Goal: Task Accomplishment & Management: Manage account settings

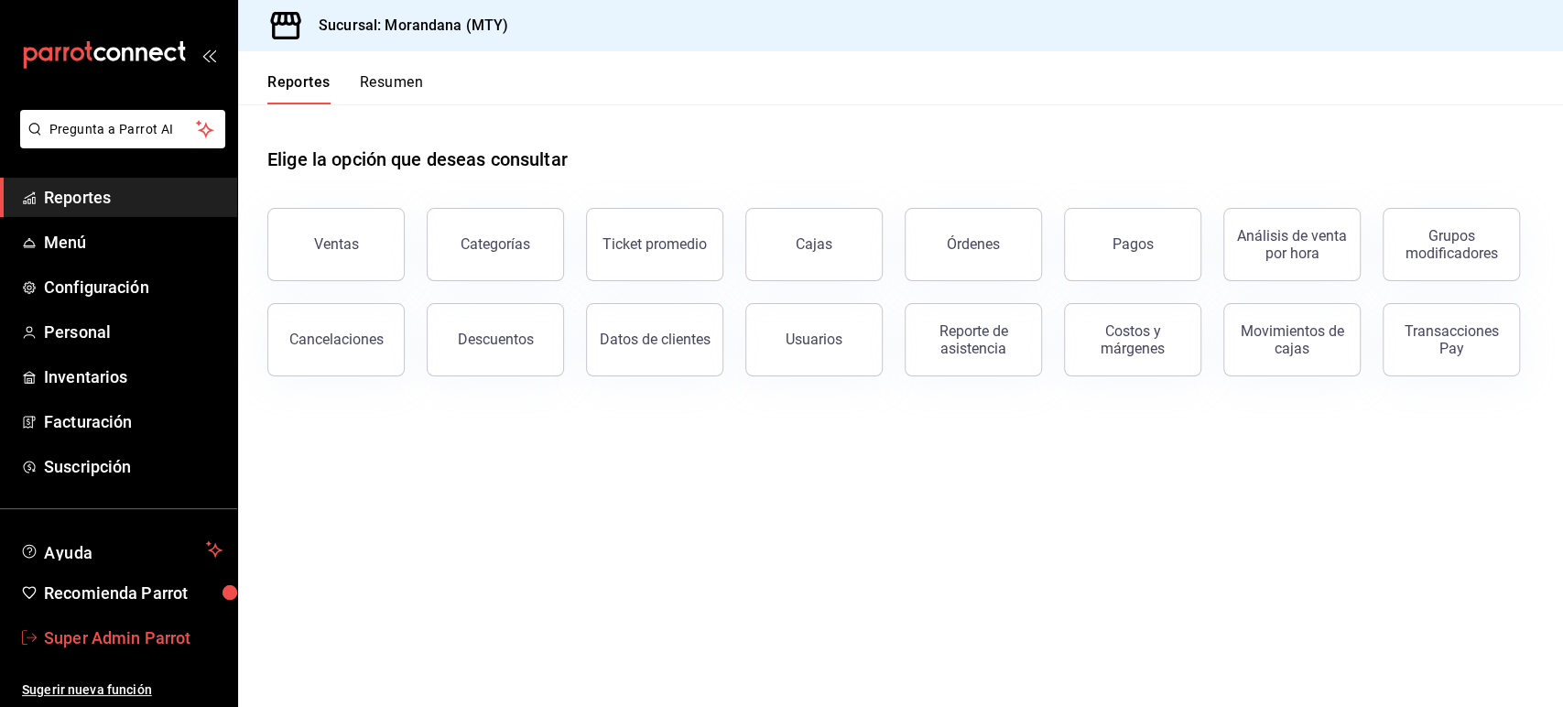
click at [125, 630] on span "Super Admin Parrot" at bounding box center [133, 637] width 179 height 25
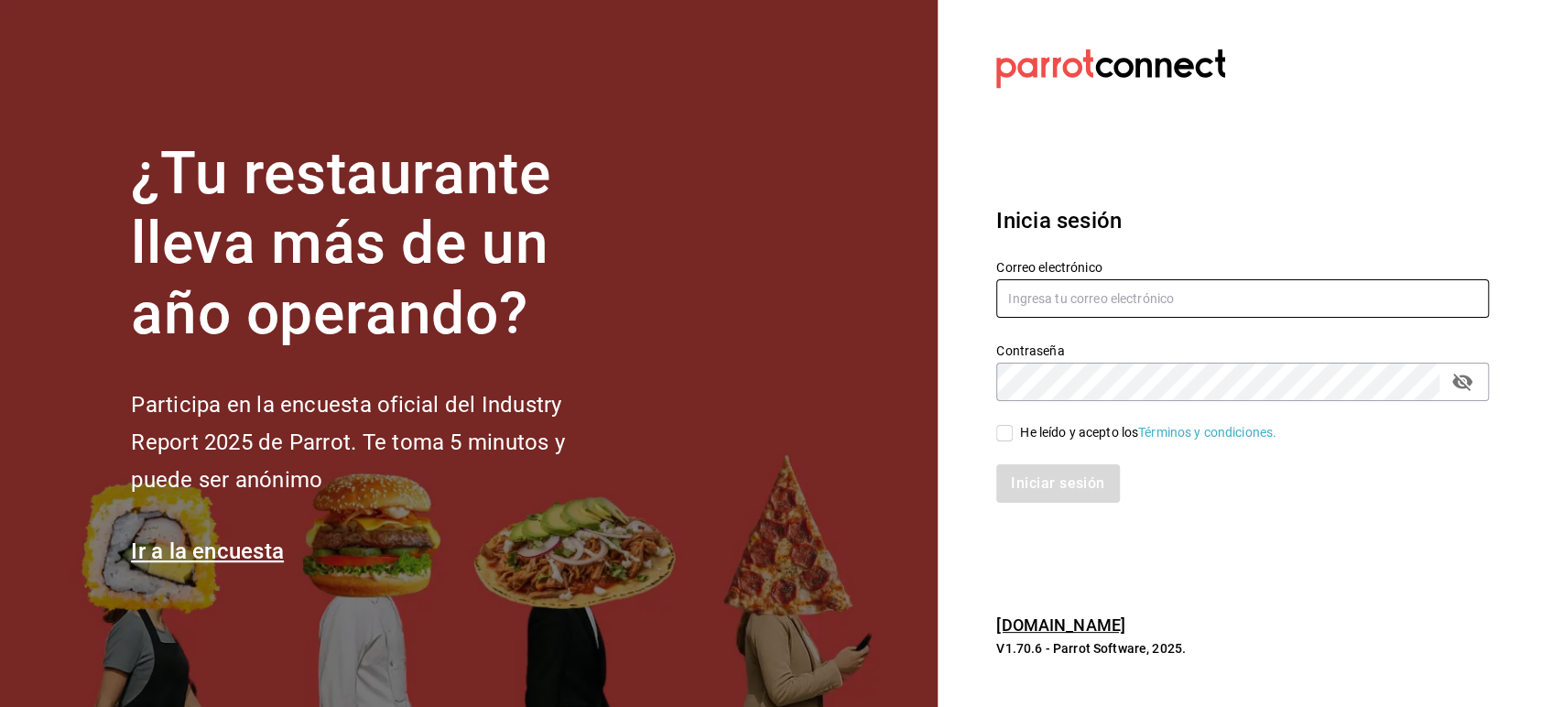
click at [1093, 291] on input "text" at bounding box center [1242, 298] width 493 height 38
paste input "broka@cdmx.com"
type input "broka@cdmx.com"
click at [1046, 430] on div "He leído y acepto los Términos y condiciones." at bounding box center [1148, 432] width 256 height 19
click at [1013, 430] on input "He leído y acepto los Términos y condiciones." at bounding box center [1004, 433] width 16 height 16
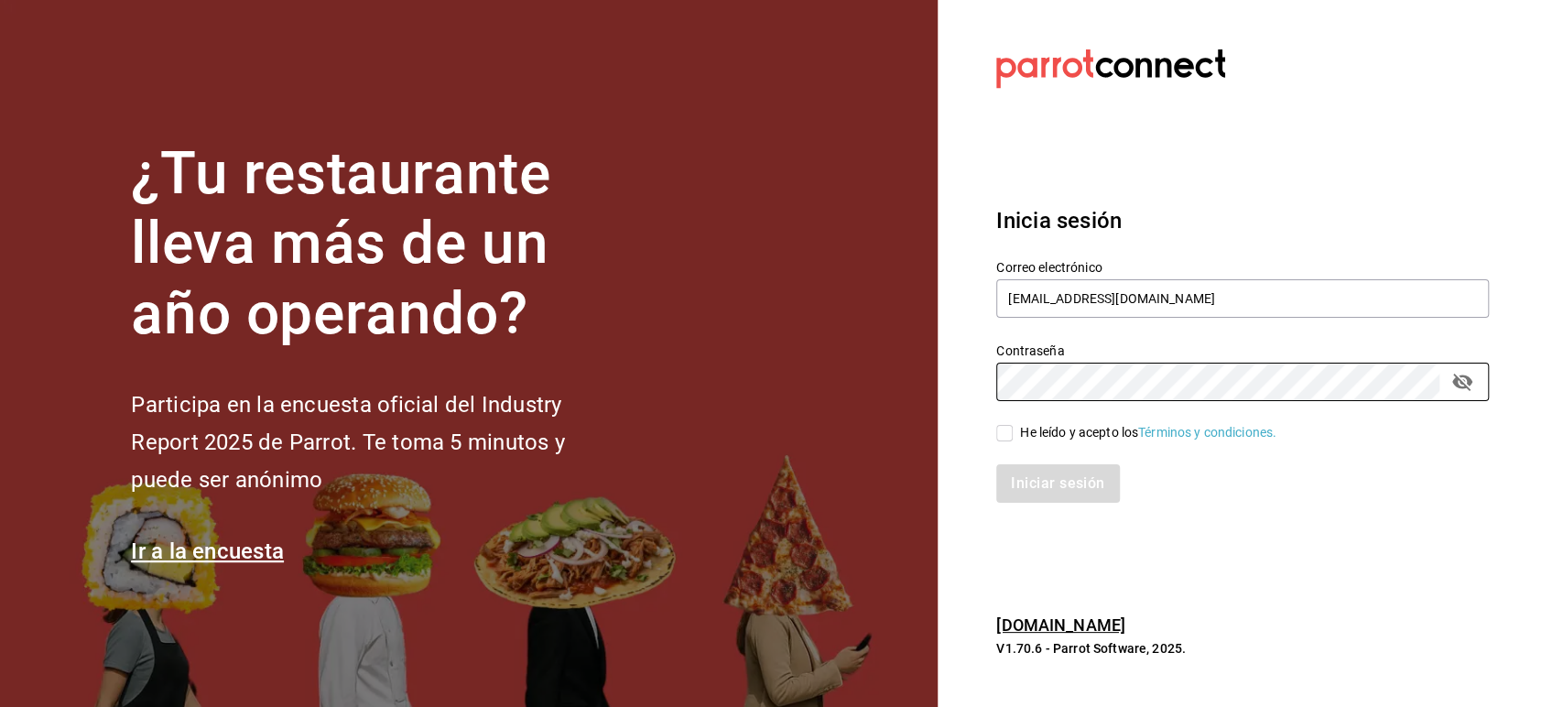
checkbox input "true"
click at [1055, 477] on button "Iniciar sesión" at bounding box center [1058, 483] width 125 height 38
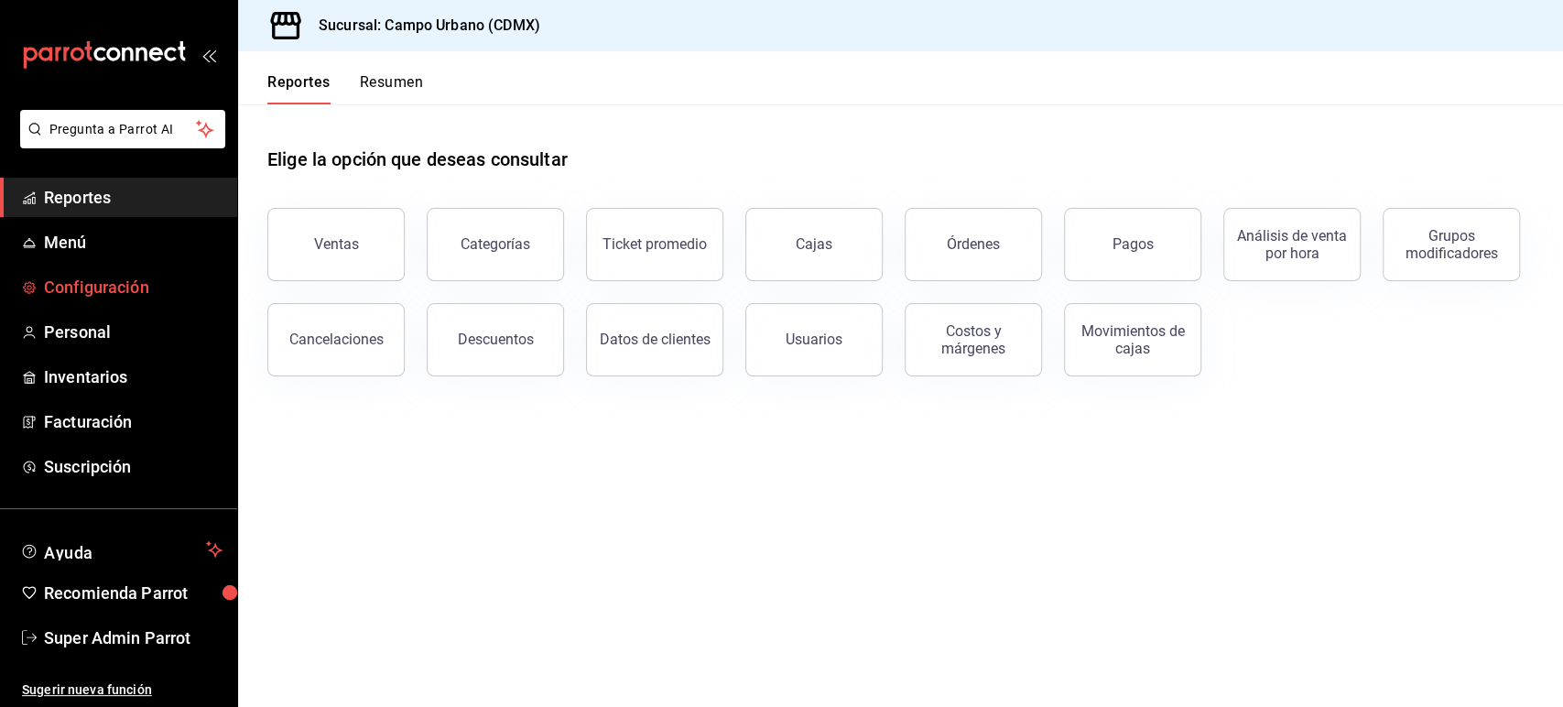
click at [110, 291] on span "Configuración" at bounding box center [133, 287] width 179 height 25
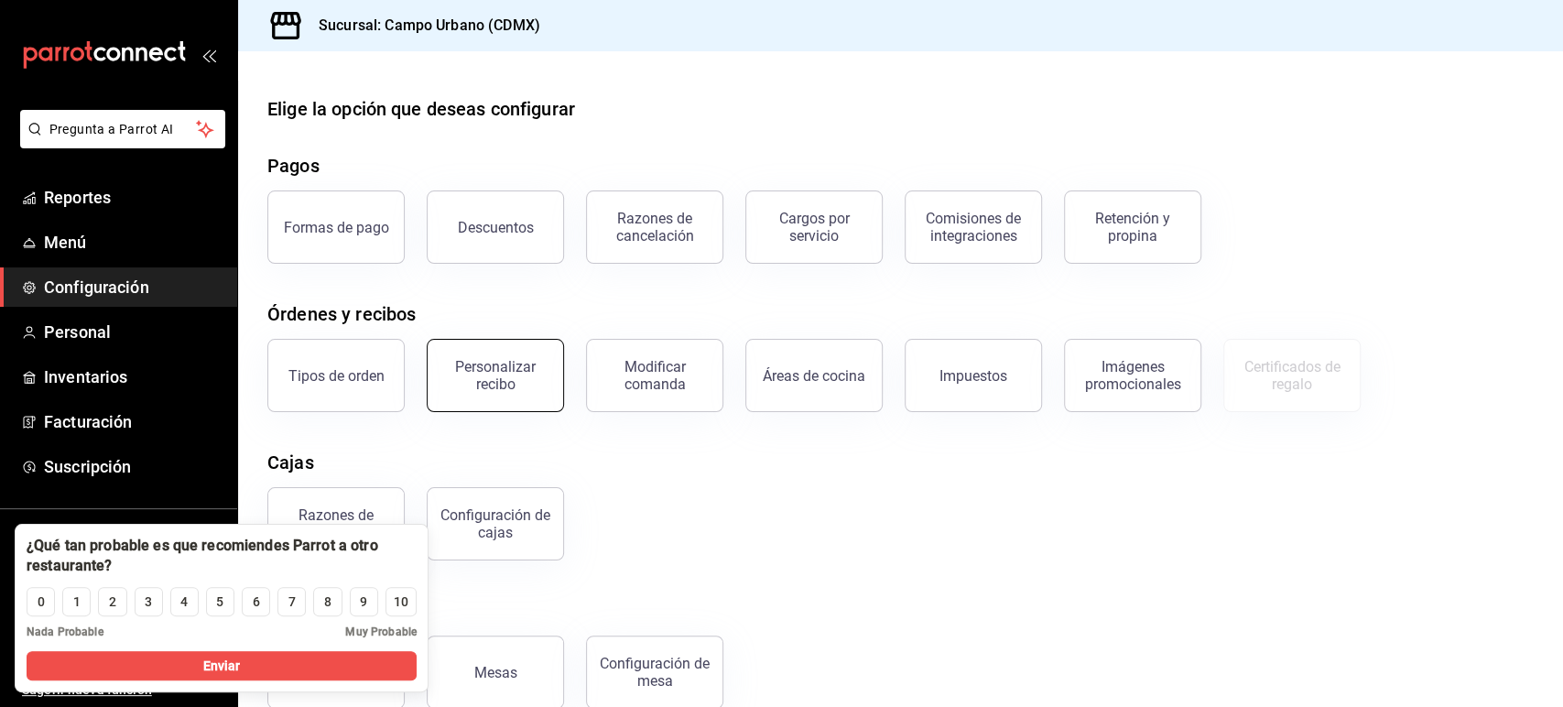
click at [488, 371] on div "Personalizar recibo" at bounding box center [496, 375] width 114 height 35
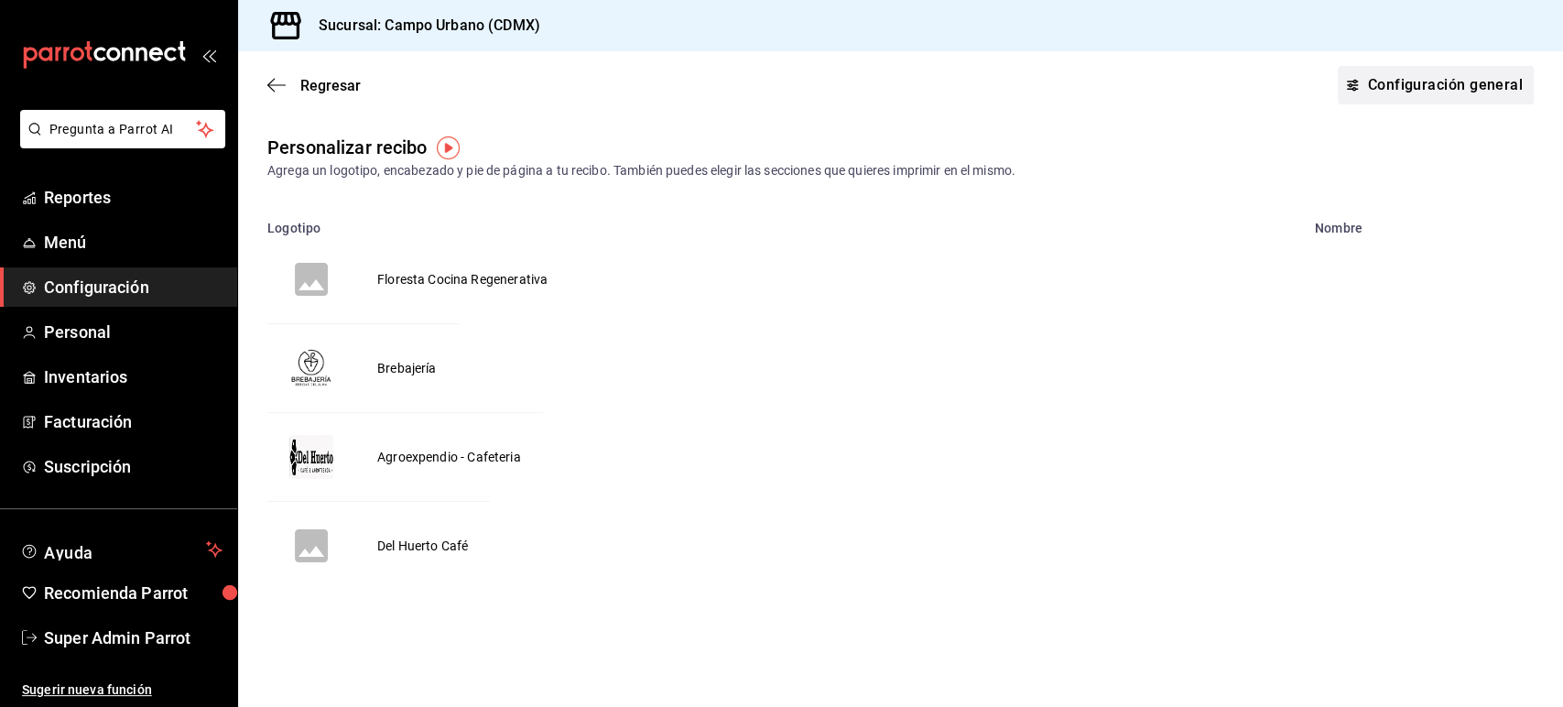
click at [1403, 91] on link "Configuración general" at bounding box center [1436, 85] width 196 height 38
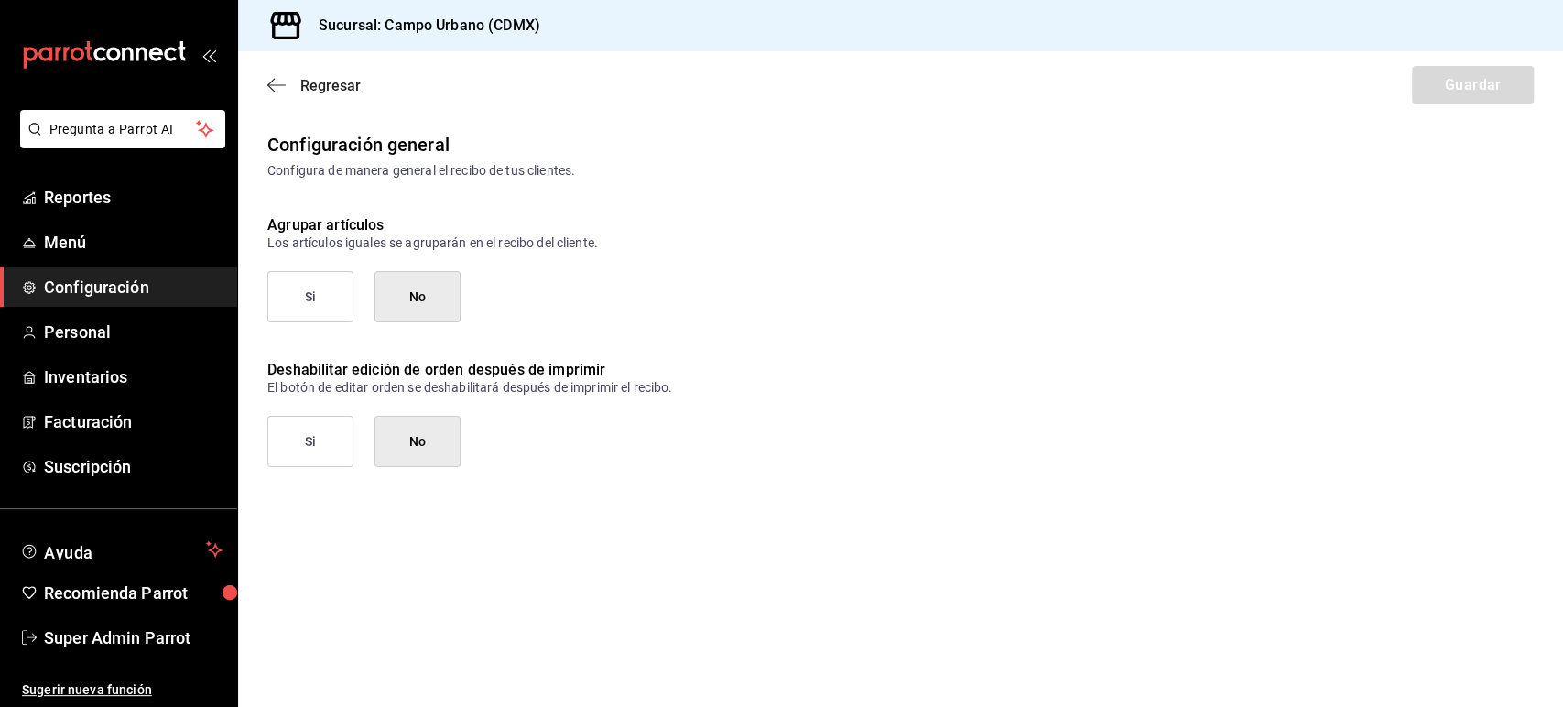
click at [267, 90] on icon "button" at bounding box center [276, 85] width 18 height 16
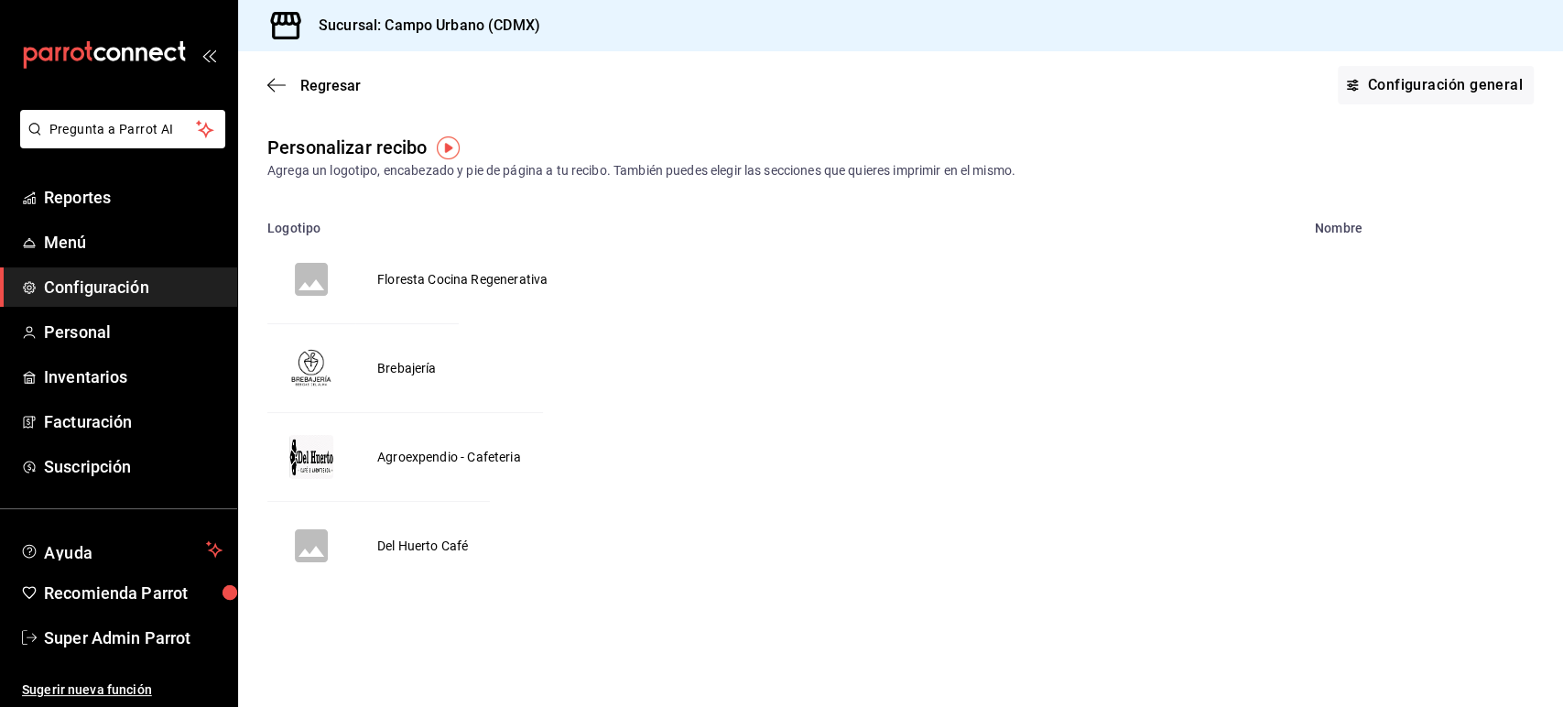
click at [438, 282] on td "Floresta Cocina Regenerativa" at bounding box center [462, 279] width 214 height 88
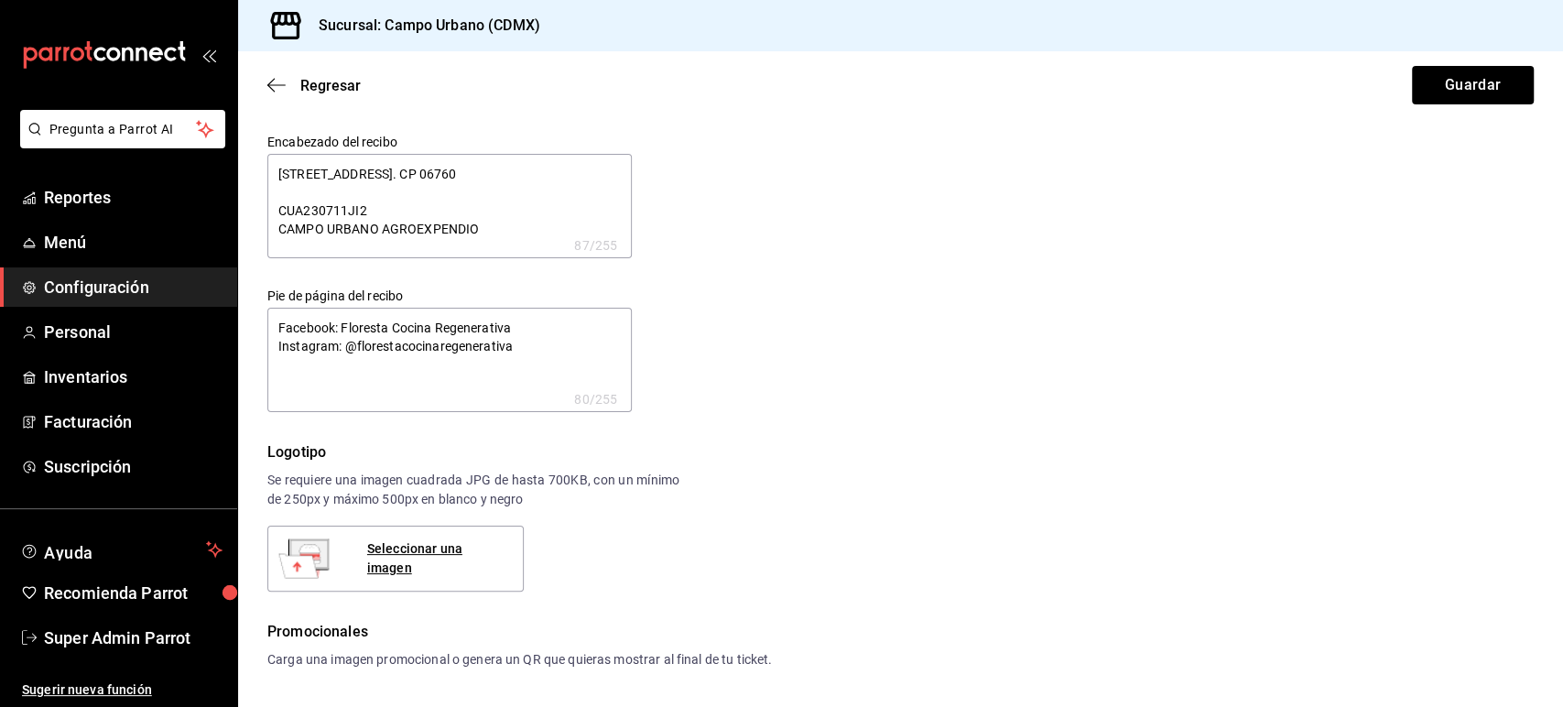
type textarea "x"
click at [277, 86] on icon "button" at bounding box center [276, 85] width 18 height 16
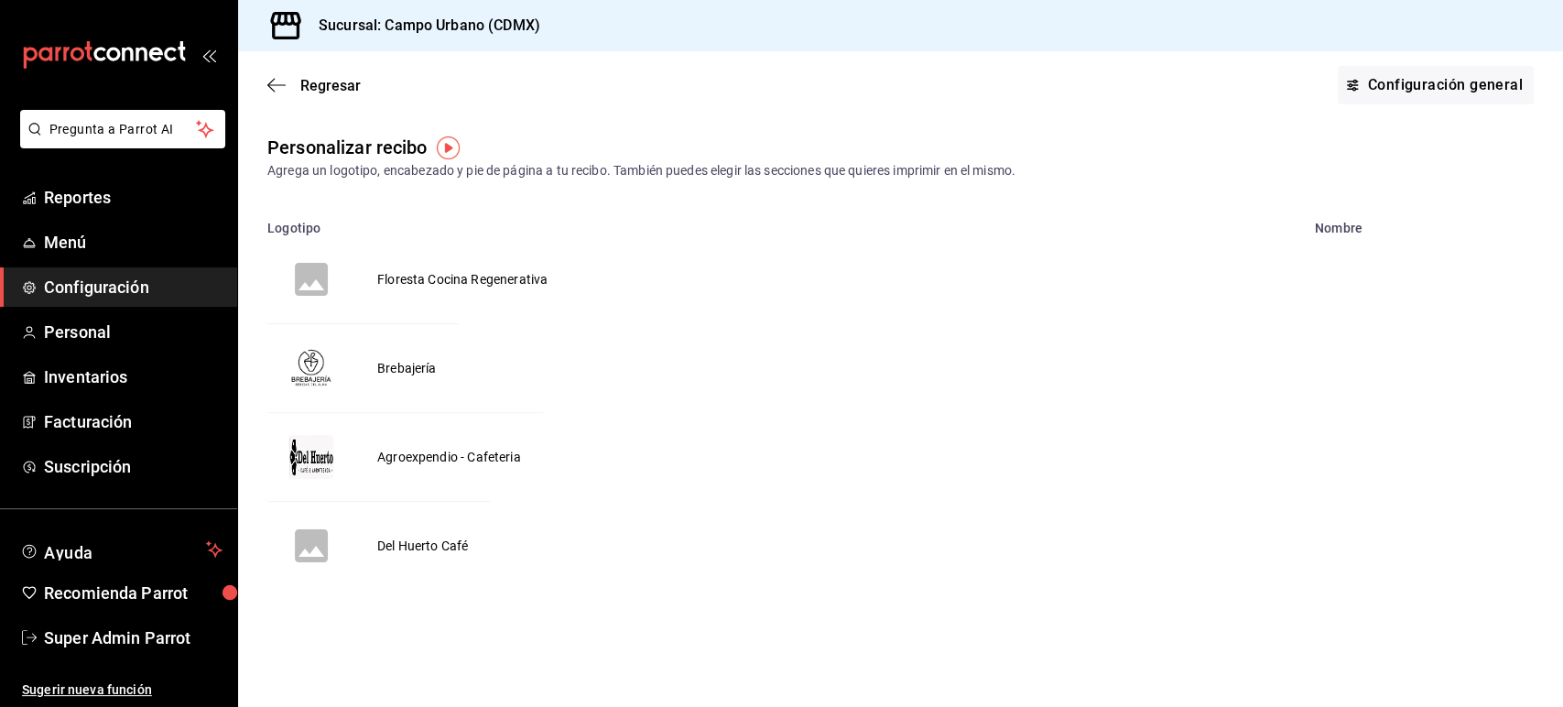
click at [397, 367] on td "Brebajería" at bounding box center [406, 368] width 103 height 89
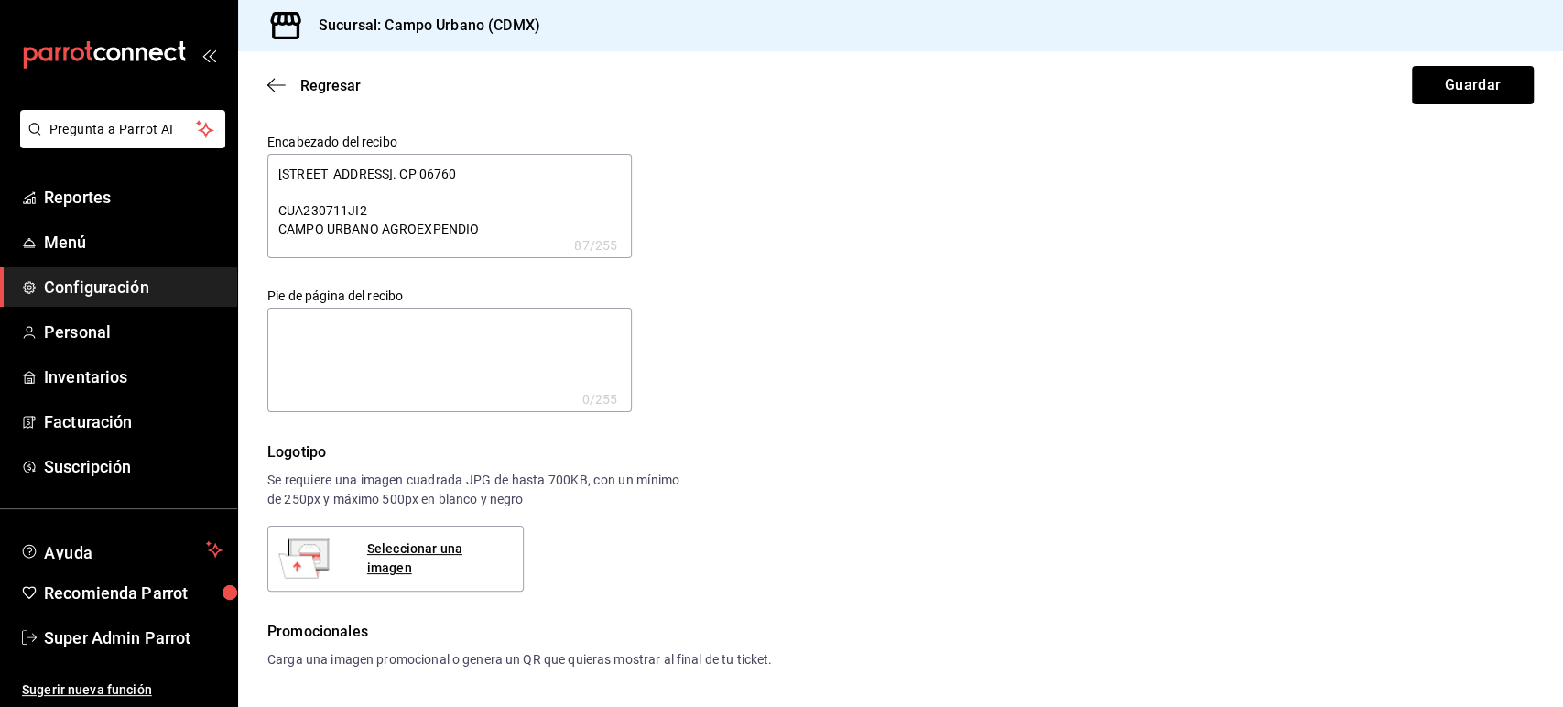
type textarea "x"
click at [287, 85] on span "Regresar" at bounding box center [313, 85] width 93 height 17
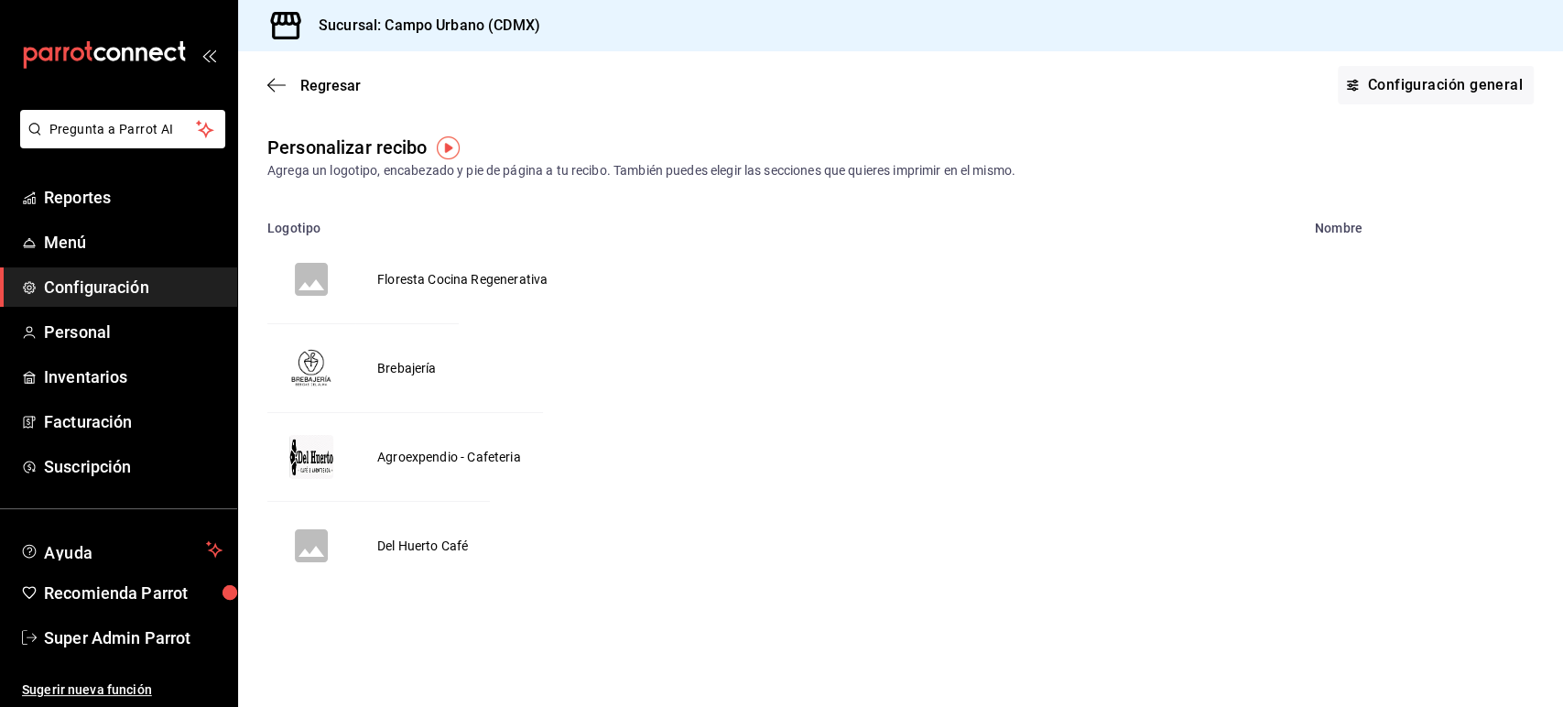
click at [590, 648] on main "Regresar Configuración general Personalizar recibo Agrega un logotipo, encabeza…" at bounding box center [900, 379] width 1325 height 656
click at [1421, 76] on link "Configuración general" at bounding box center [1436, 85] width 196 height 38
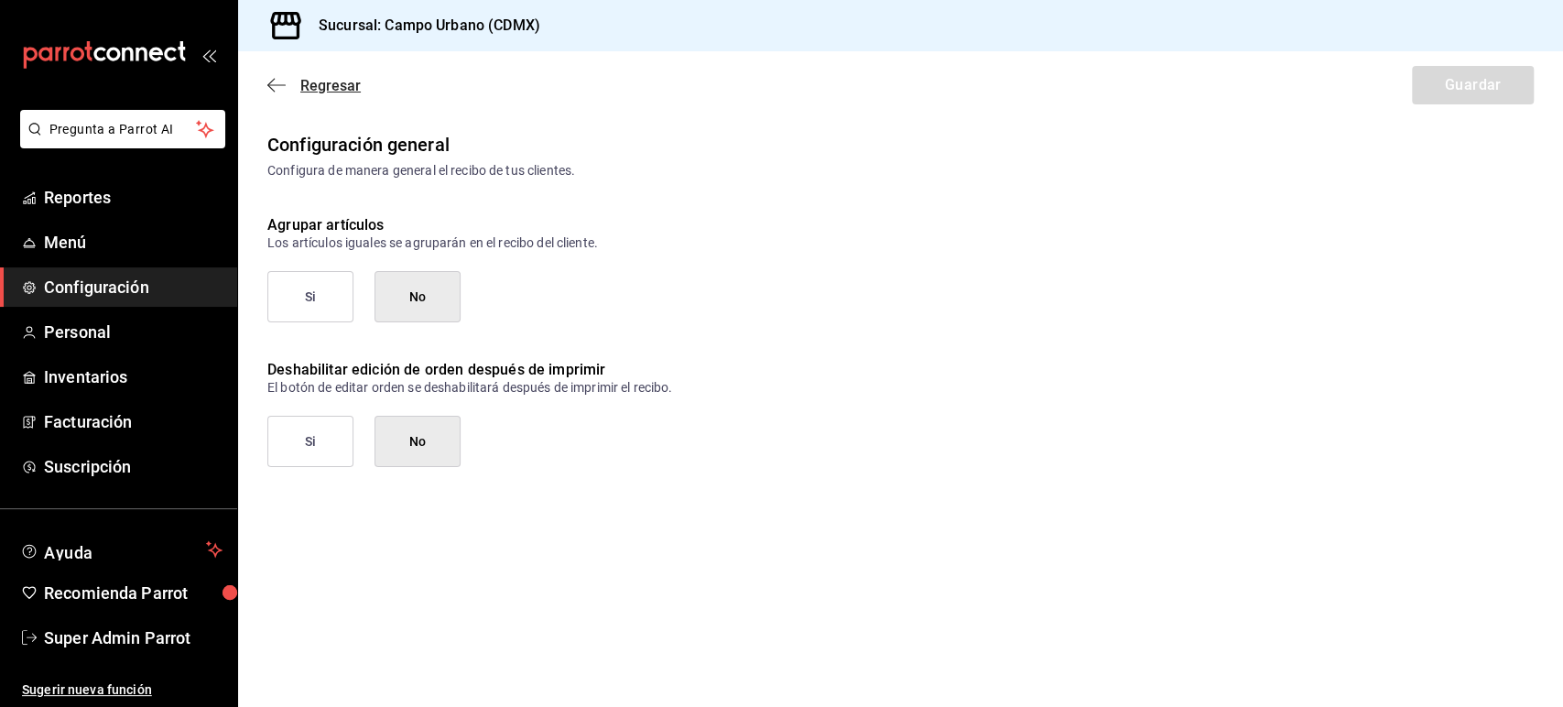
click at [275, 84] on icon "button" at bounding box center [276, 85] width 18 height 16
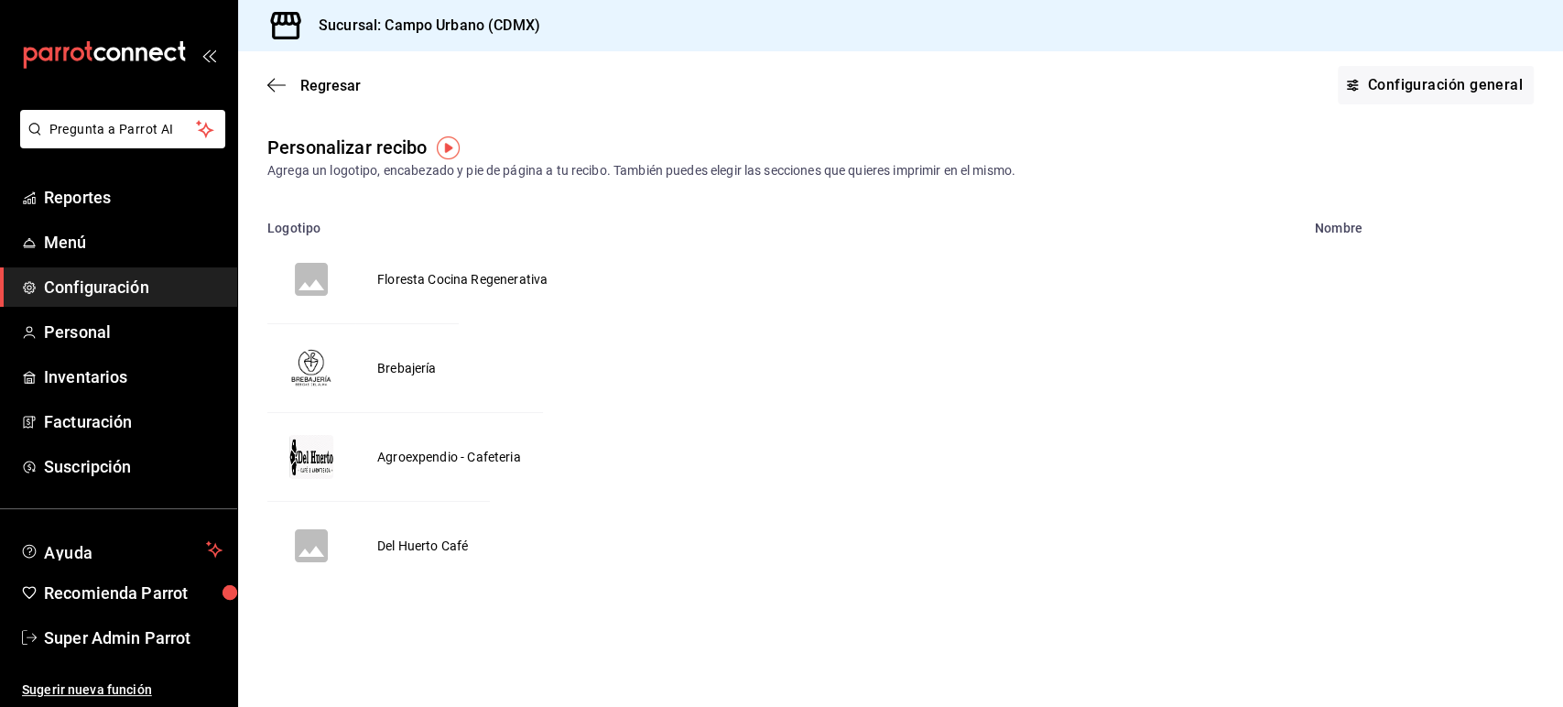
click at [425, 452] on td "Agroexpendio - Cafeteria" at bounding box center [449, 457] width 188 height 89
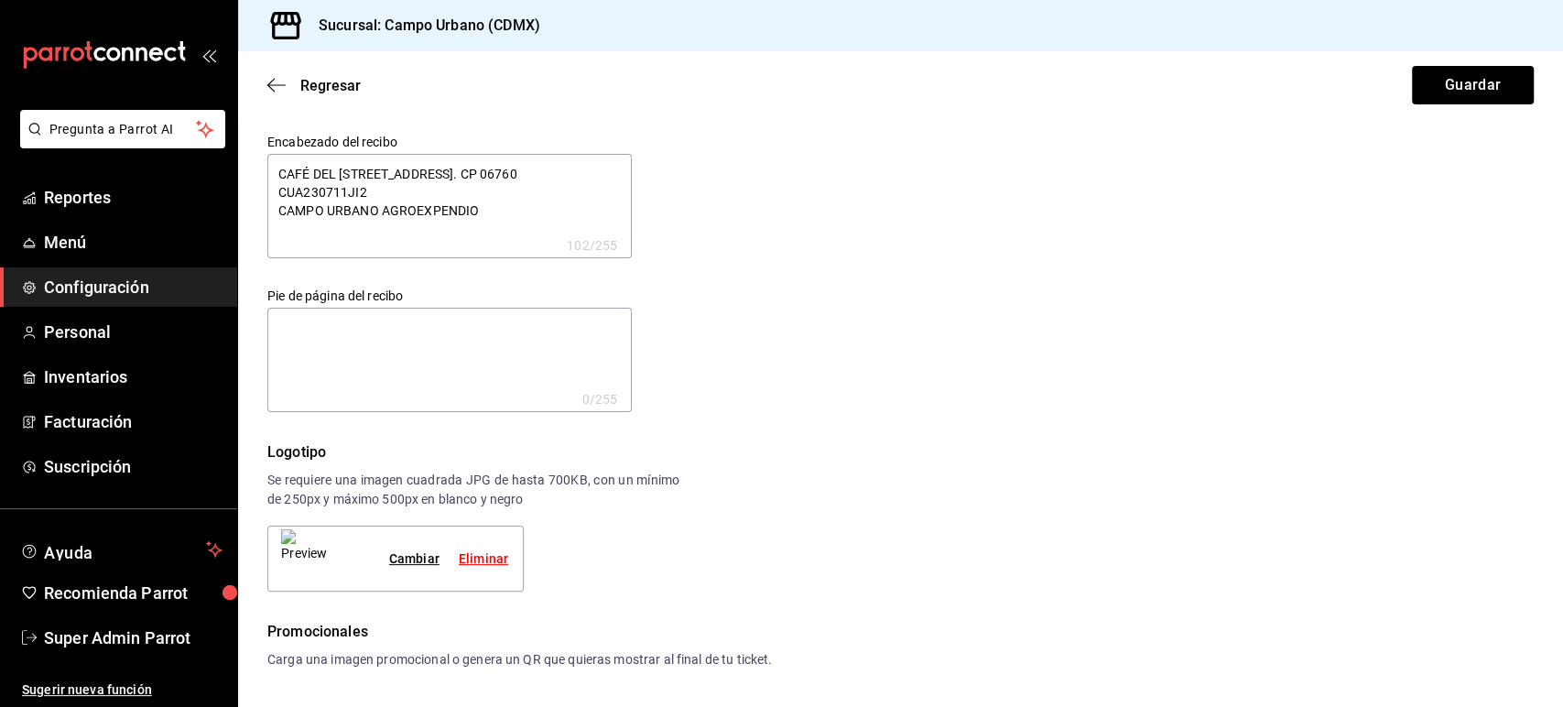
click at [448, 375] on textarea at bounding box center [449, 360] width 364 height 104
type textarea "x"
type textarea "G"
type textarea "x"
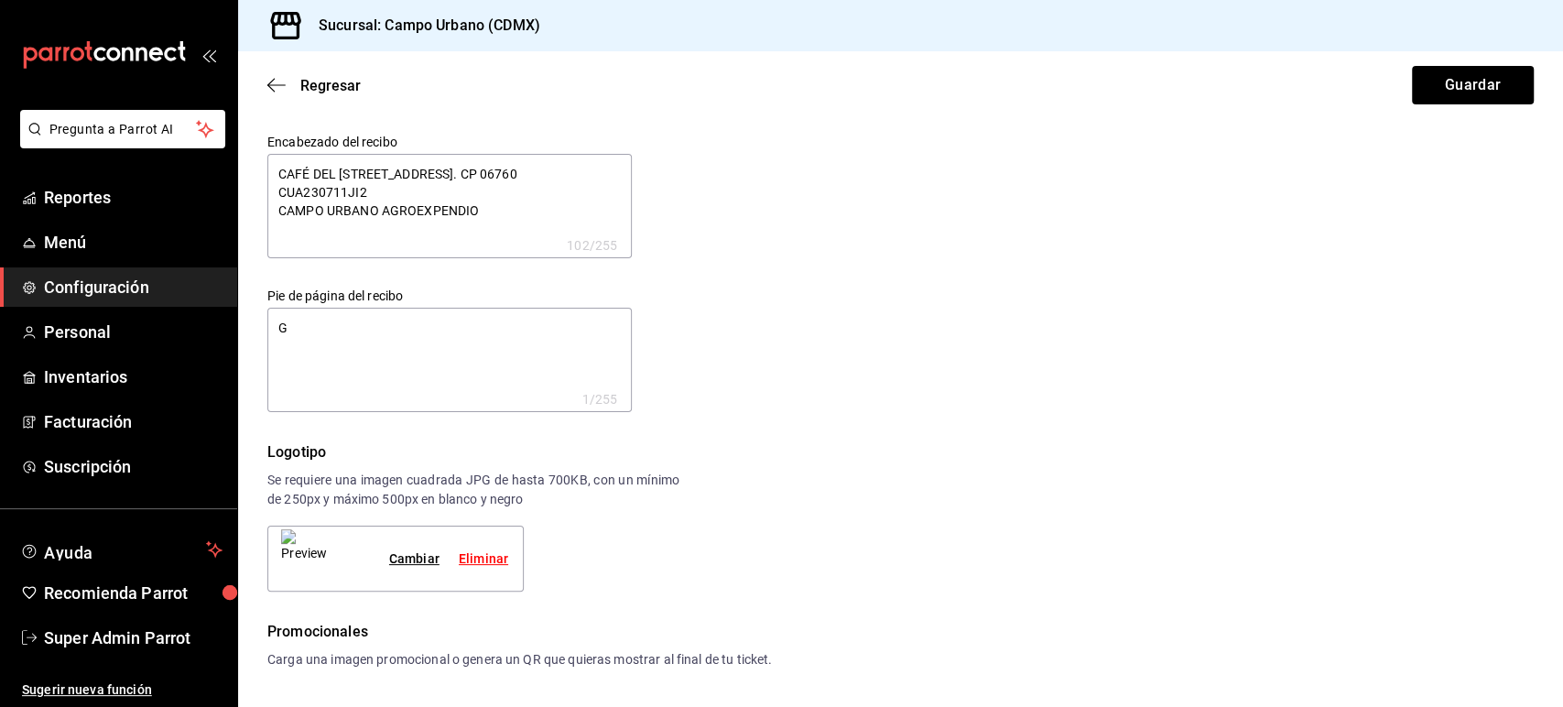
type textarea "Gr"
type textarea "x"
type textarea "Gra"
type textarea "x"
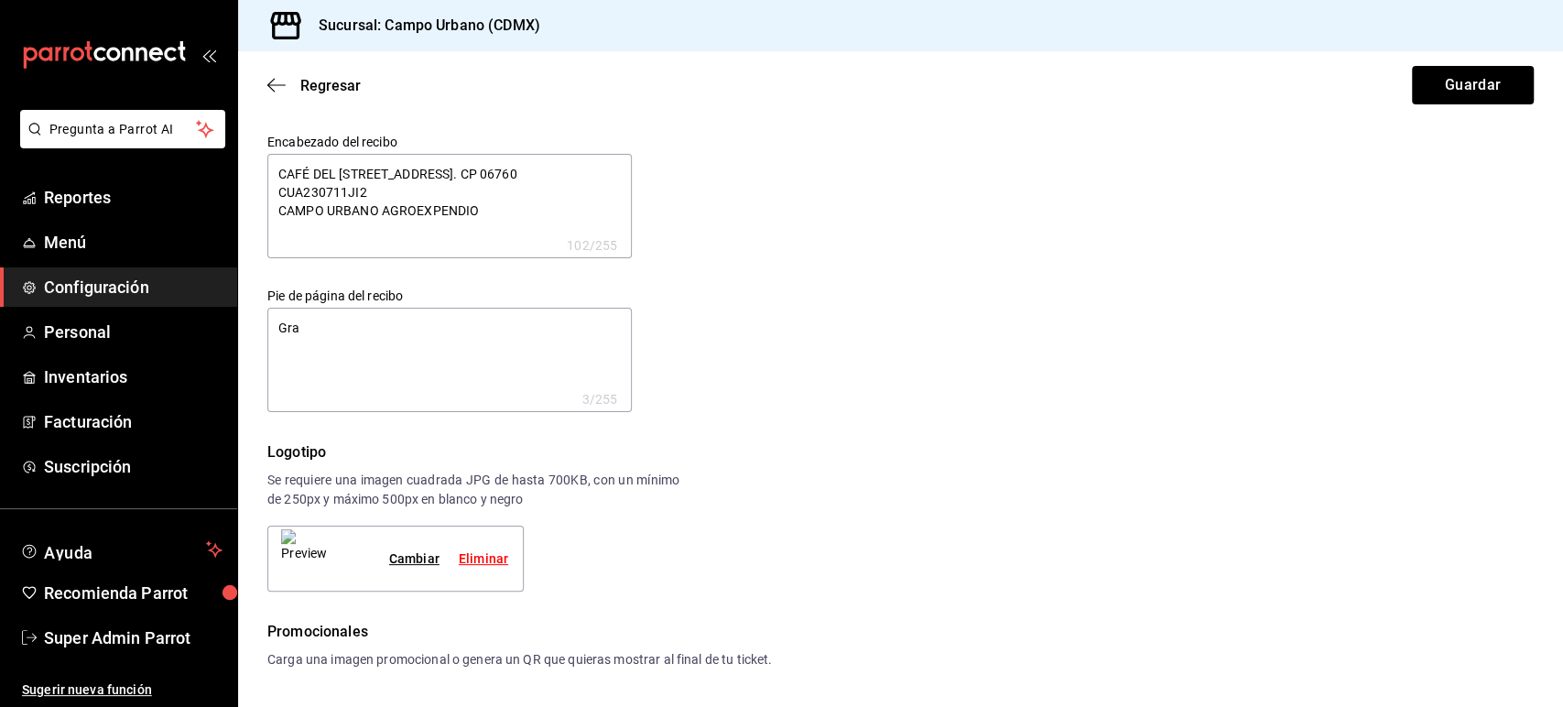
type textarea "x"
type textarea "Grac"
type textarea "x"
type textarea "Graci"
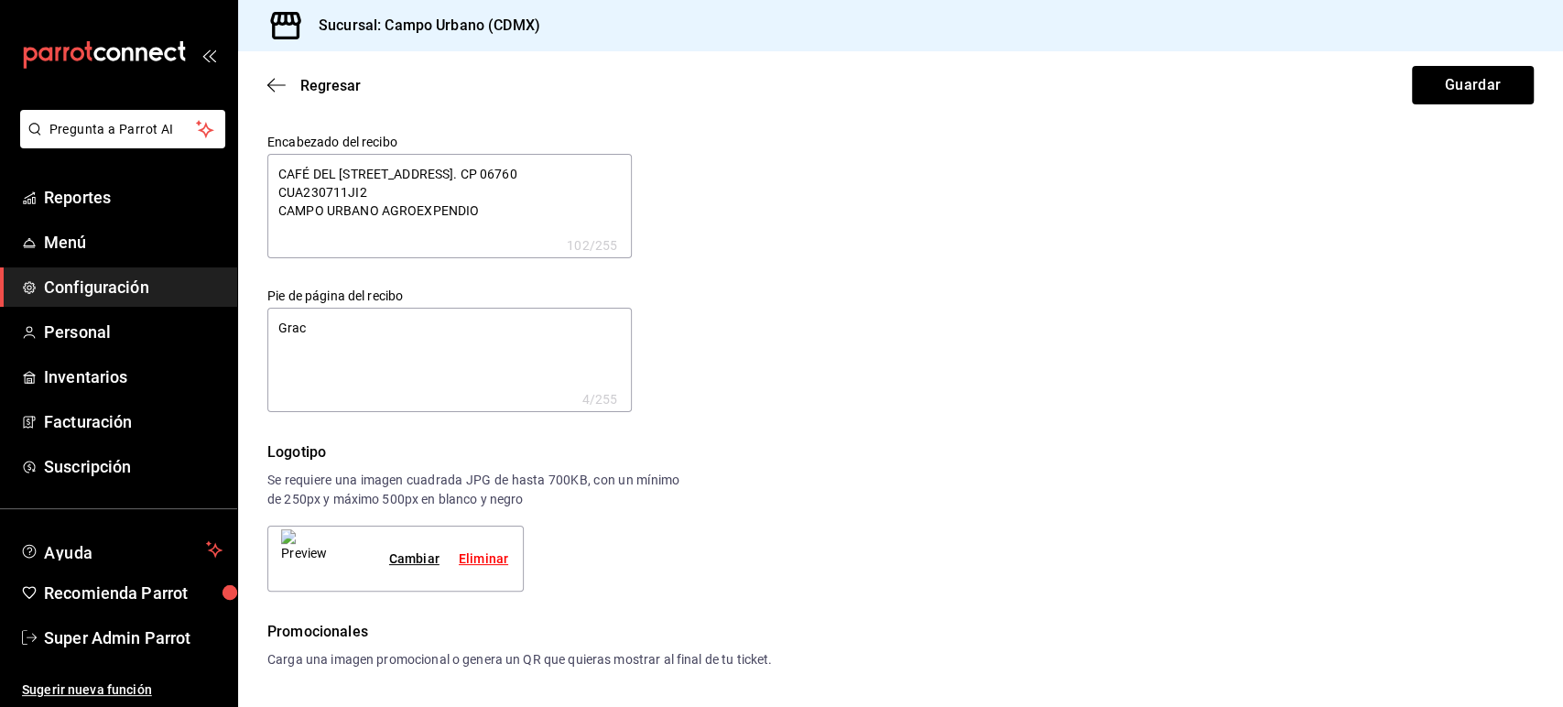
type textarea "x"
type textarea "Gracia"
type textarea "x"
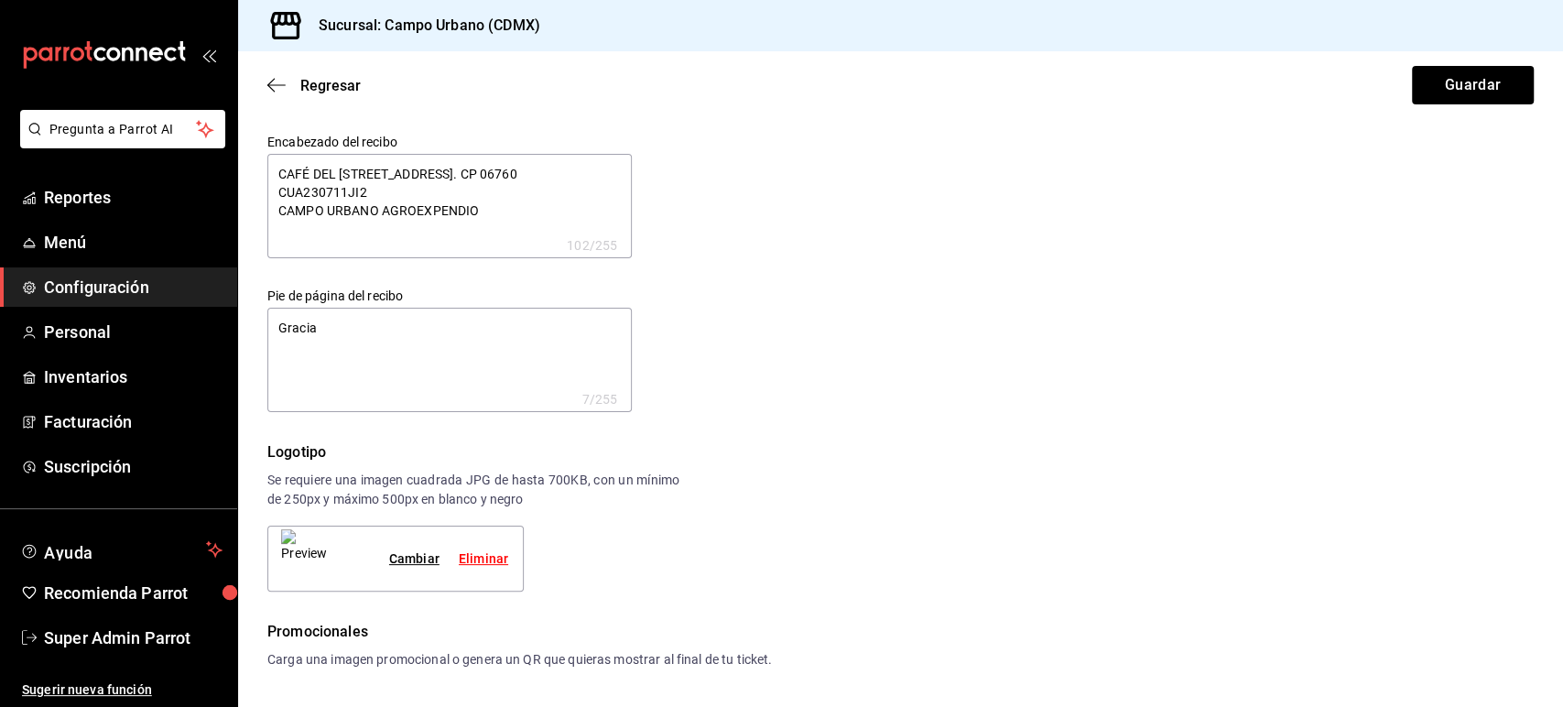
type textarea "Gracias"
type textarea "x"
type textarea "Gracias"
type textarea "x"
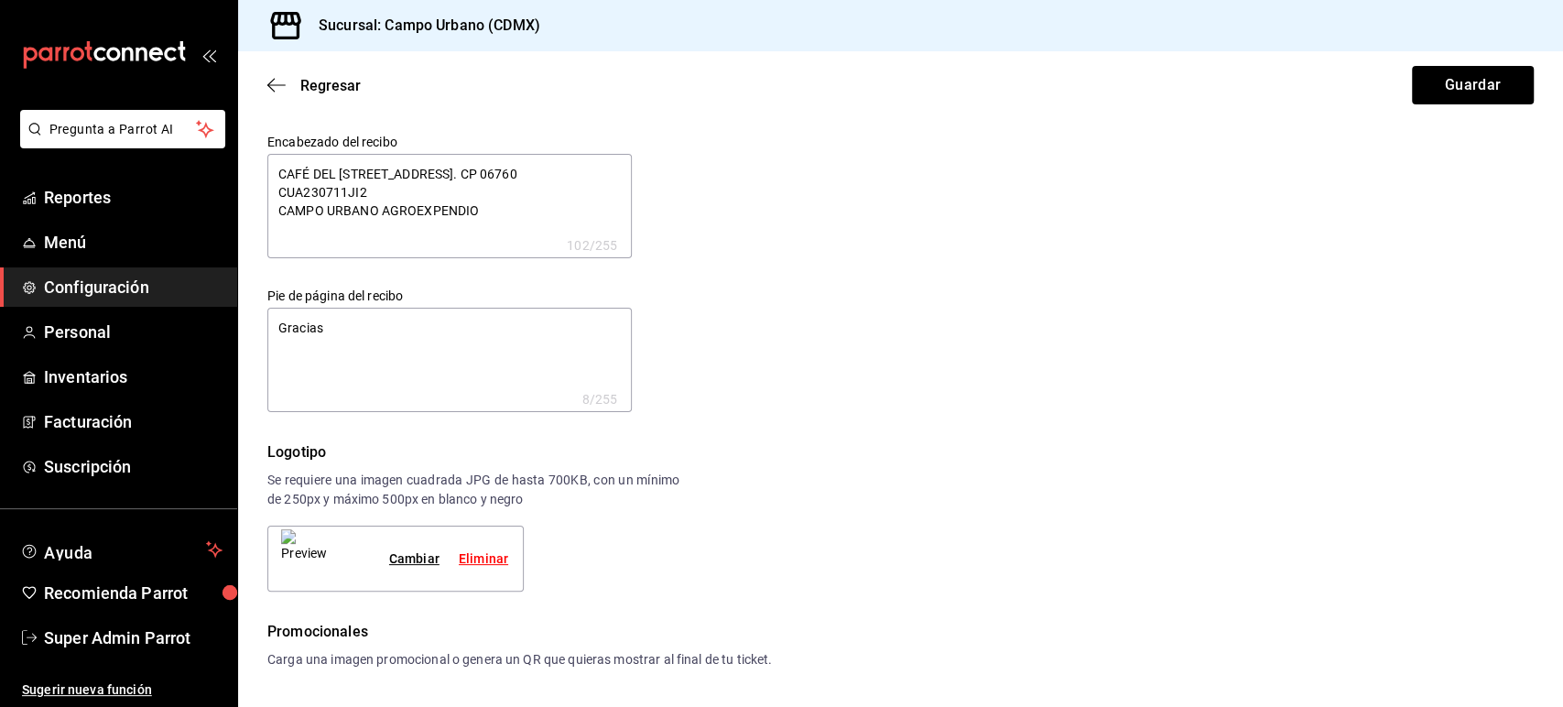
type textarea "x"
type textarea "Gracias o"
type textarea "x"
type textarea "Gracias oi"
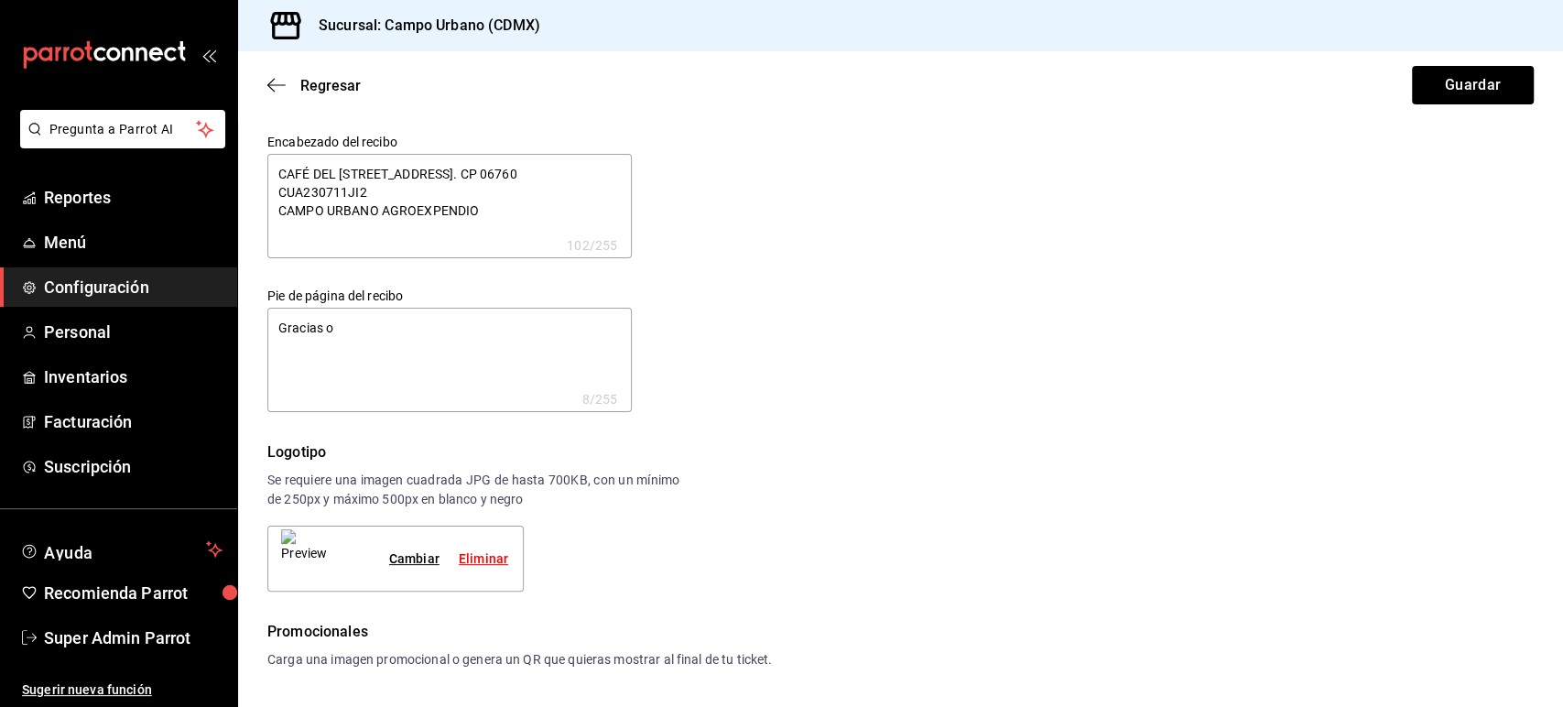
type textarea "x"
type textarea "Gracias o"
type textarea "x"
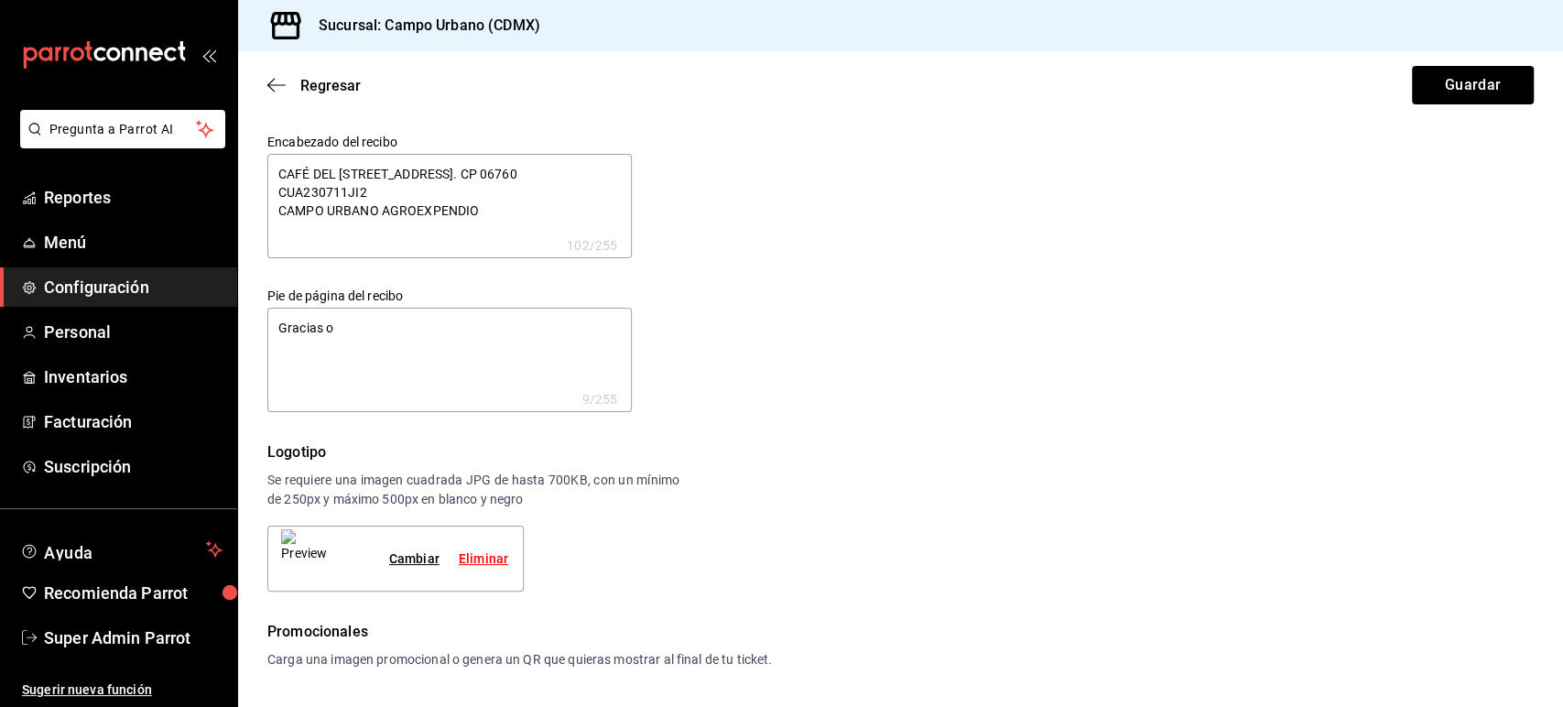
type textarea "Gracias"
type textarea "x"
type textarea "Gracias o"
type textarea "x"
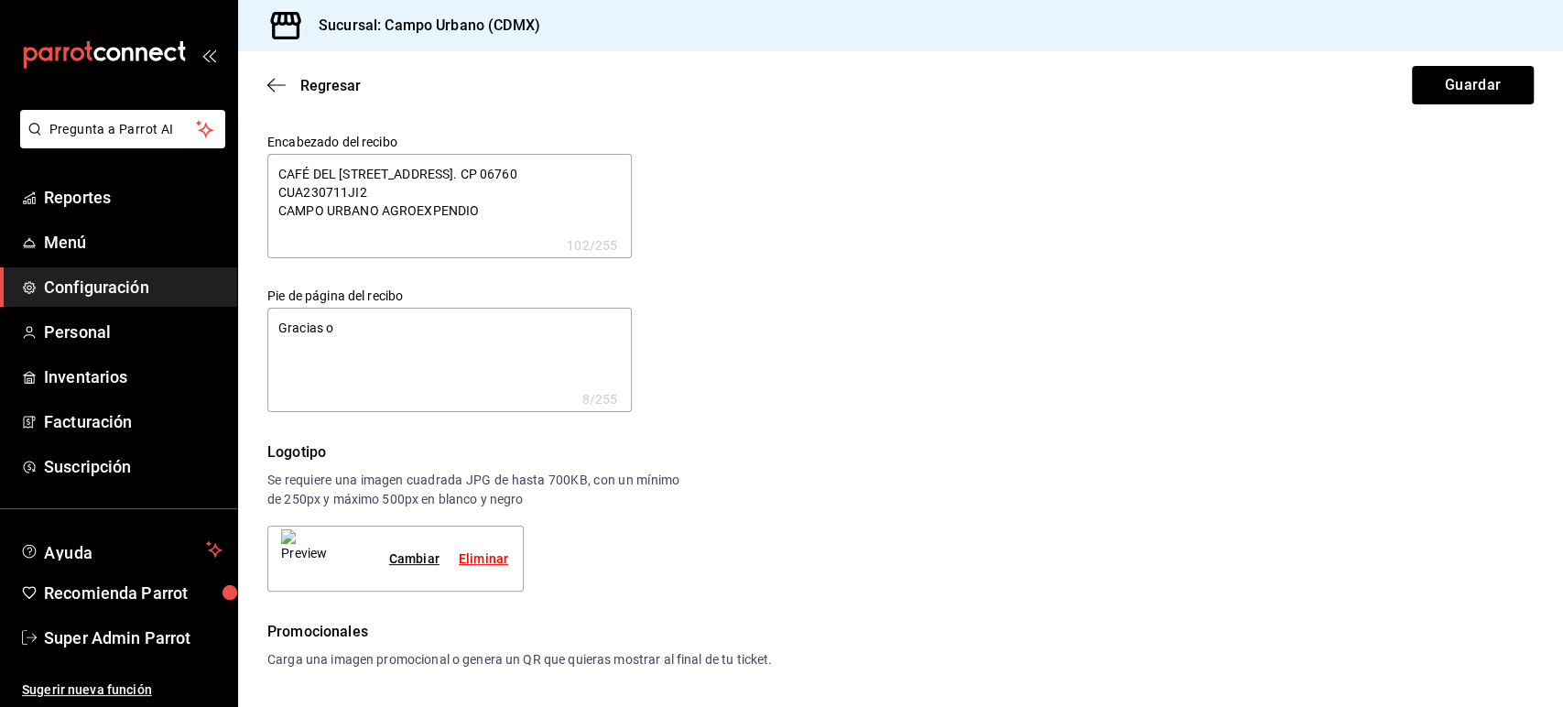
type textarea "x"
type textarea "Gracias oi"
type textarea "x"
type textarea "Gracias o"
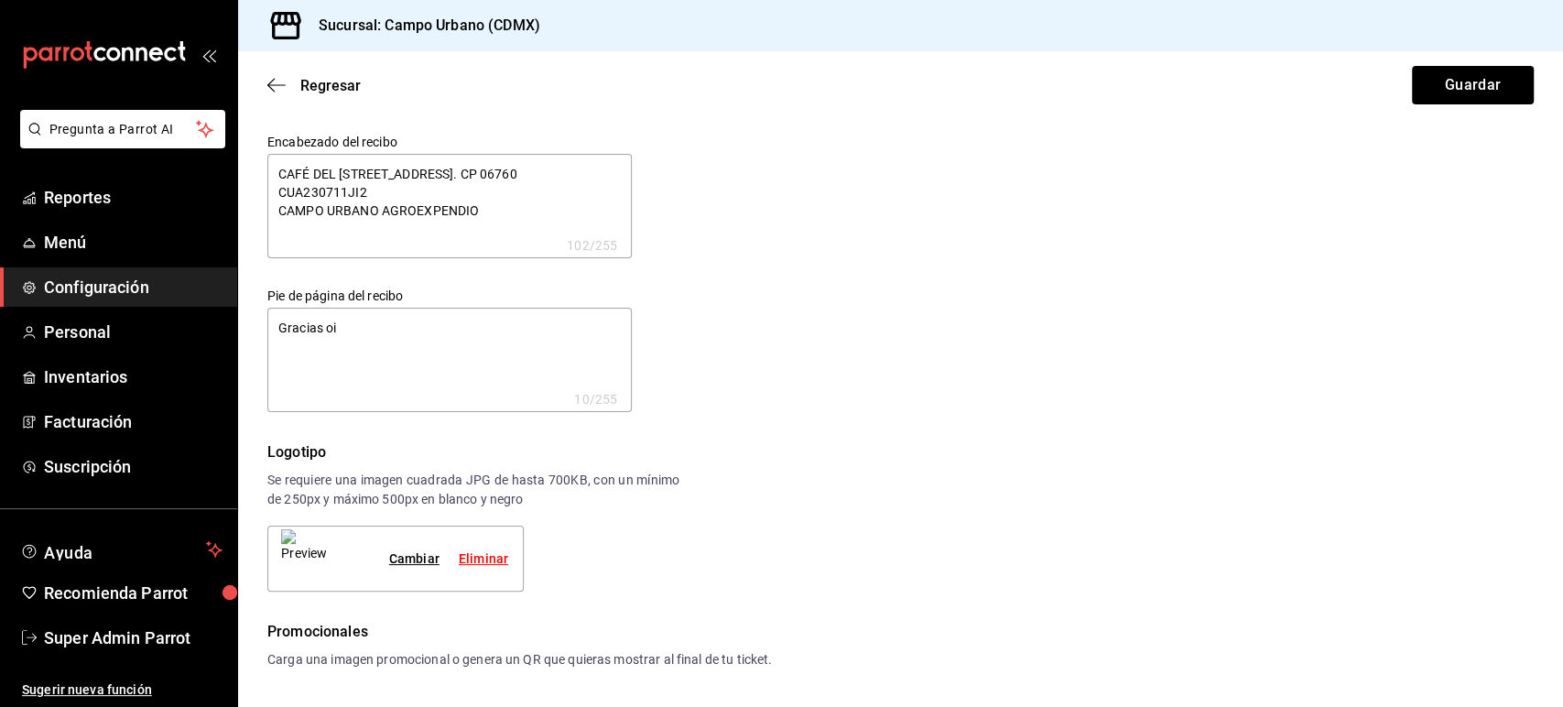
type textarea "x"
type textarea "Gracias"
type textarea "x"
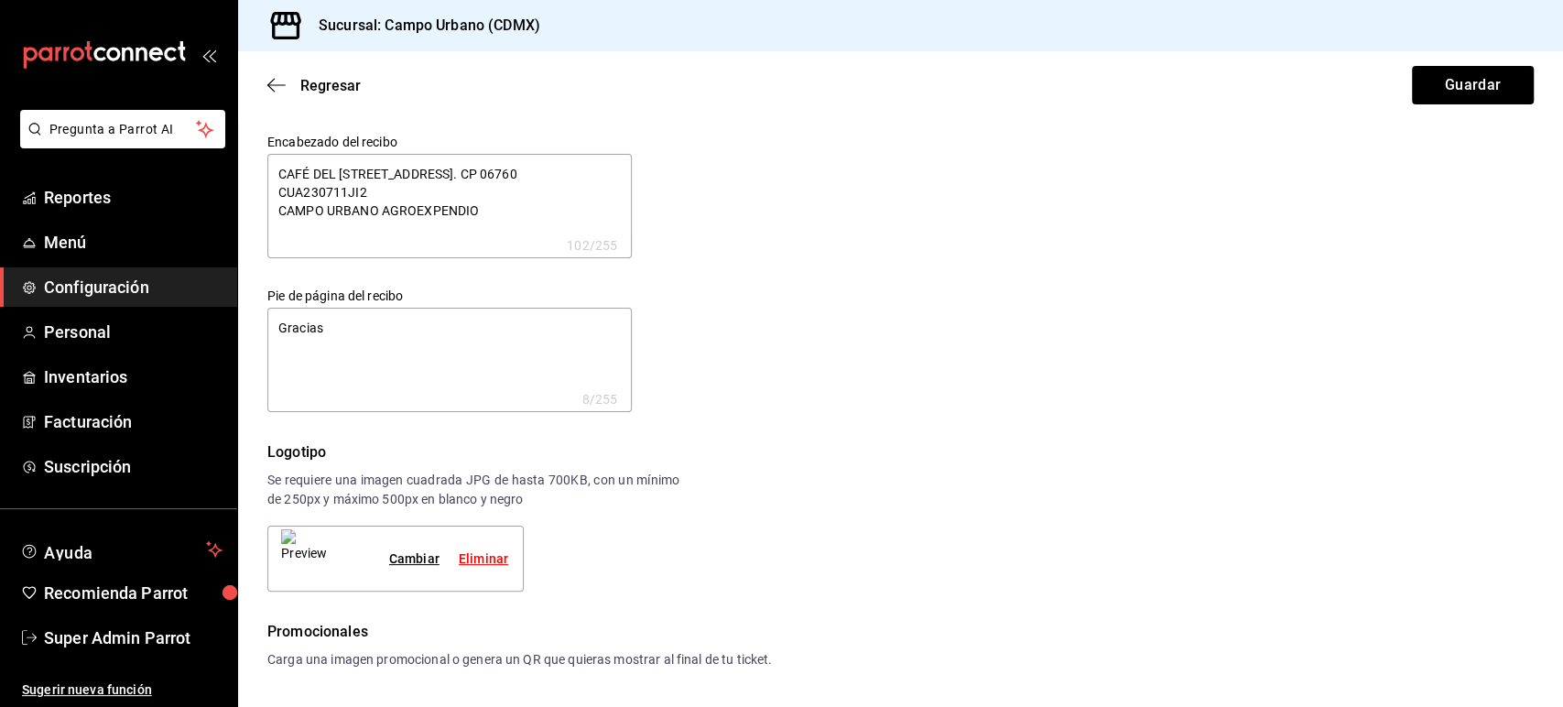
type textarea "Gracias p"
type textarea "x"
type textarea "Gracias po"
type textarea "x"
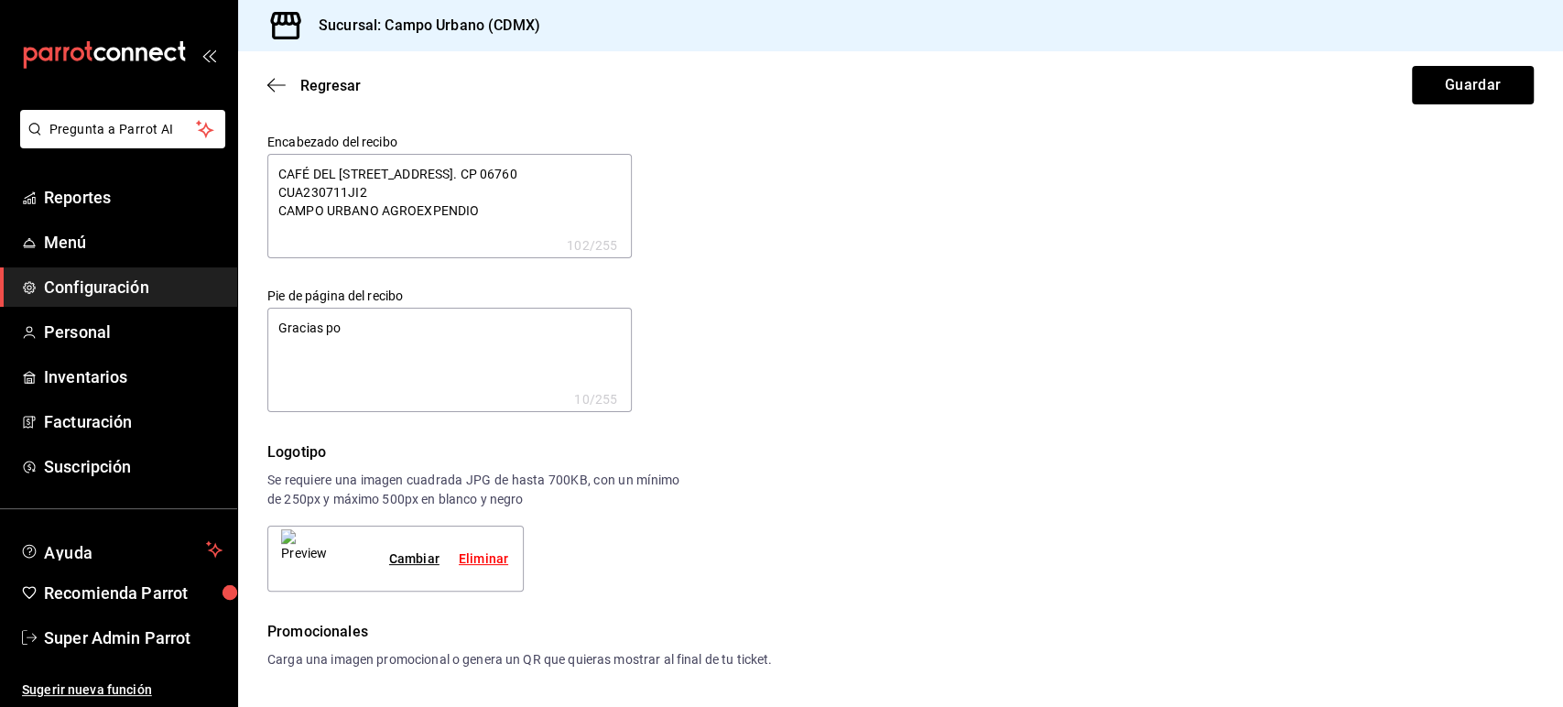
type textarea "x"
type textarea "Gracias por"
type textarea "x"
type textarea "Gracias por"
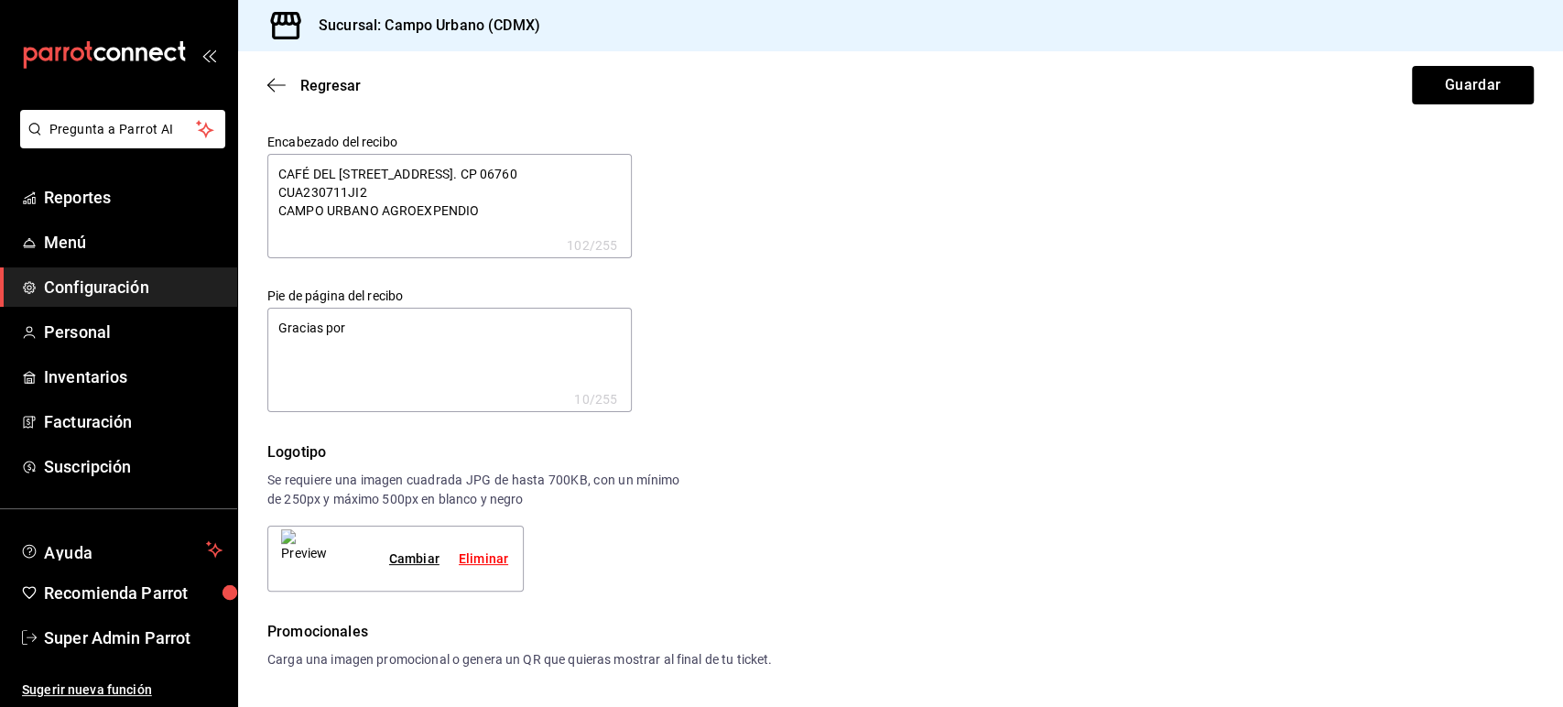
type textarea "x"
type textarea "Gracias por s"
type textarea "x"
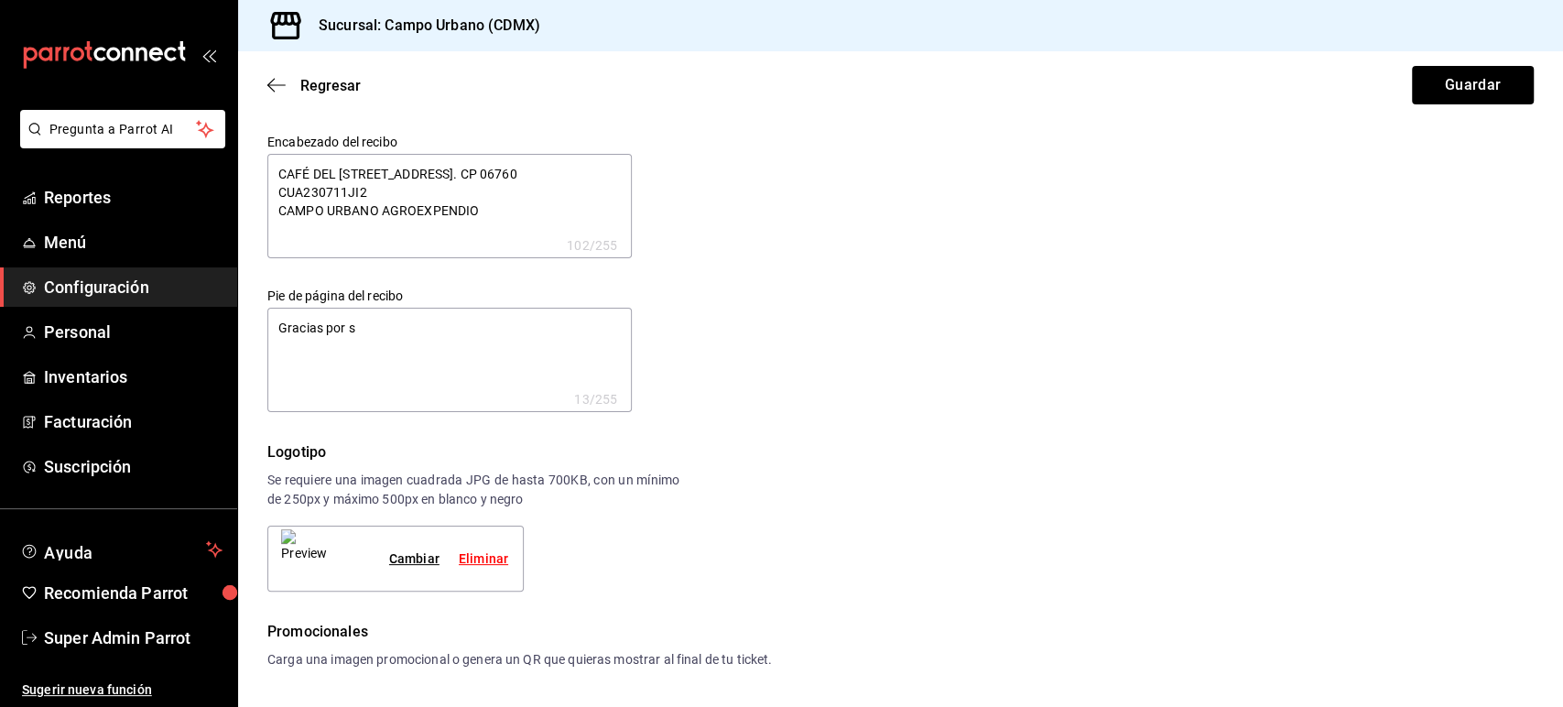
type textarea "Gracias por su"
type textarea "x"
type textarea "Gracias por su"
type textarea "x"
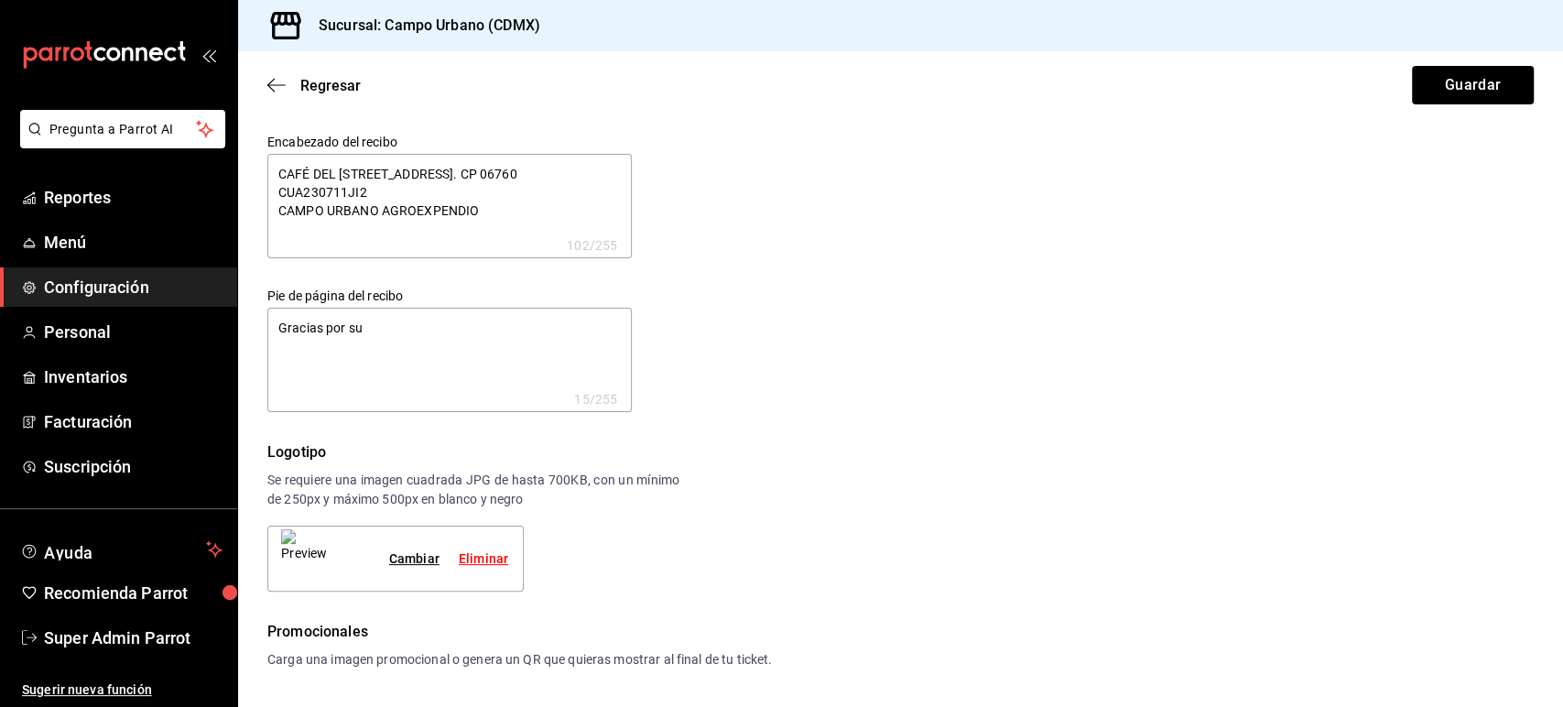
type textarea "x"
type textarea "Gracias por su C"
type textarea "x"
type textarea "Gracias por su Cm"
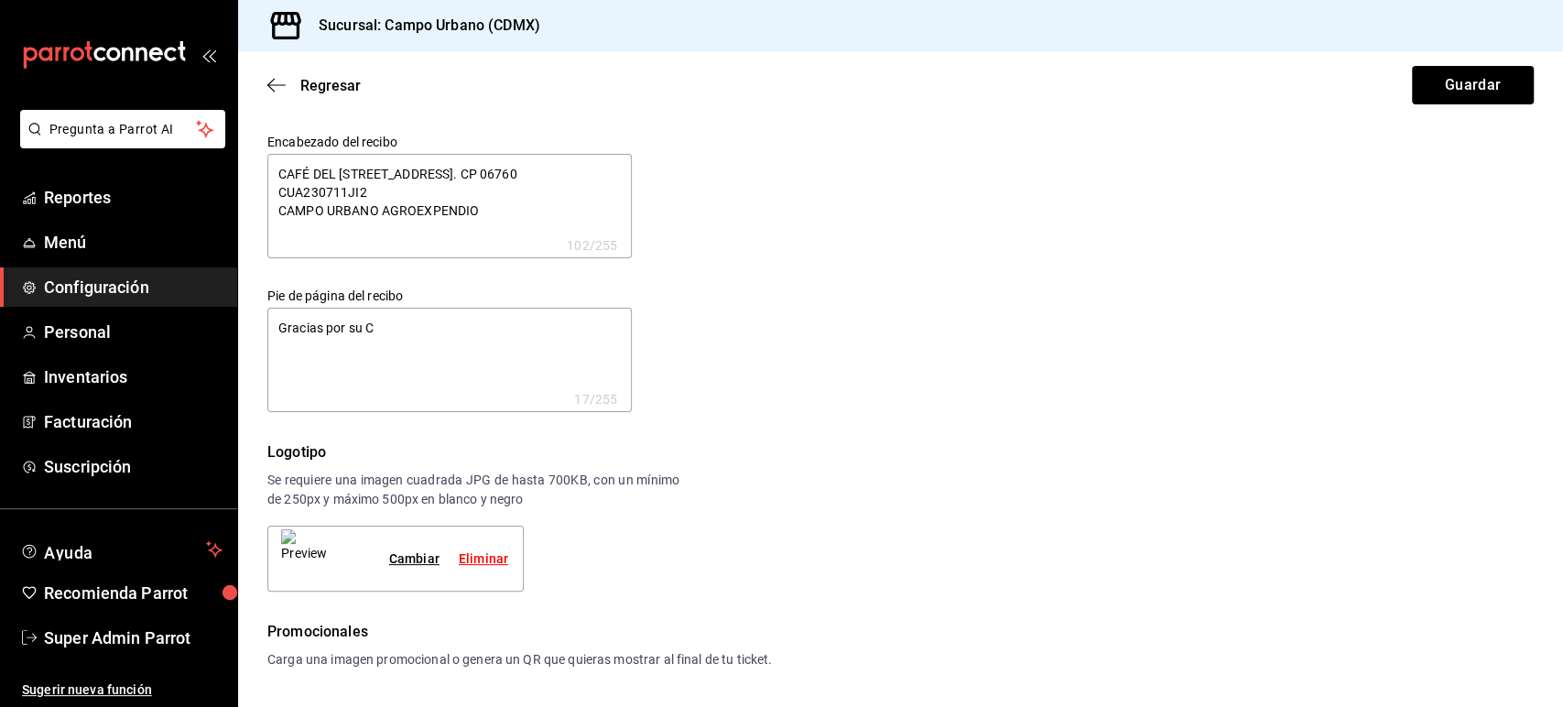
type textarea "x"
type textarea "Gracias por su C"
type textarea "x"
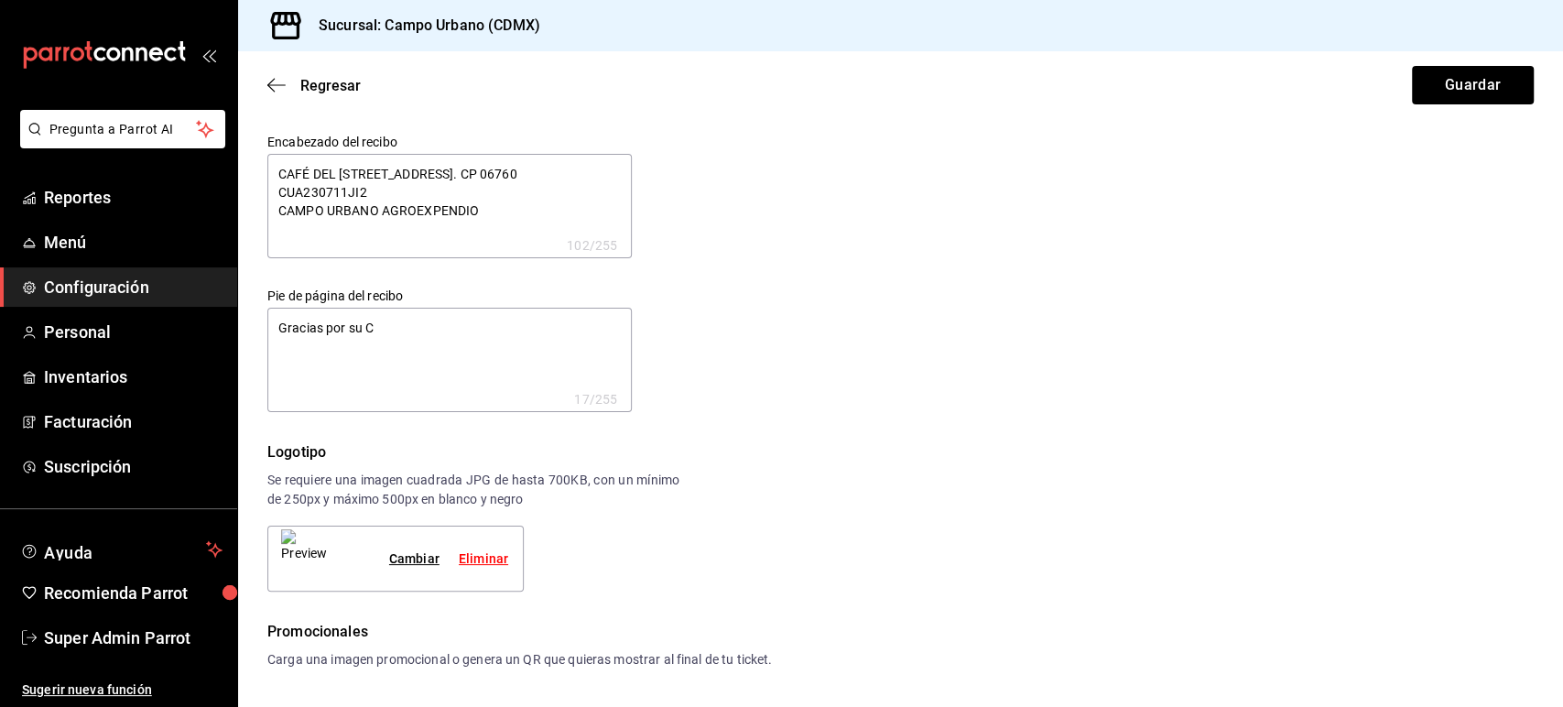
type textarea "Gracias por su"
type textarea "x"
type textarea "Gracias por su c"
type textarea "x"
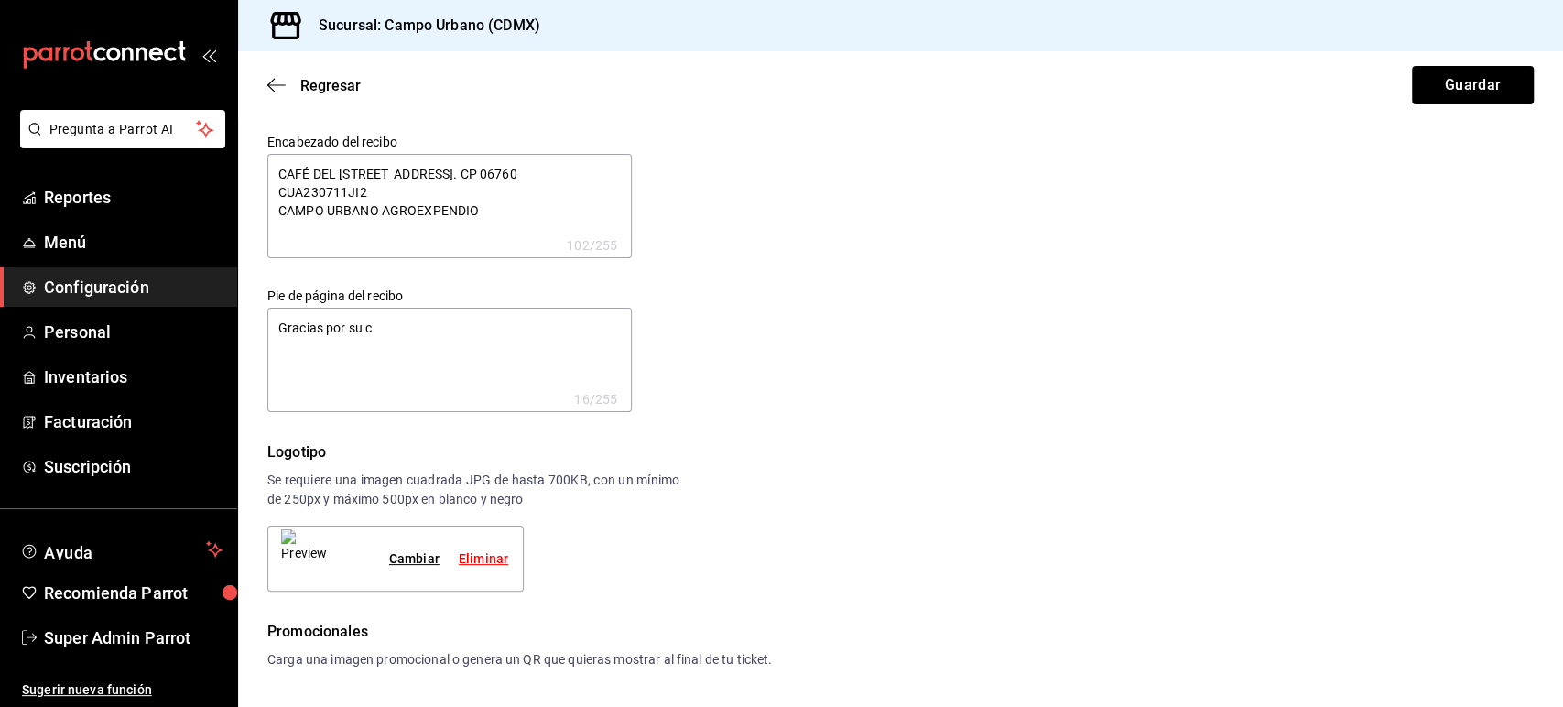
type textarea "x"
type textarea "Gracias por su co"
type textarea "x"
type textarea "Gracias por su com"
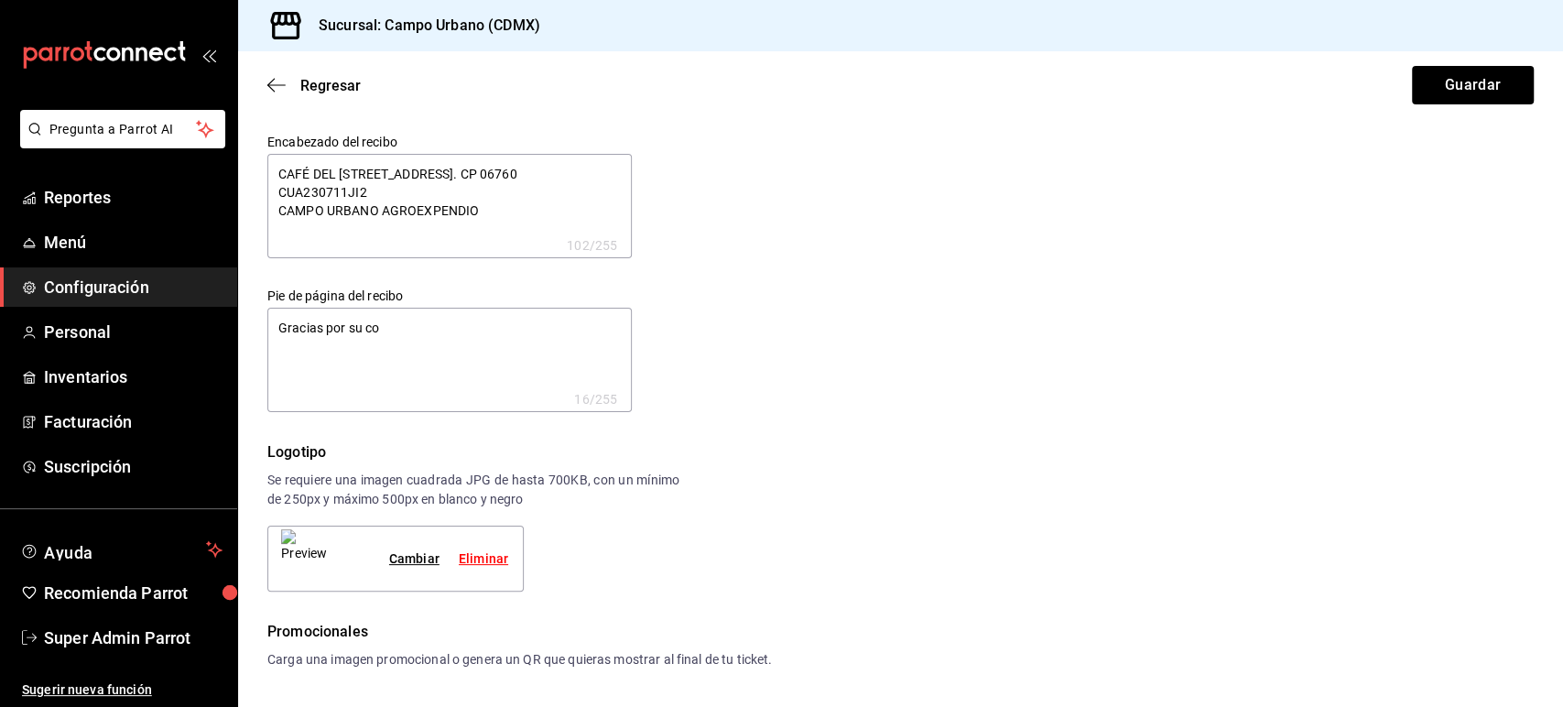
type textarea "x"
type textarea "Gracias por su comp"
type textarea "x"
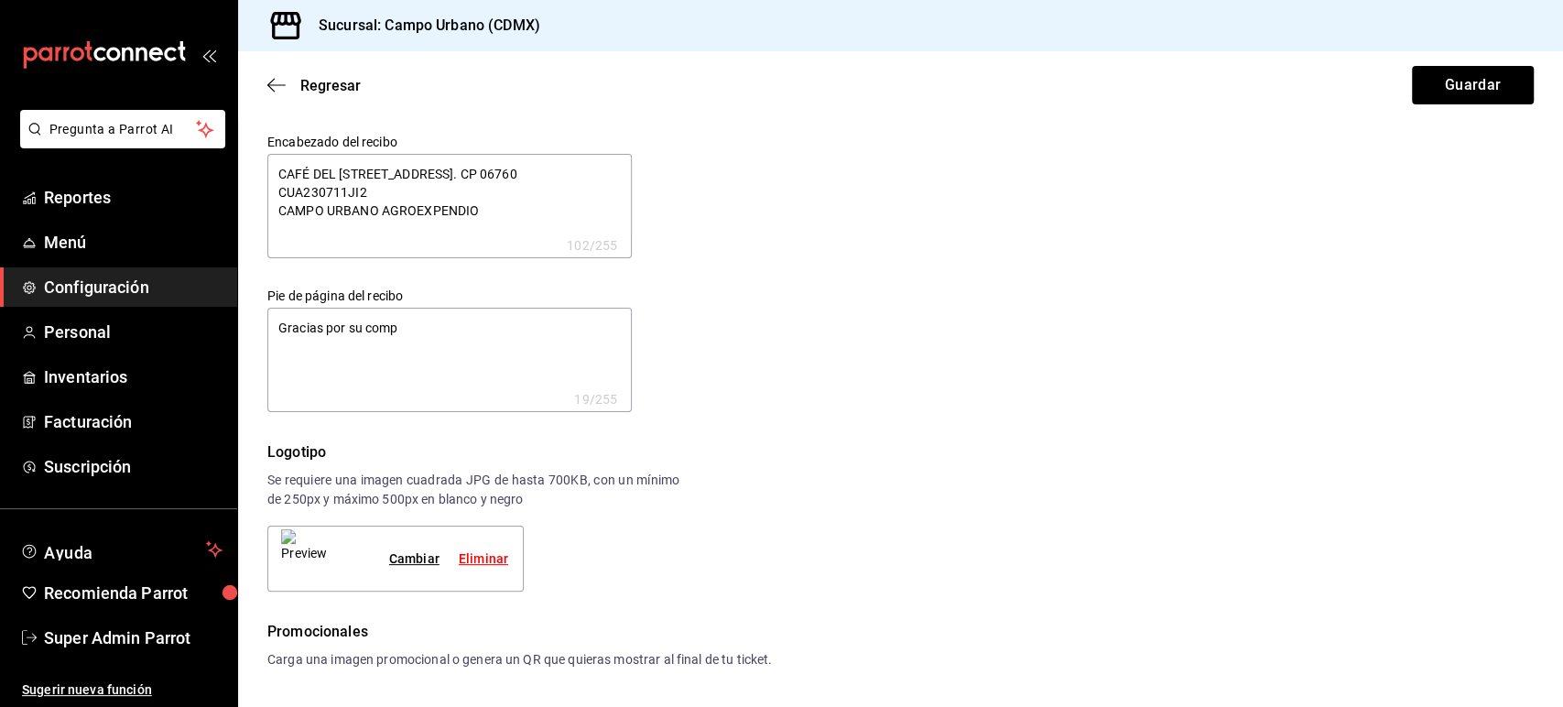
type textarea "Gracias por su compr"
type textarea "x"
type textarea "Gracias por su compra"
type textarea "x"
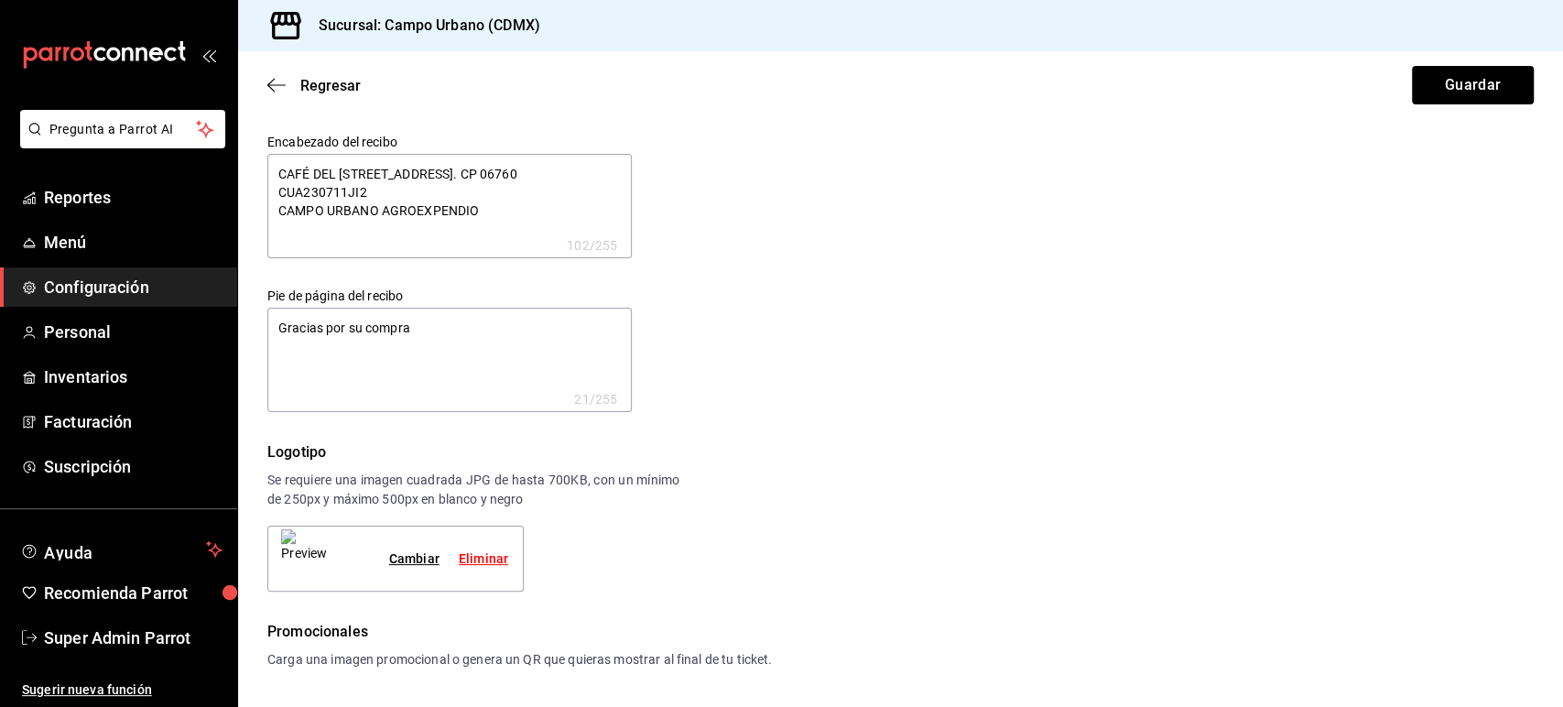
type textarea "x"
type textarea "Gracias por su compra"
type textarea "x"
type textarea "Gracias por su compra"
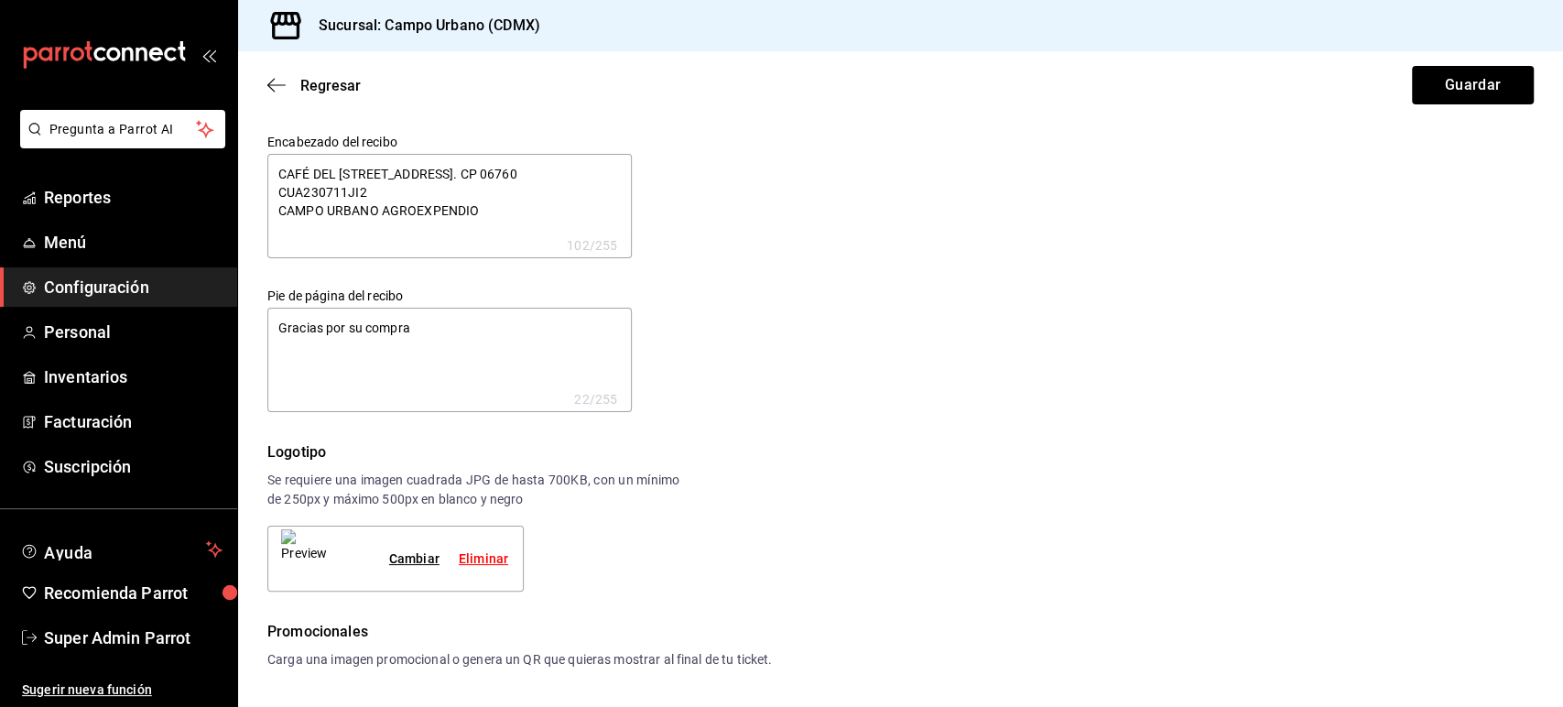
type textarea "x"
type textarea "Gracias por su compra"
type textarea "x"
click at [1470, 94] on button "Guardar" at bounding box center [1473, 85] width 122 height 38
type textarea "x"
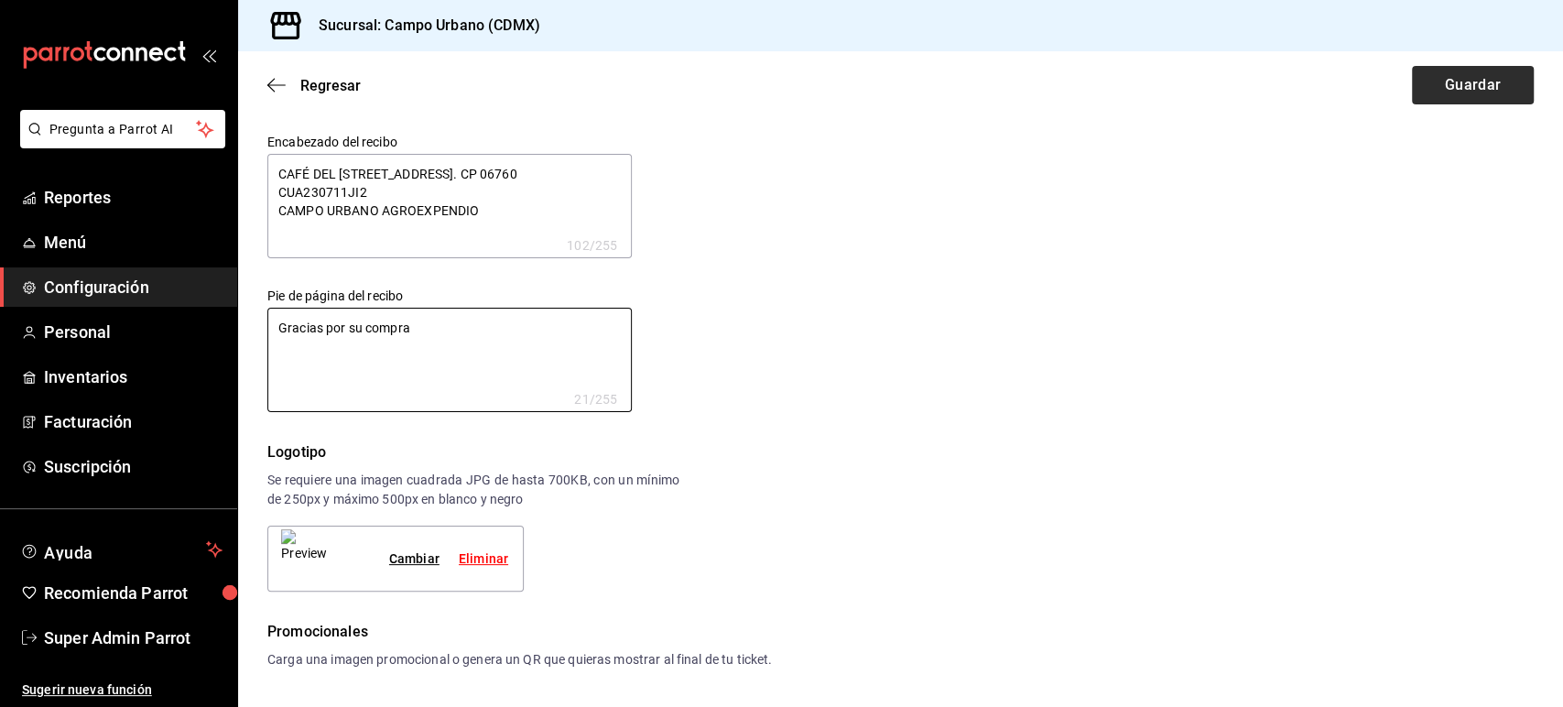
type textarea "x"
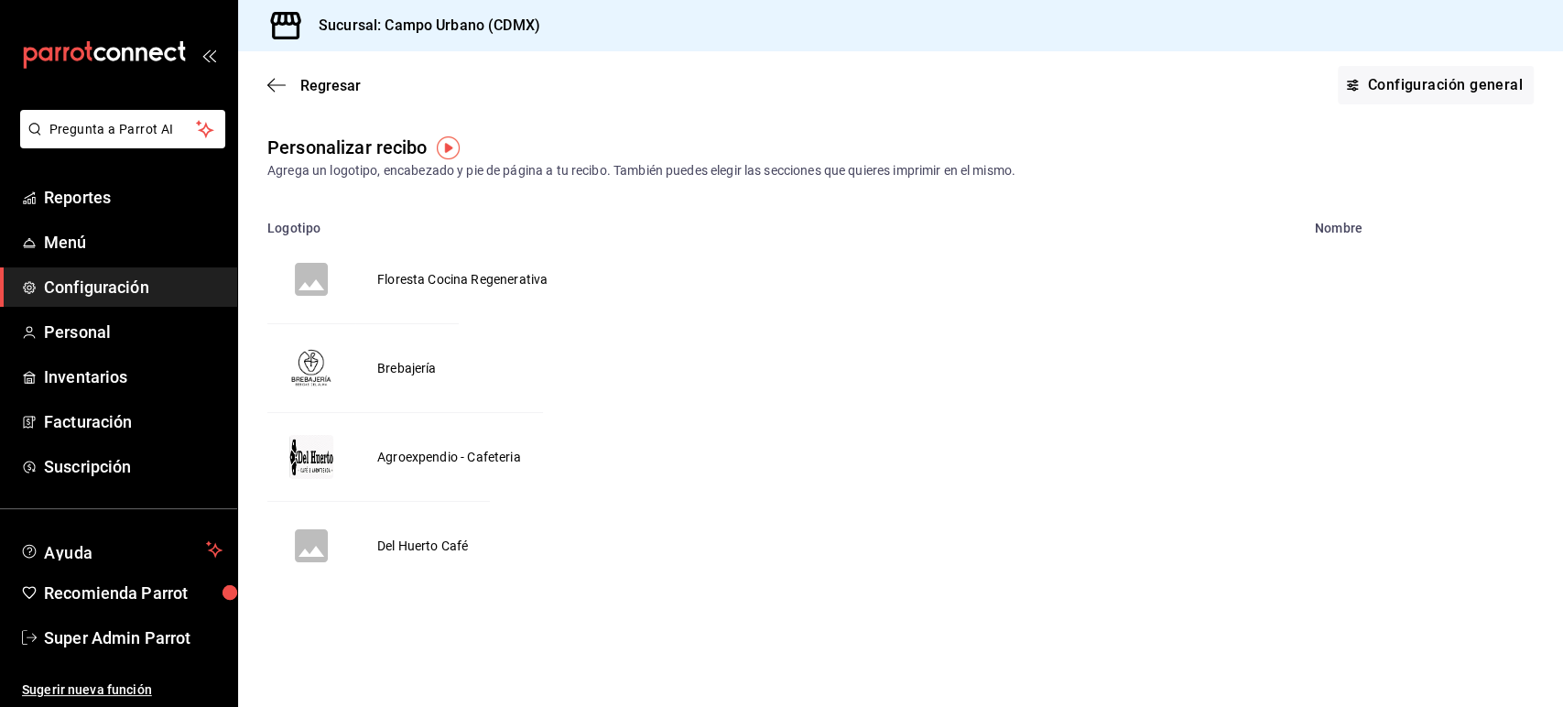
click at [459, 275] on td "Floresta Cocina Regenerativa" at bounding box center [462, 279] width 214 height 88
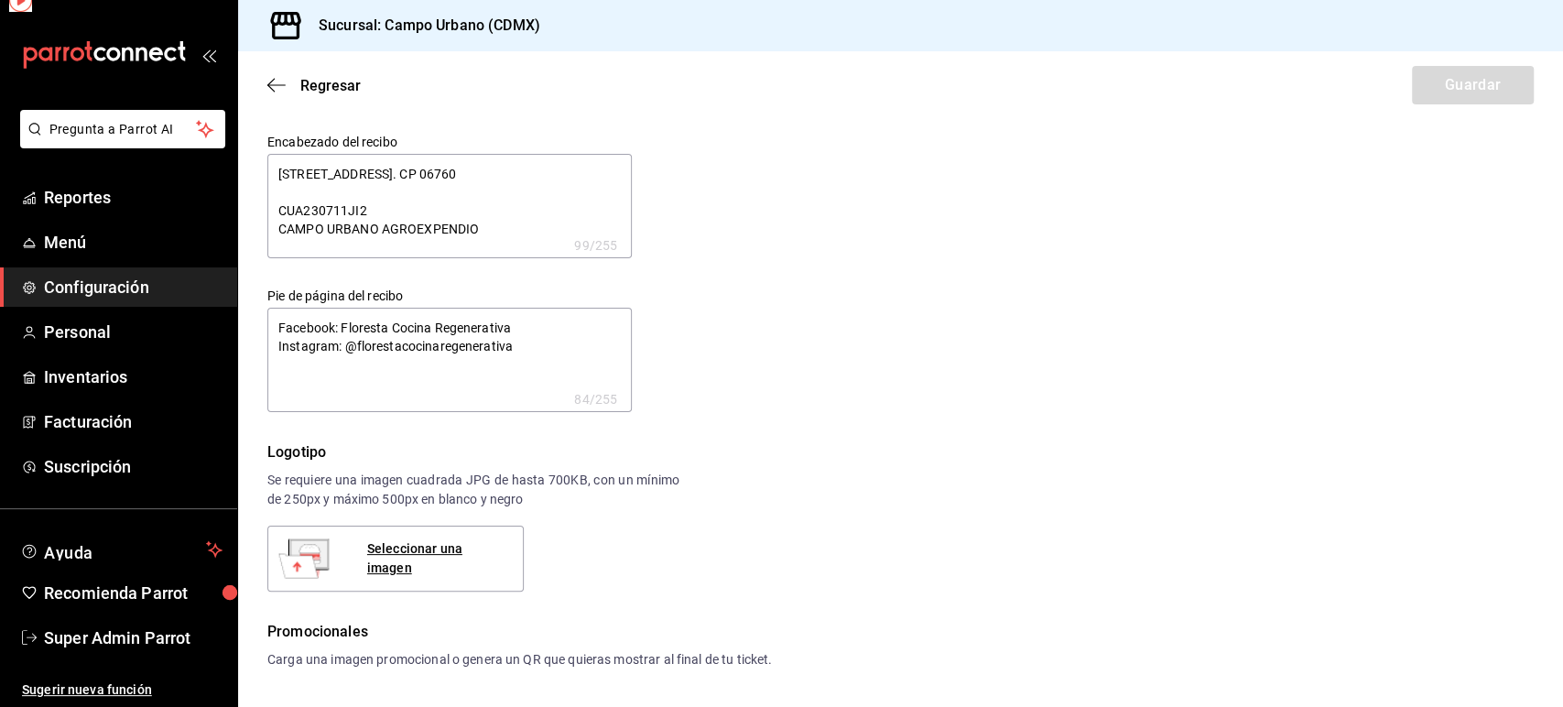
type textarea "x"
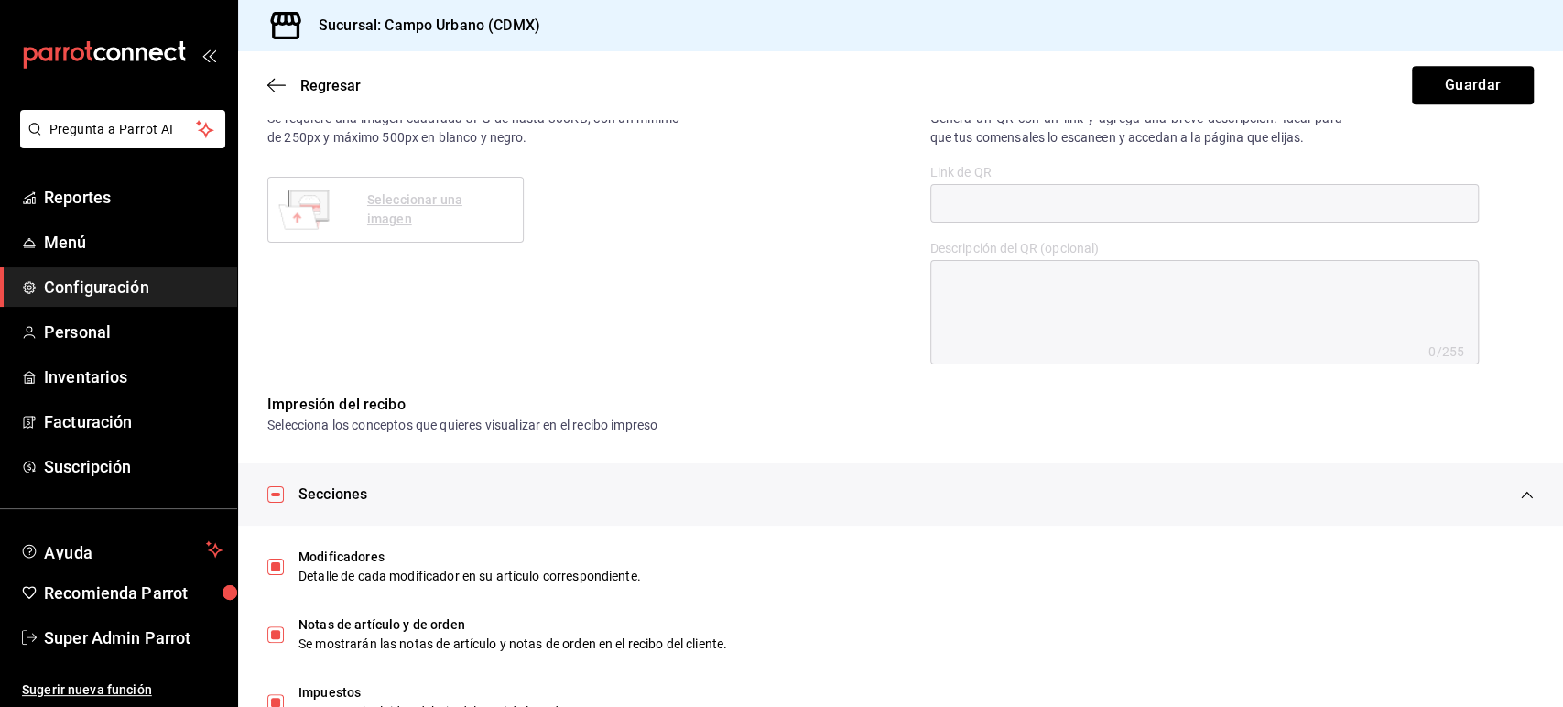
scroll to position [838, 0]
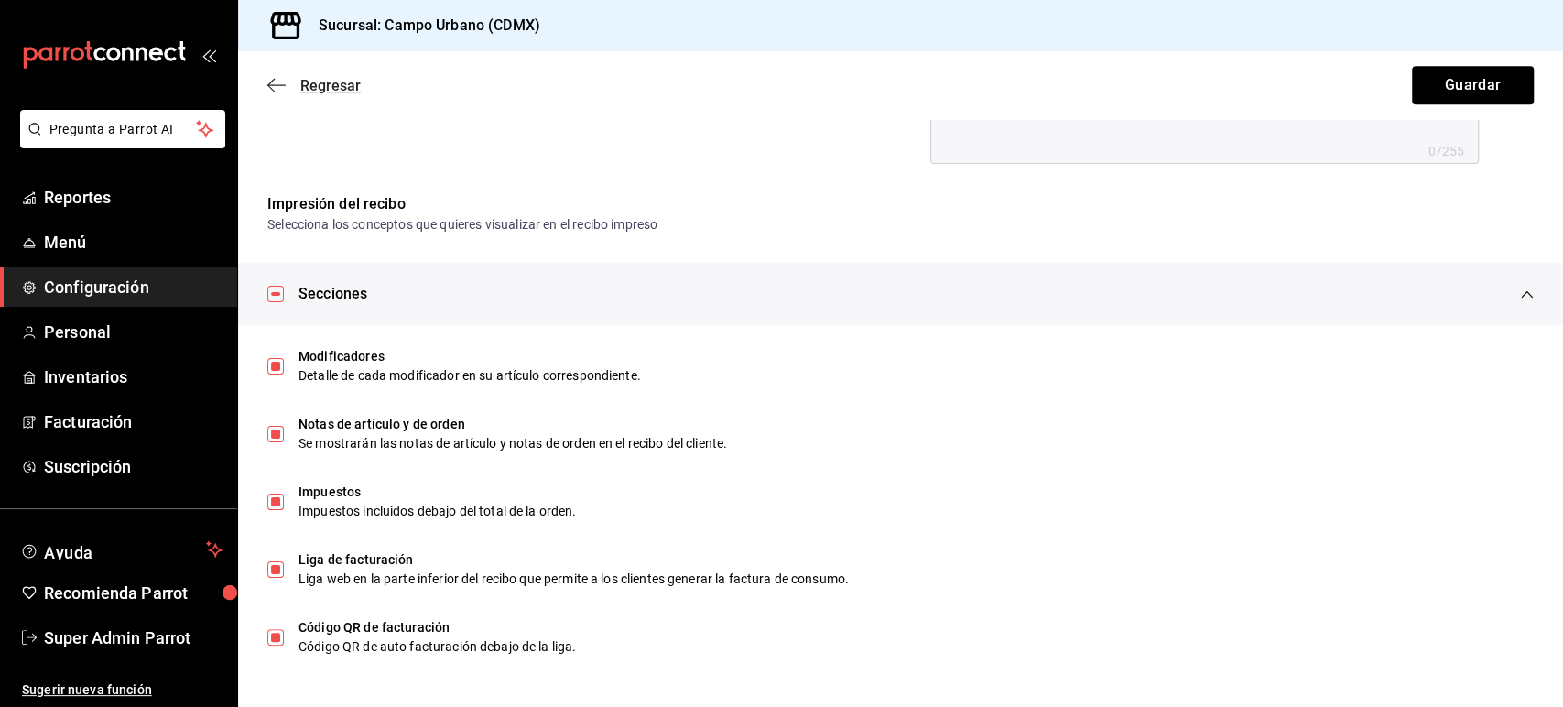
click at [273, 82] on icon "button" at bounding box center [276, 85] width 18 height 16
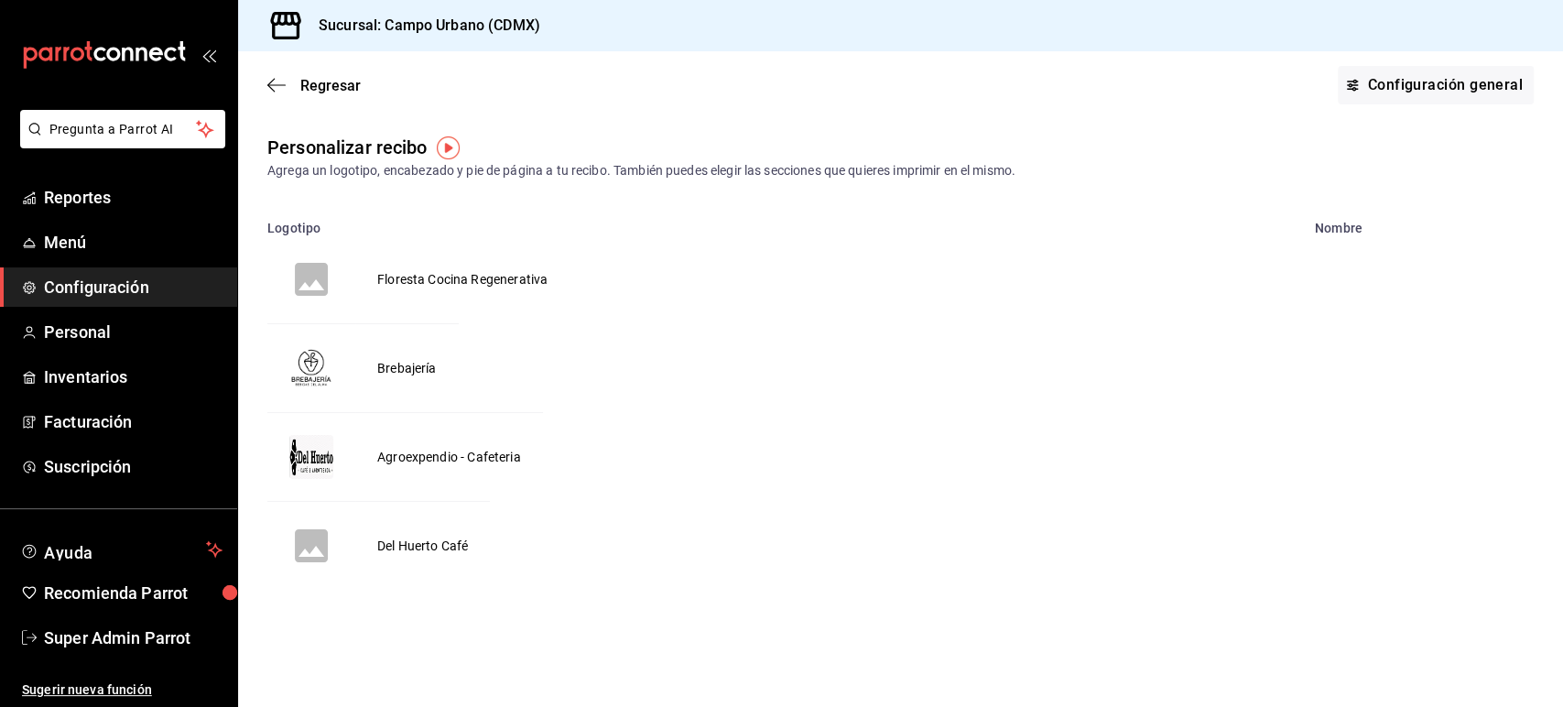
click at [1139, 101] on div "Regresar Configuración general" at bounding box center [900, 85] width 1325 height 68
click at [105, 418] on span "Facturación" at bounding box center [133, 421] width 179 height 25
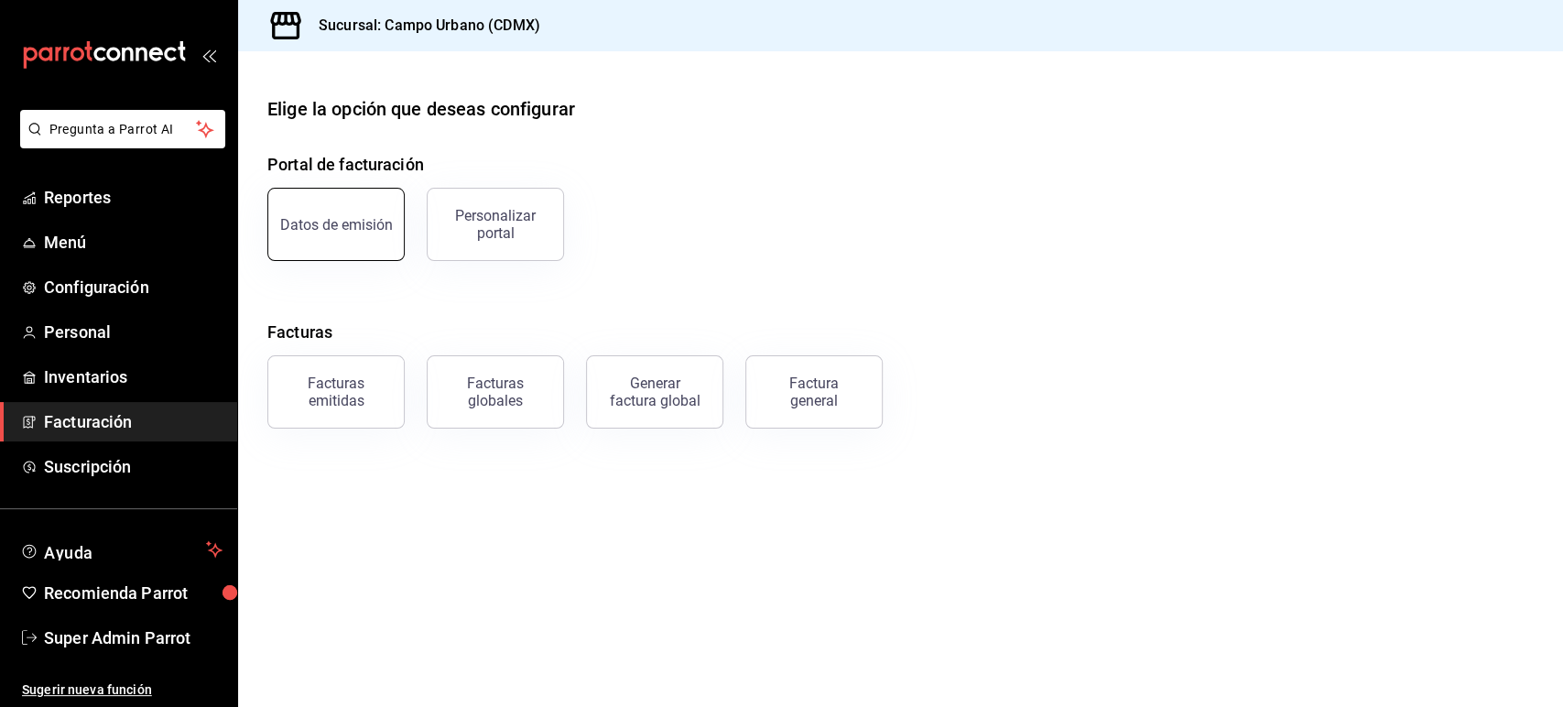
click at [375, 234] on button "Datos de emisión" at bounding box center [335, 224] width 137 height 73
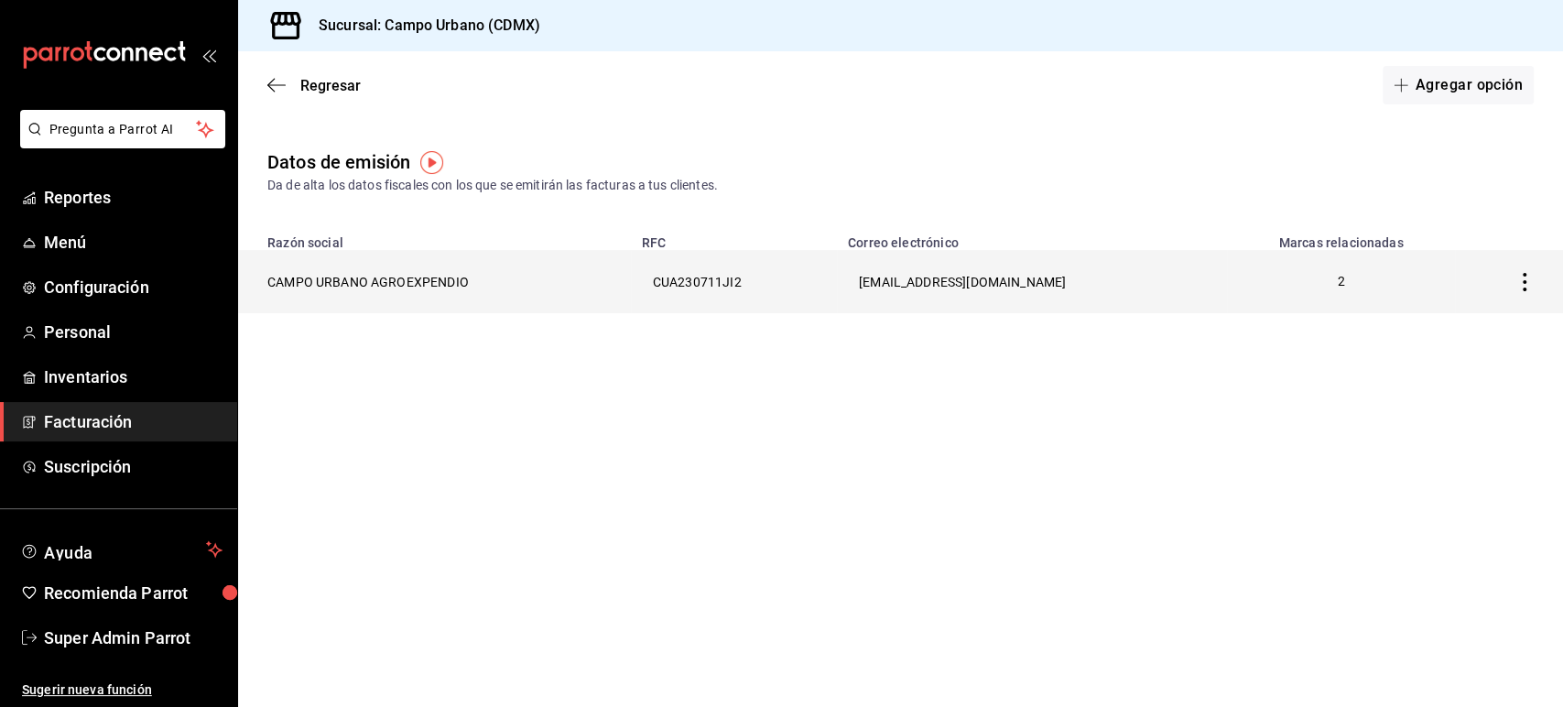
click at [412, 280] on th "CAMPO URBANO AGROEXPENDIO" at bounding box center [434, 281] width 393 height 63
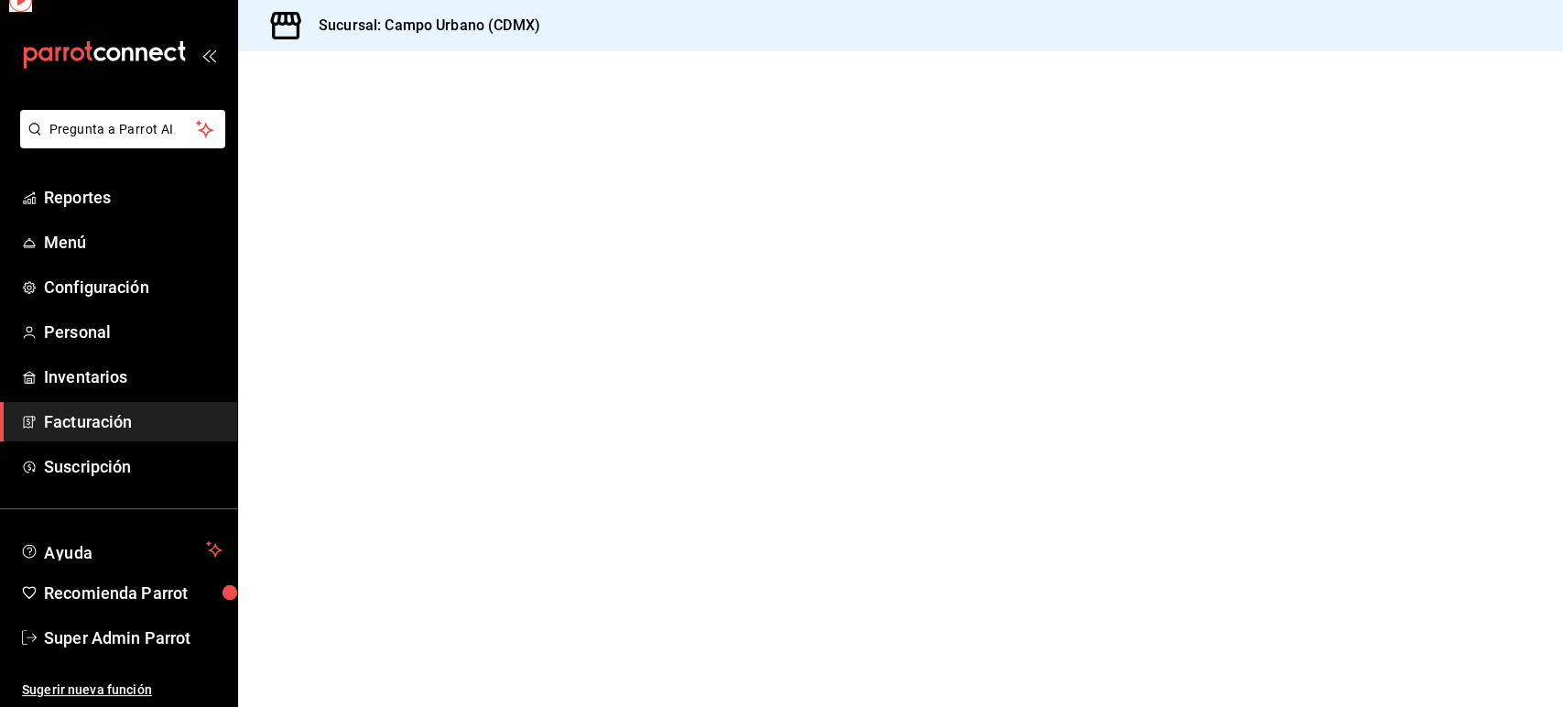
click at [412, 280] on div at bounding box center [900, 379] width 1325 height 656
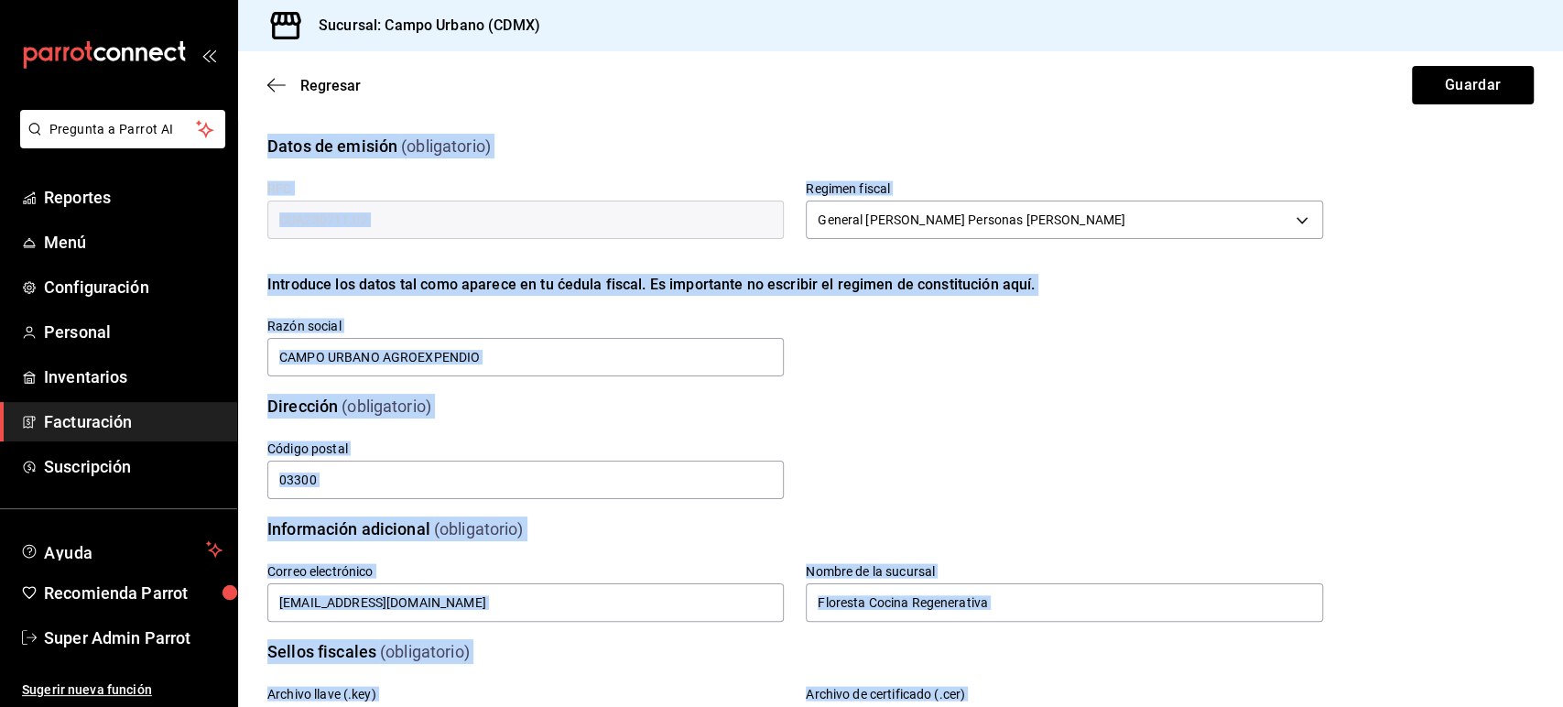
click at [621, 426] on div "Código postal 03300" at bounding box center [514, 460] width 538 height 83
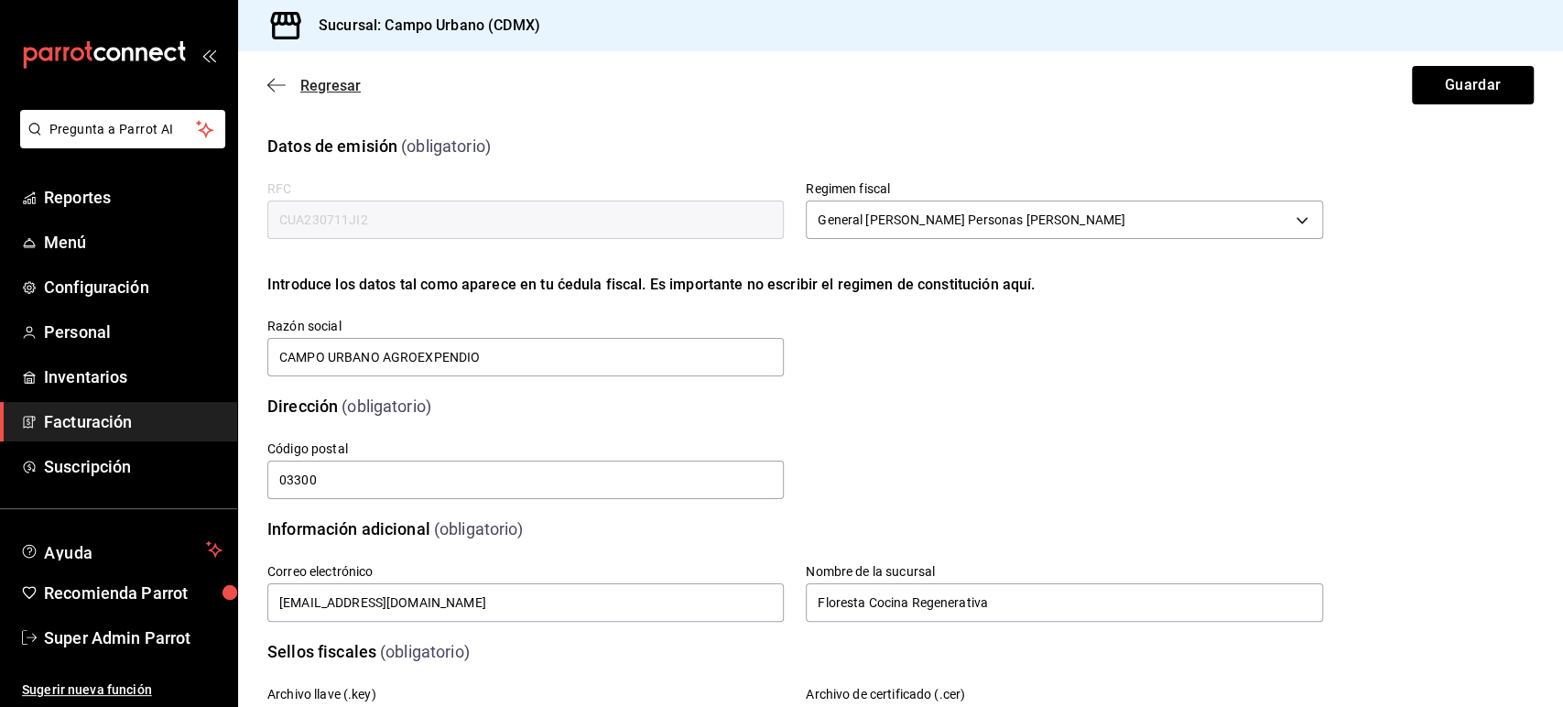
click at [278, 79] on icon "button" at bounding box center [276, 85] width 18 height 16
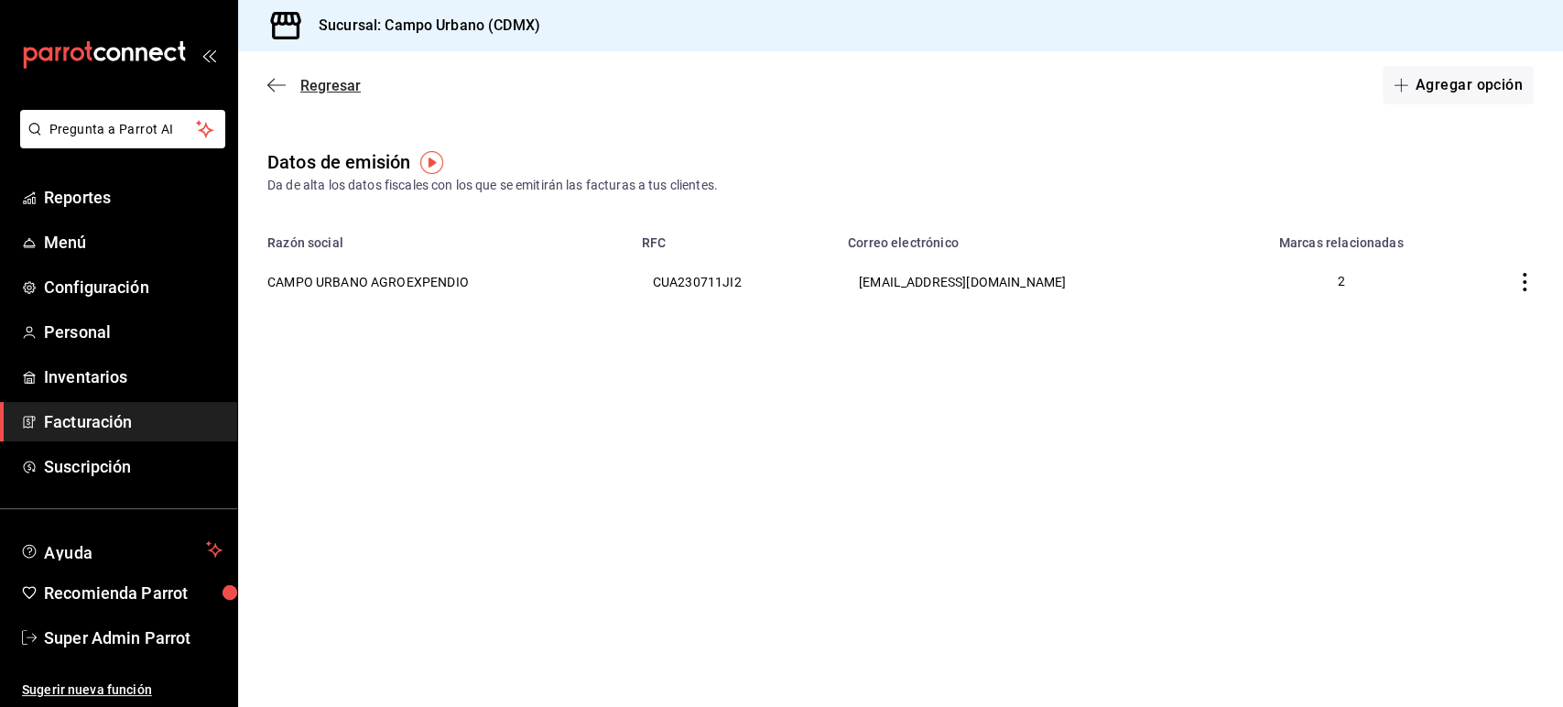
click at [282, 79] on icon "button" at bounding box center [276, 85] width 18 height 16
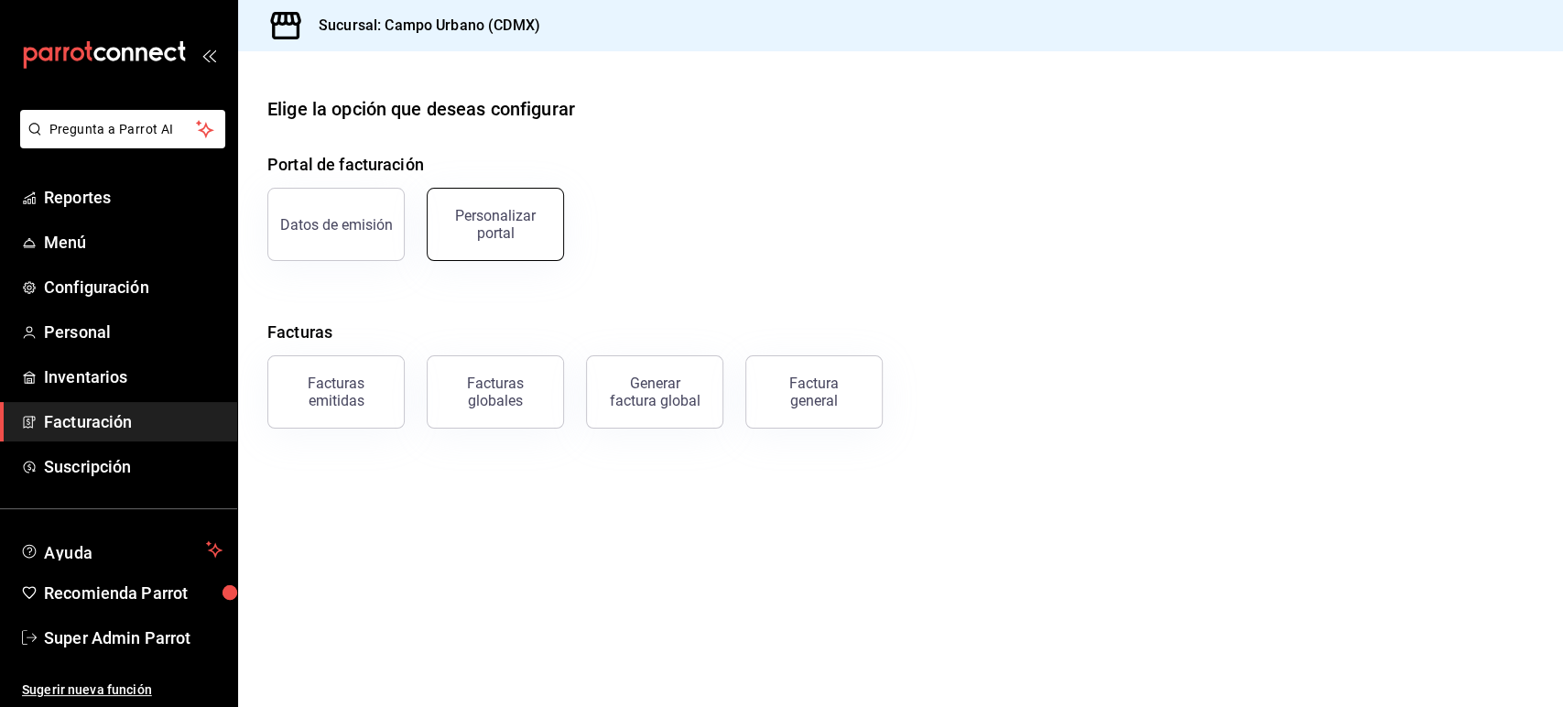
click at [512, 232] on div "Personalizar portal" at bounding box center [496, 224] width 114 height 35
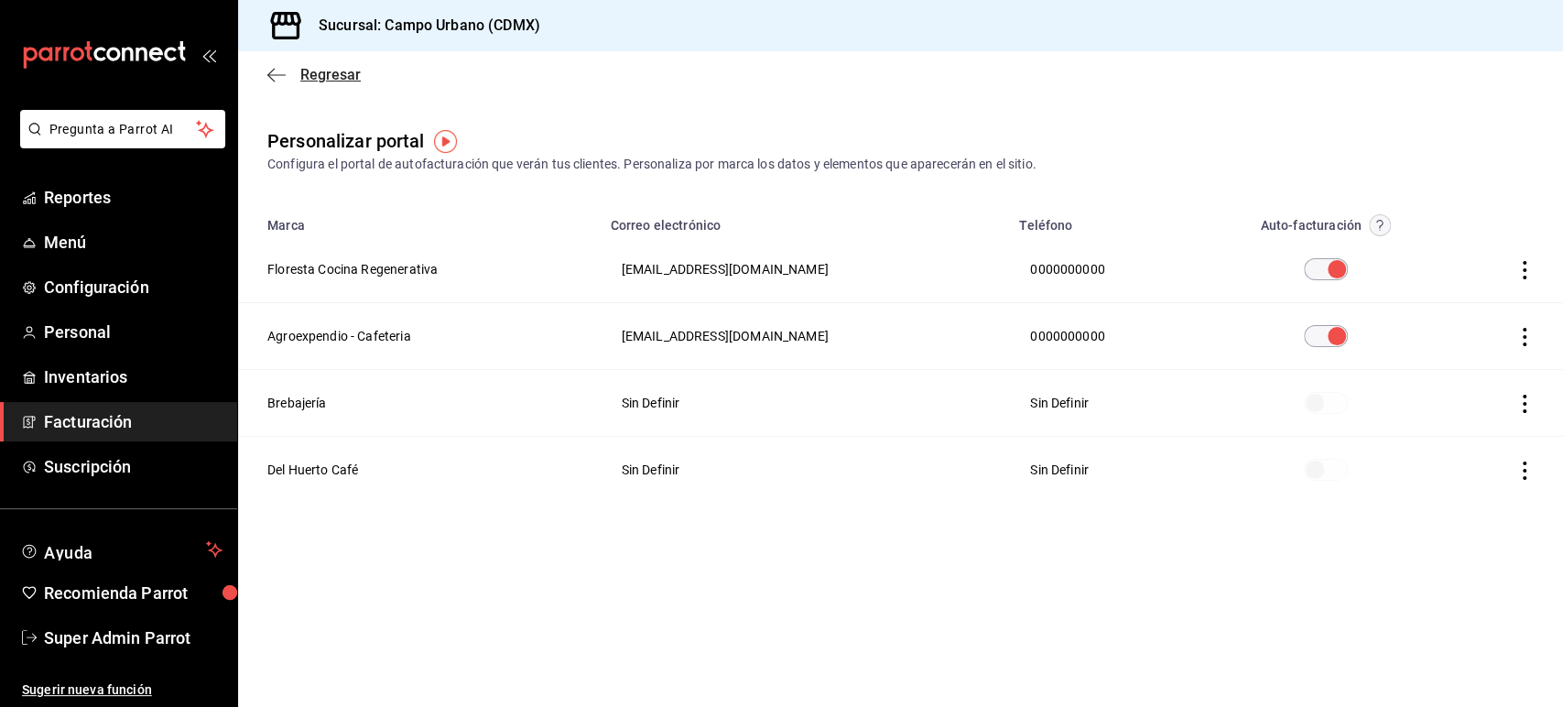
click at [283, 82] on icon "button" at bounding box center [276, 75] width 18 height 16
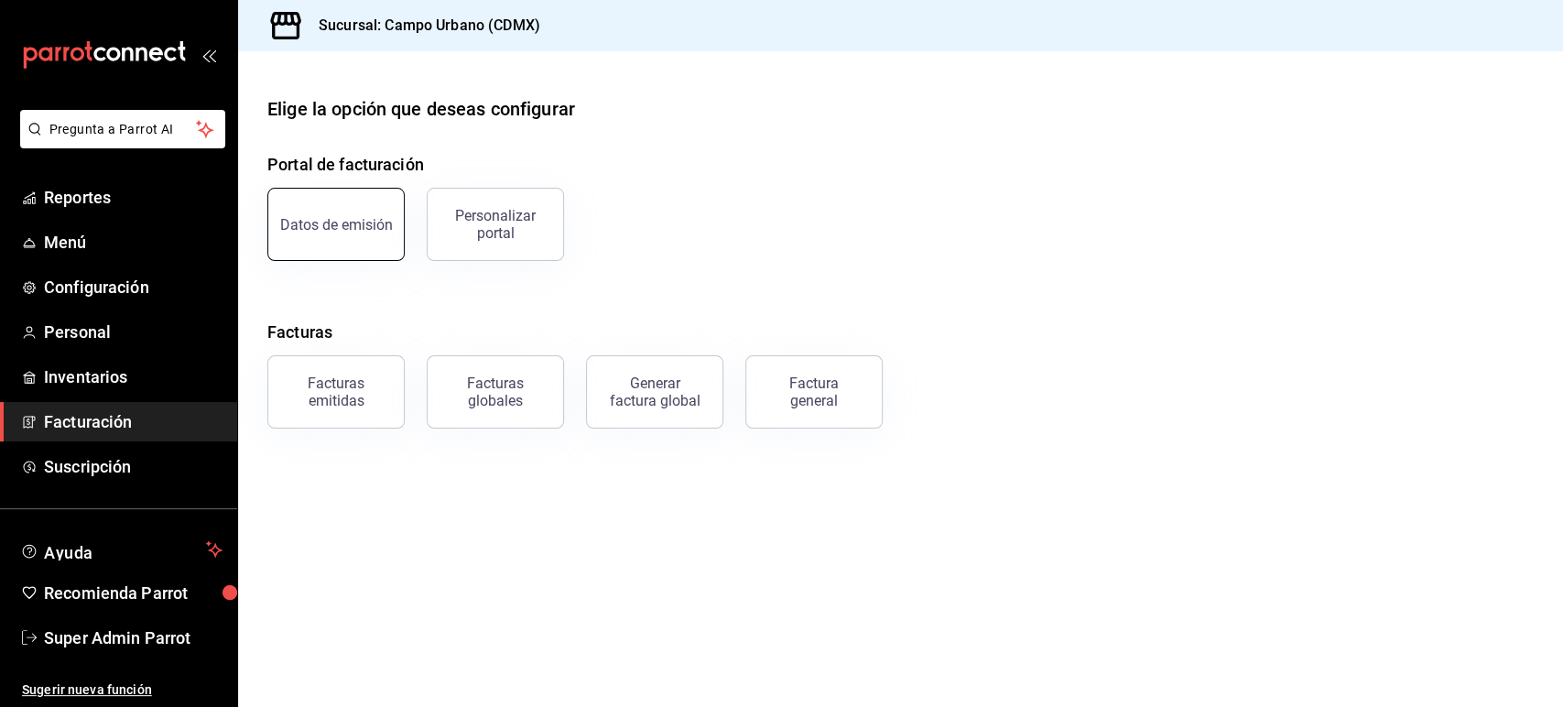
click at [358, 226] on div "Datos de emisión" at bounding box center [336, 224] width 113 height 17
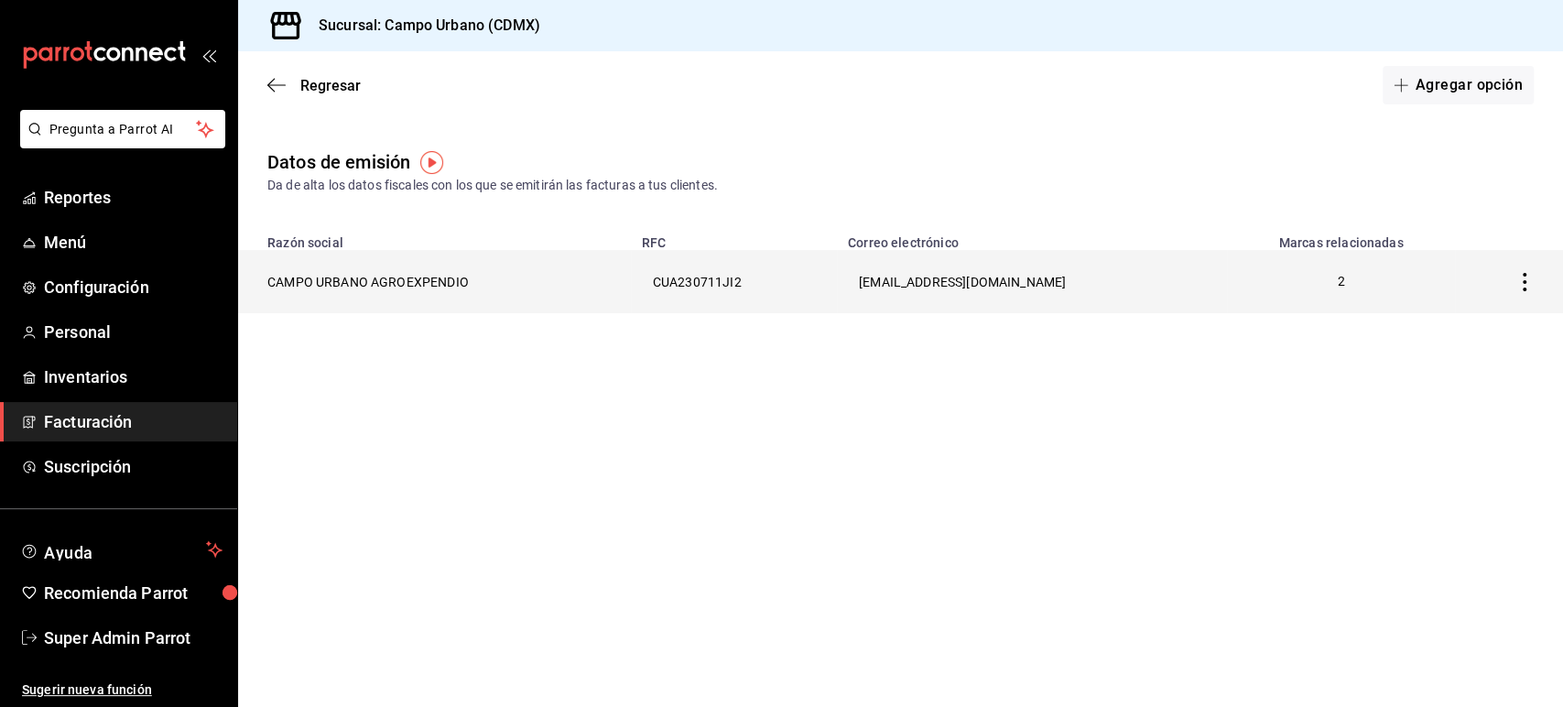
click at [359, 281] on th "CAMPO URBANO AGROEXPENDIO" at bounding box center [434, 281] width 393 height 63
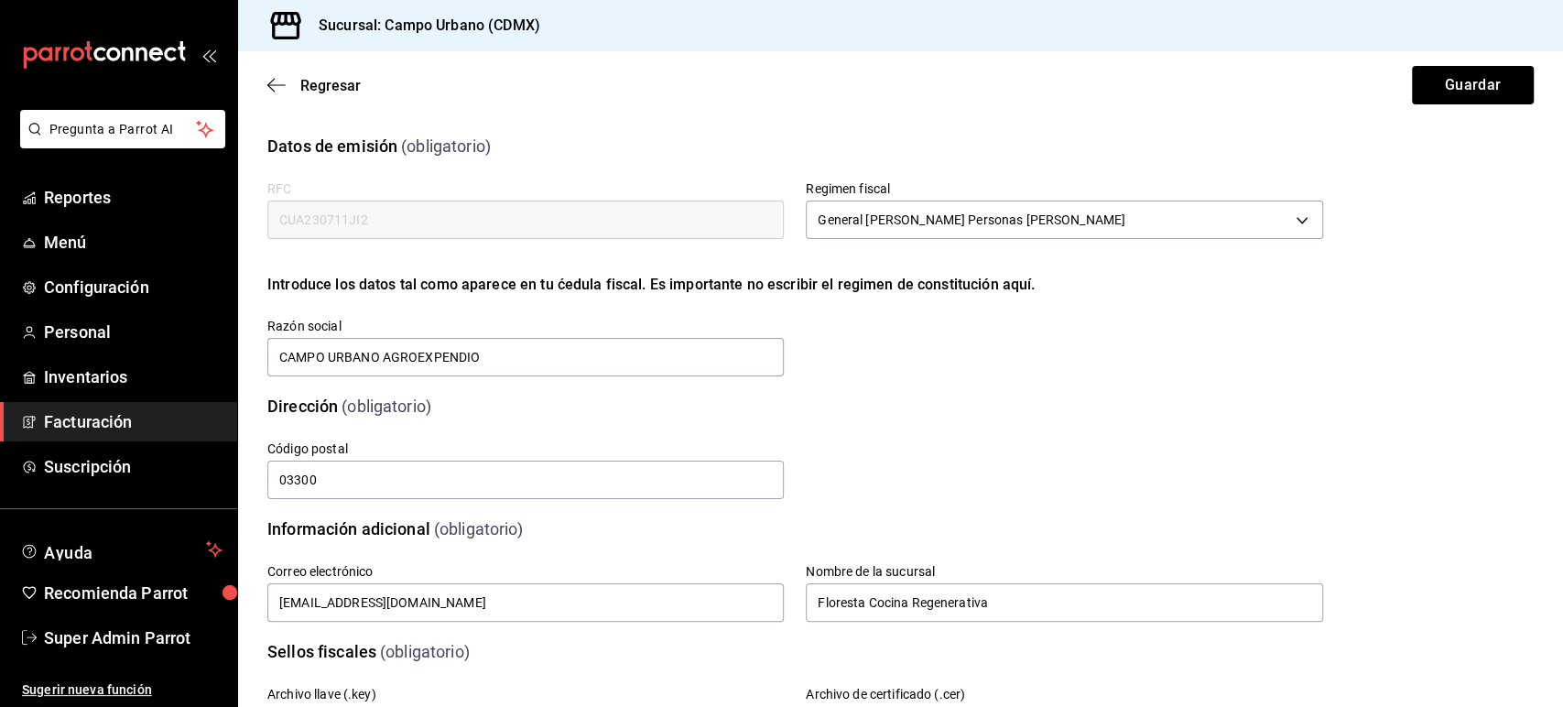
scroll to position [395, 0]
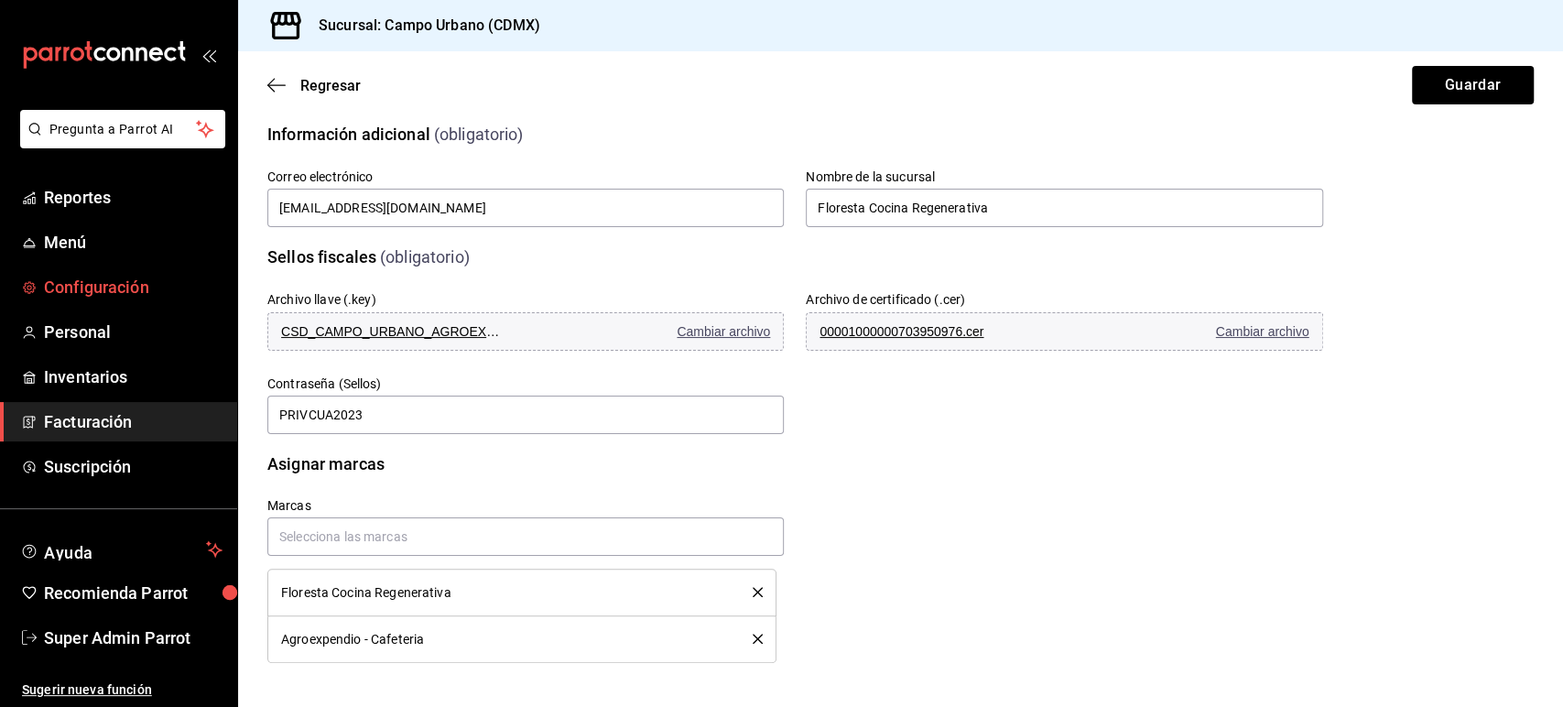
click at [139, 299] on span "Configuración" at bounding box center [133, 287] width 179 height 25
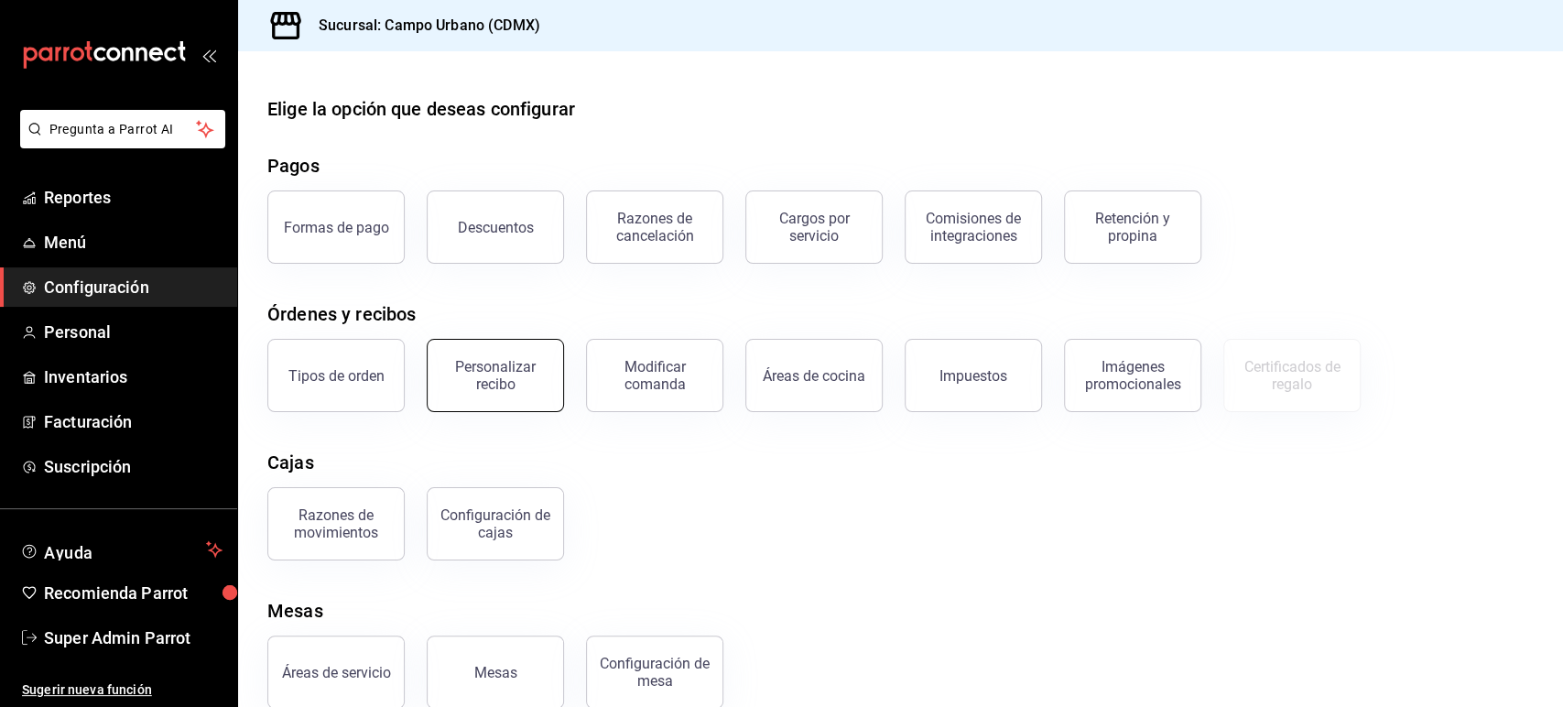
click at [520, 376] on div "Personalizar recibo" at bounding box center [496, 375] width 114 height 35
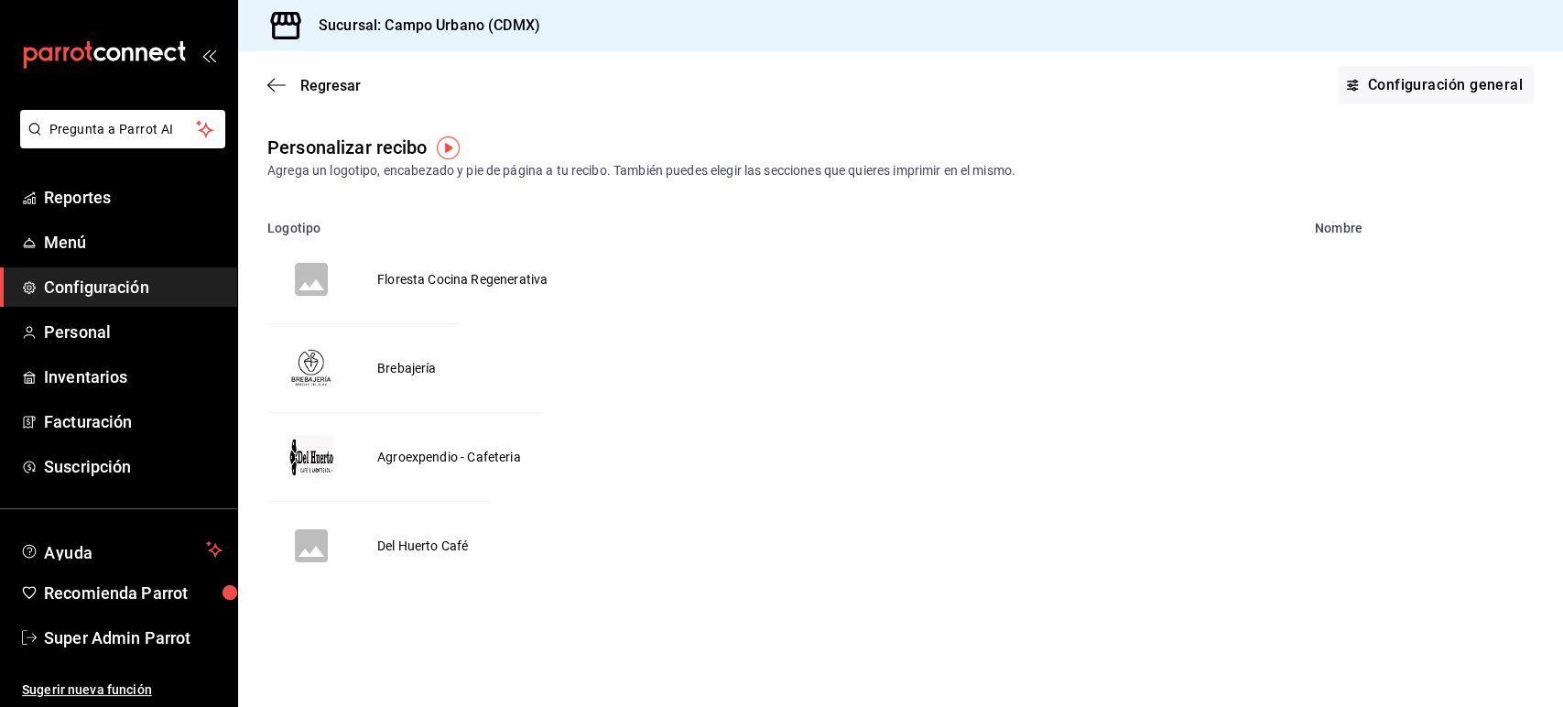
click at [459, 284] on td "Floresta Cocina Regenerativa" at bounding box center [462, 279] width 214 height 88
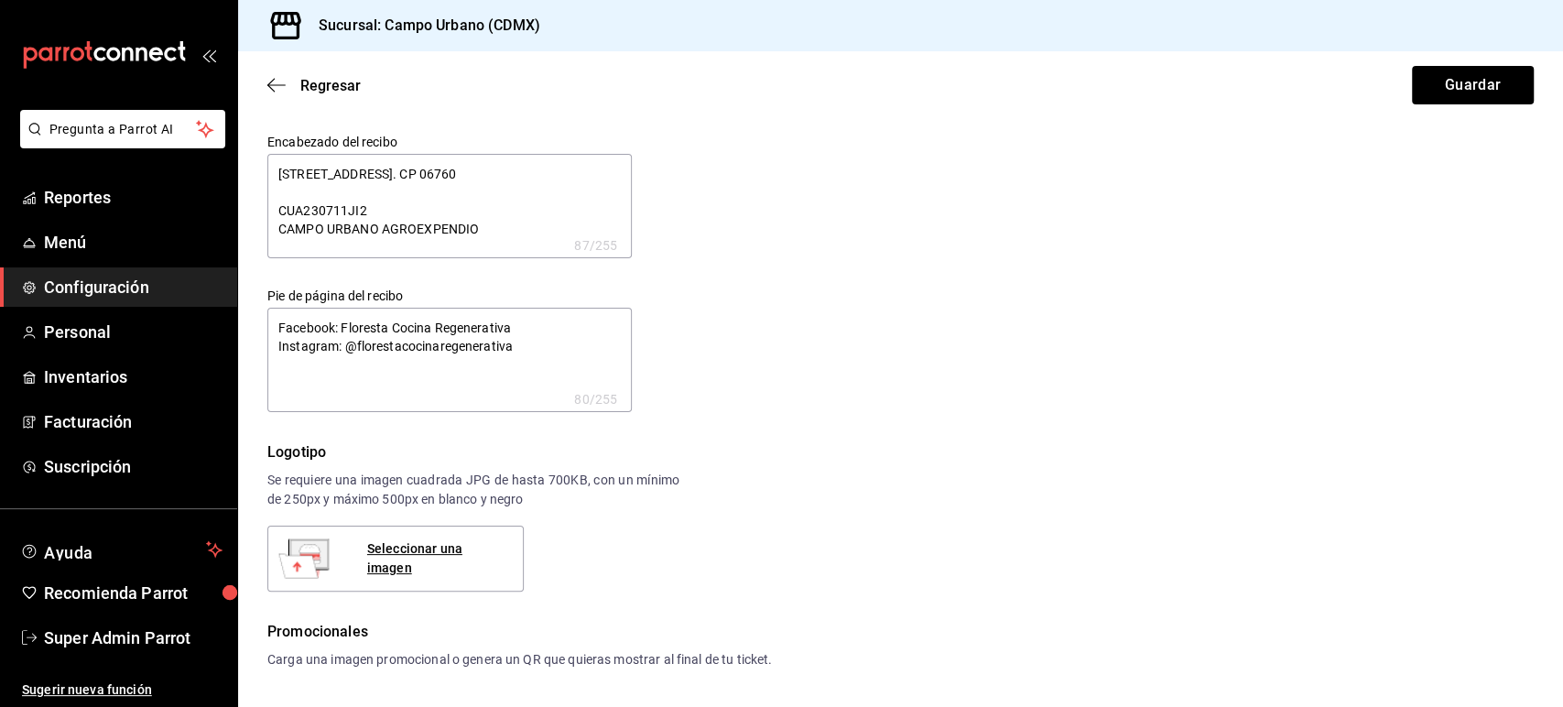
type textarea "x"
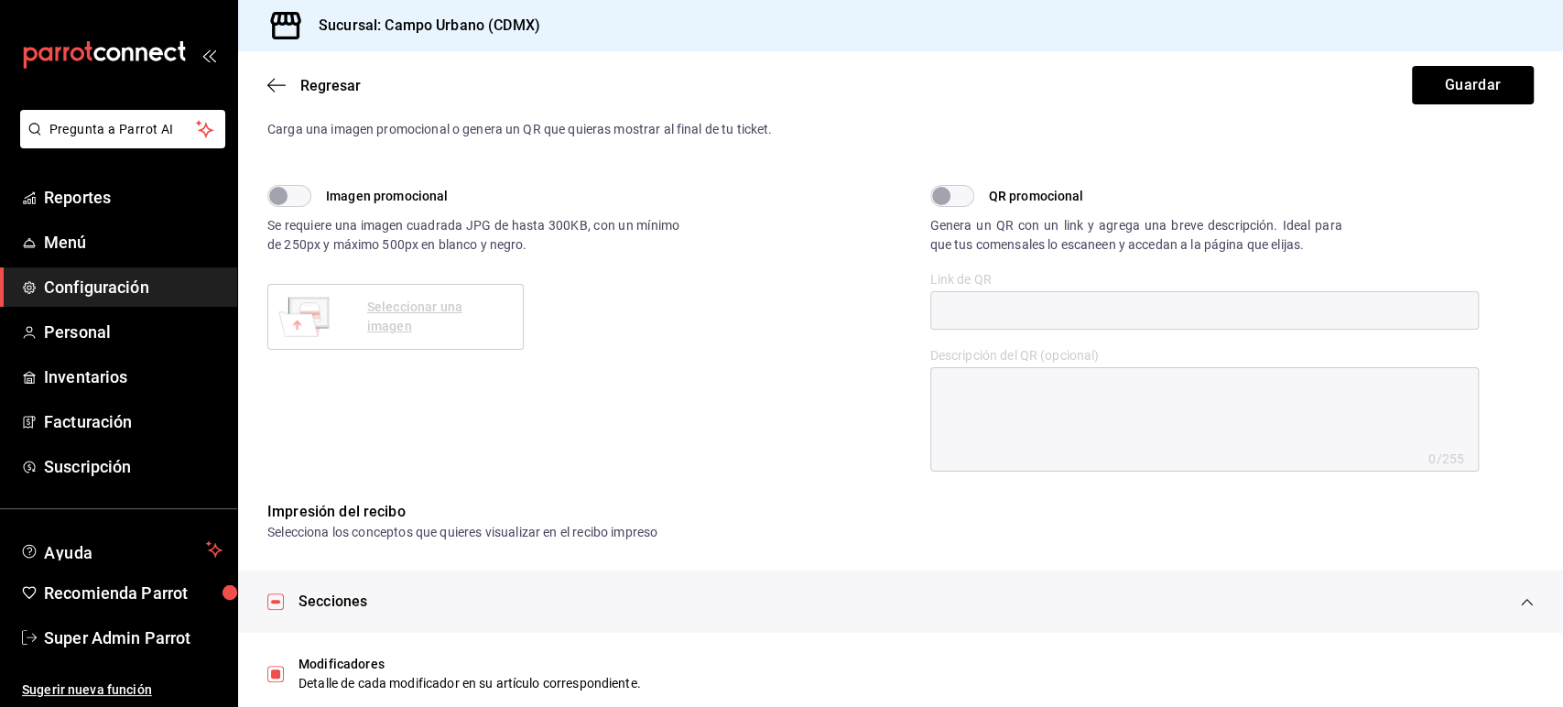
scroll to position [573, 0]
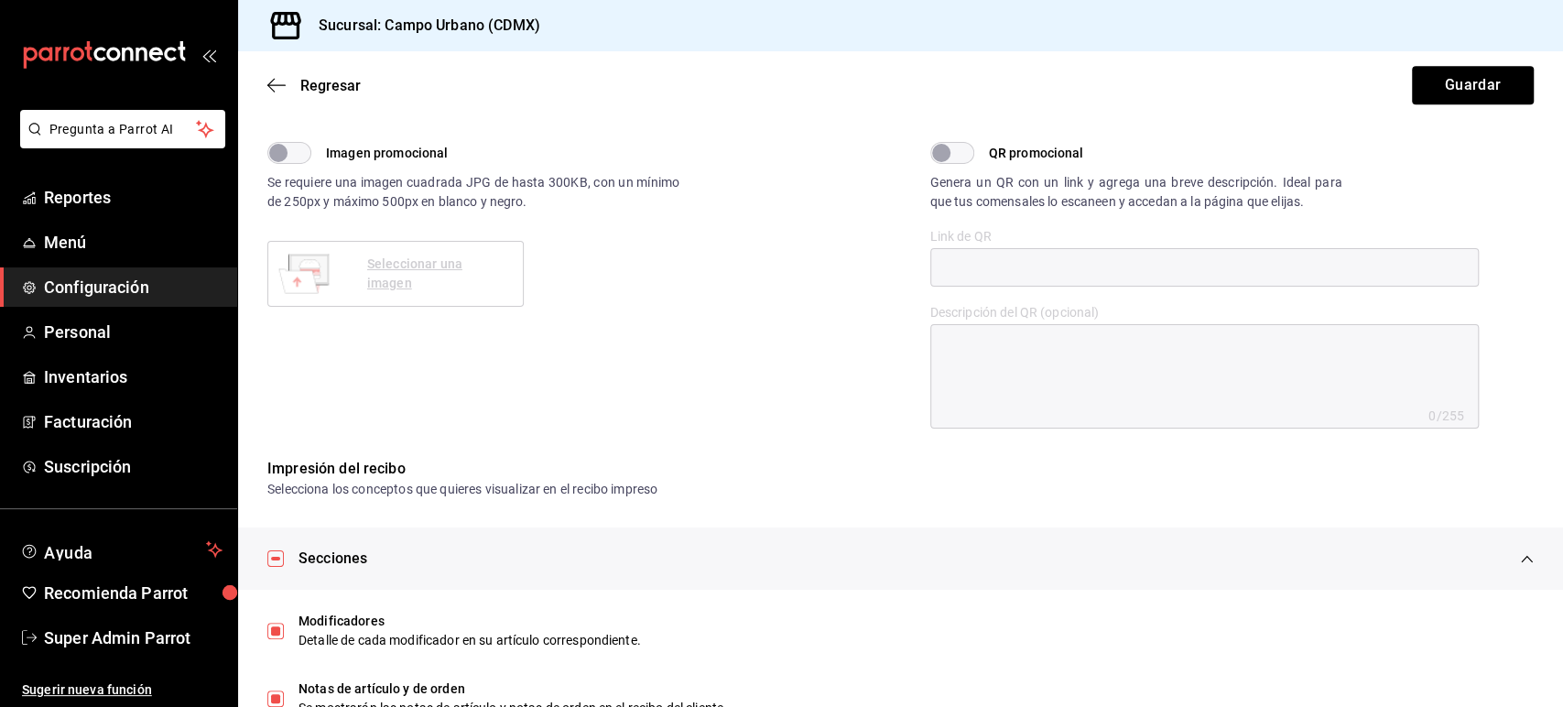
click at [1067, 98] on div "Regresar Guardar" at bounding box center [900, 85] width 1325 height 68
click at [107, 191] on span "Reportes" at bounding box center [133, 197] width 179 height 25
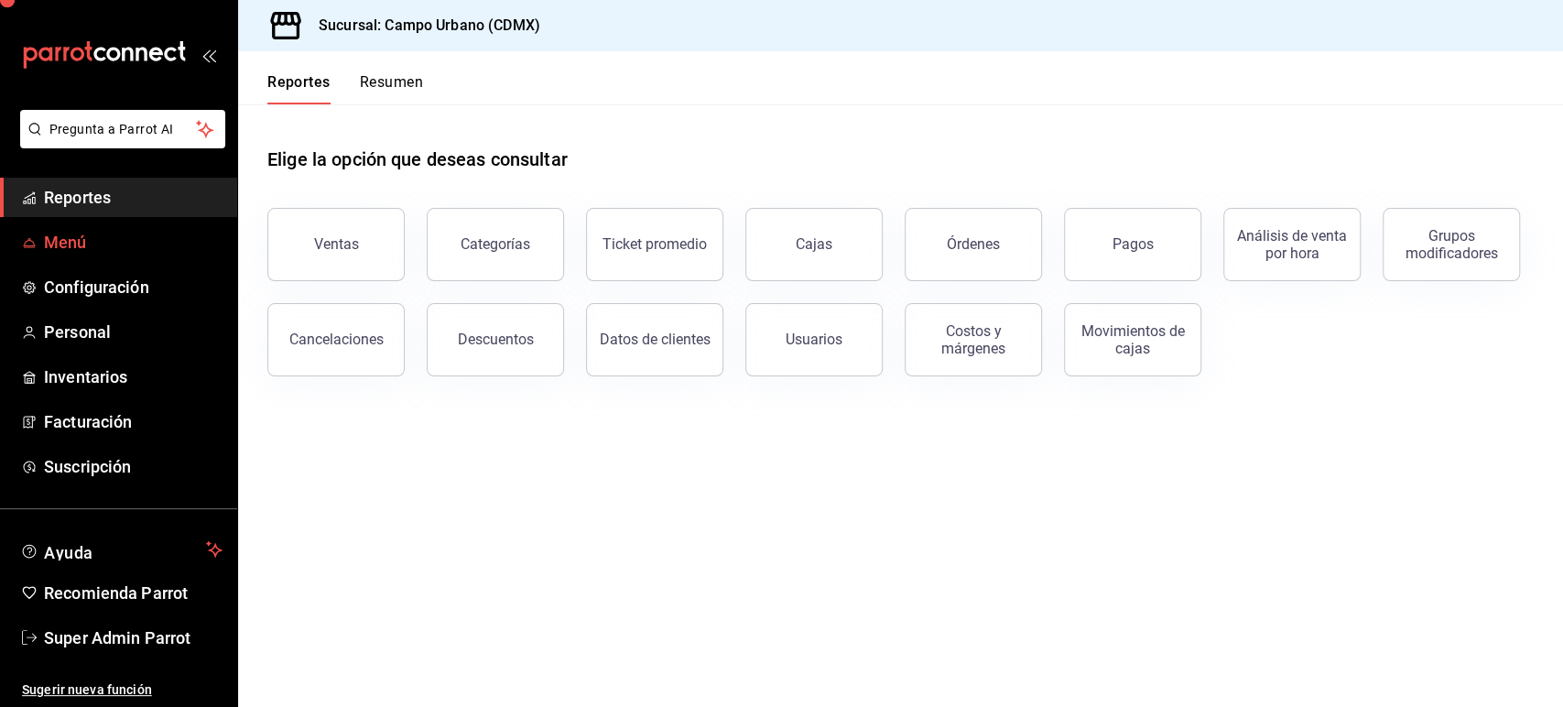
click at [68, 244] on span "Menú" at bounding box center [133, 242] width 179 height 25
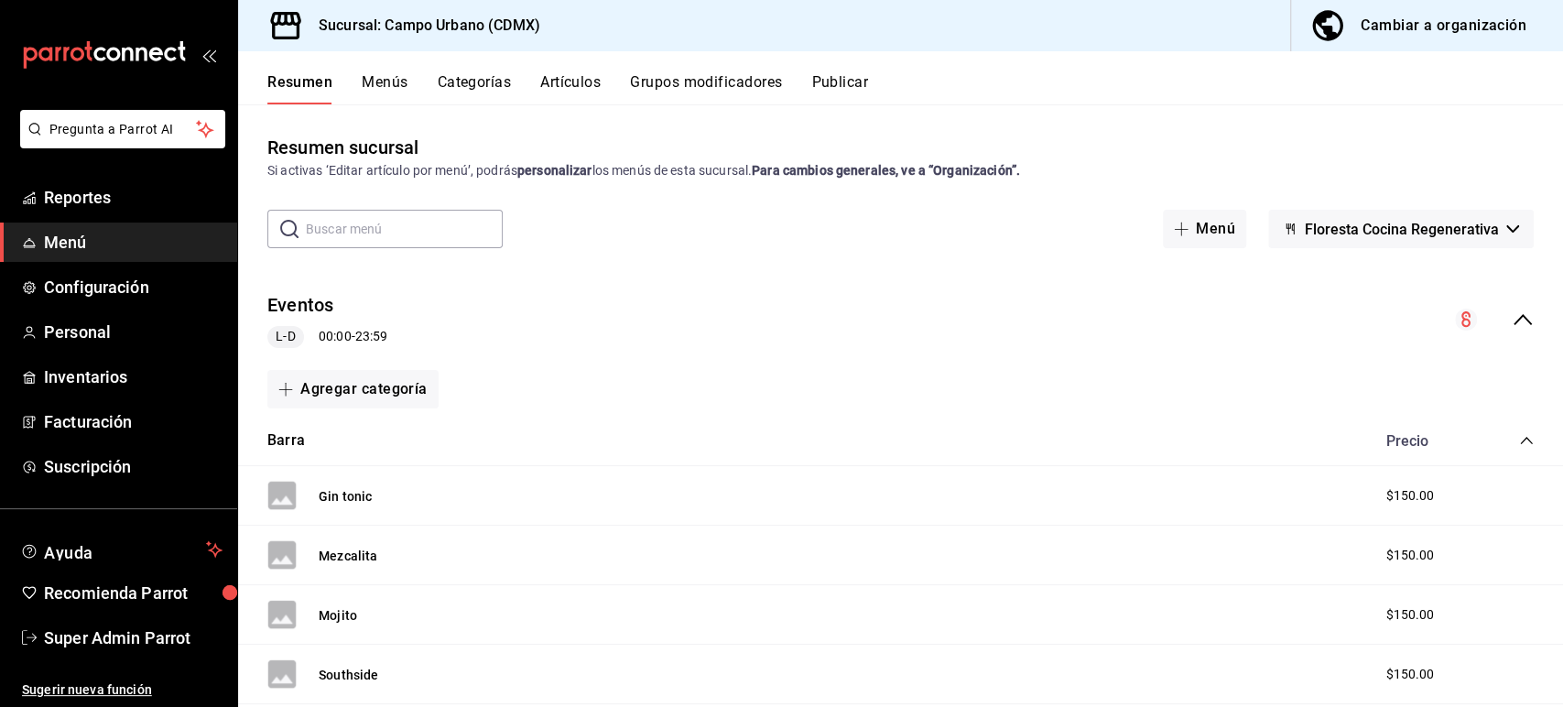
click at [1512, 324] on icon "collapse-menu-row" at bounding box center [1523, 320] width 22 height 22
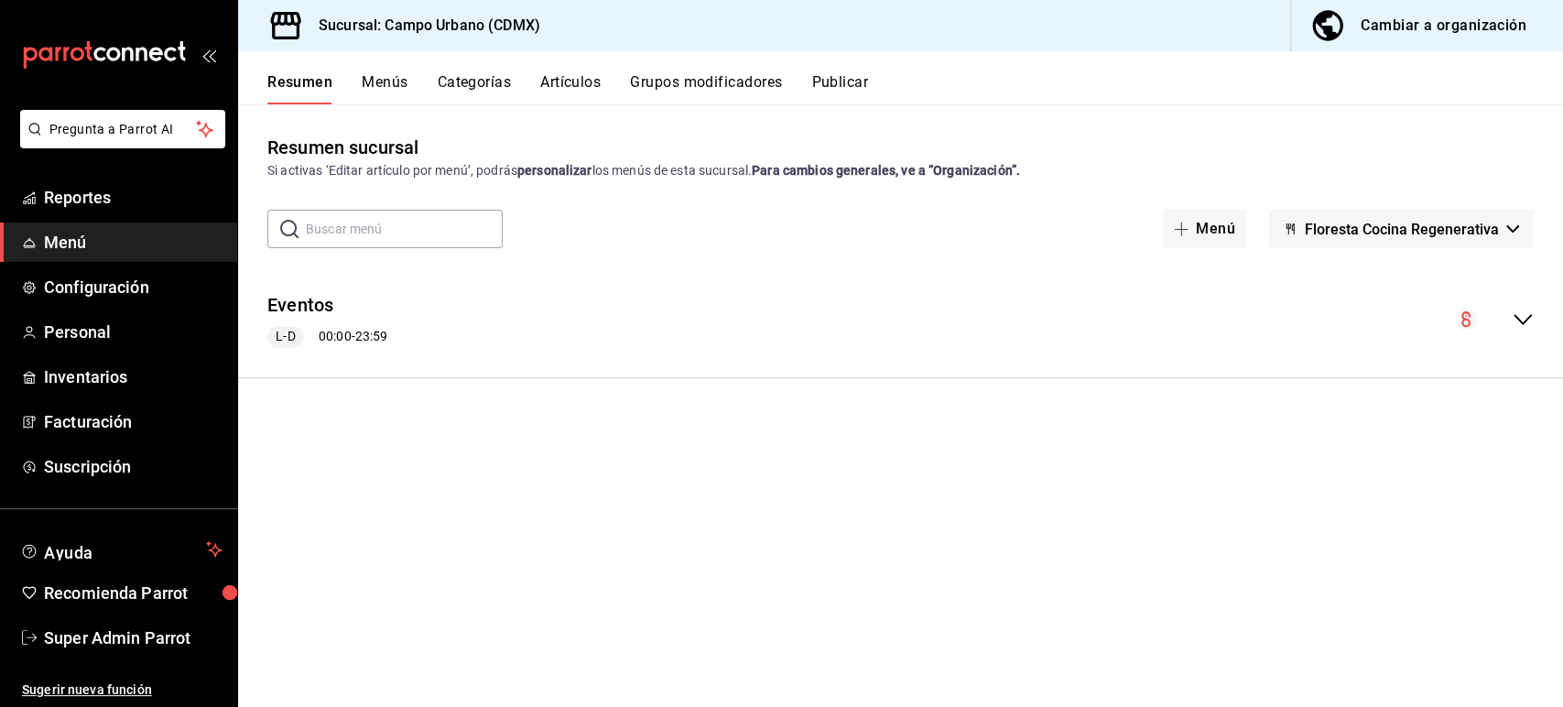
click at [1440, 252] on div "Resumen sucursal Si activas ‘Editar artículo por menú’, podrás personalizar los…" at bounding box center [900, 420] width 1325 height 572
click at [1414, 234] on span "Floresta Cocina Regenerativa" at bounding box center [1402, 229] width 194 height 17
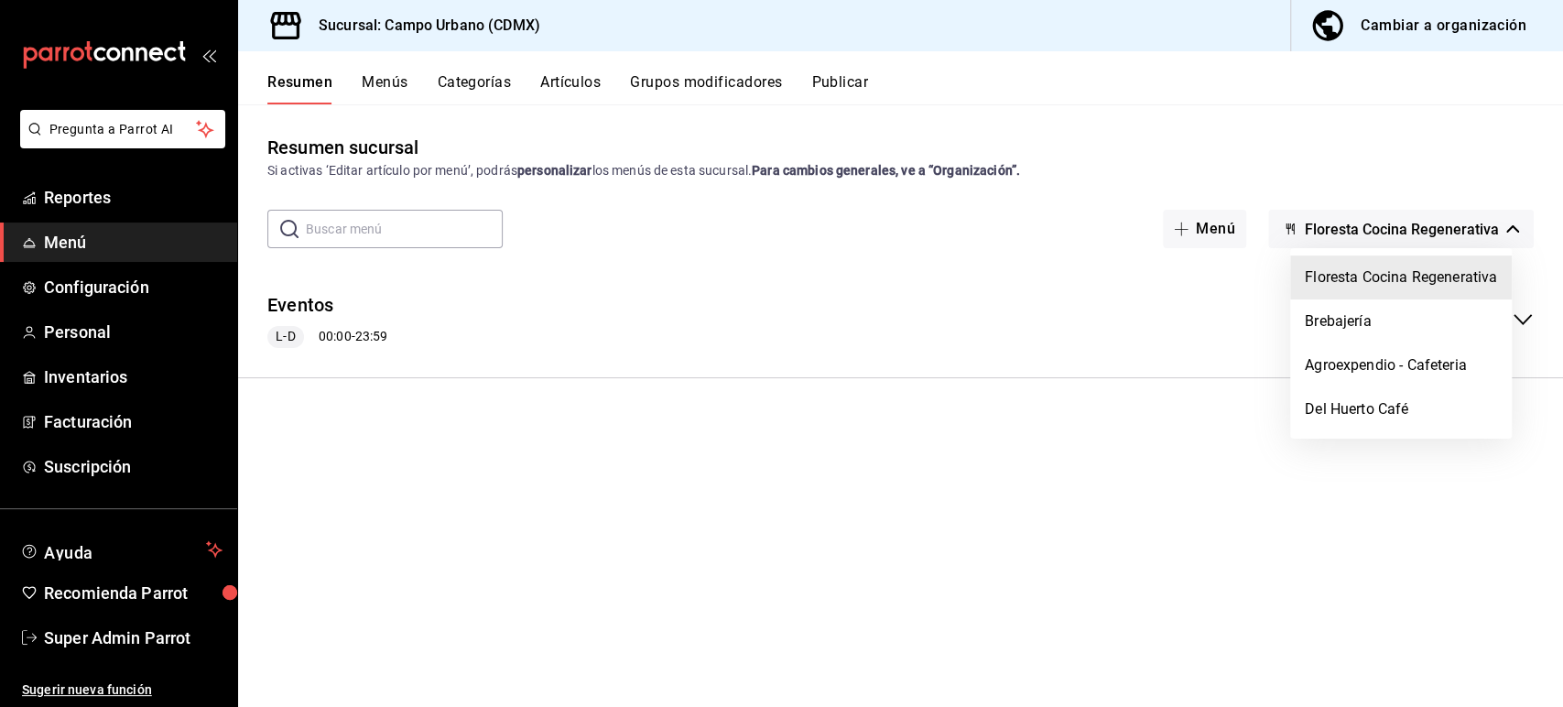
click at [1090, 510] on div at bounding box center [781, 353] width 1563 height 707
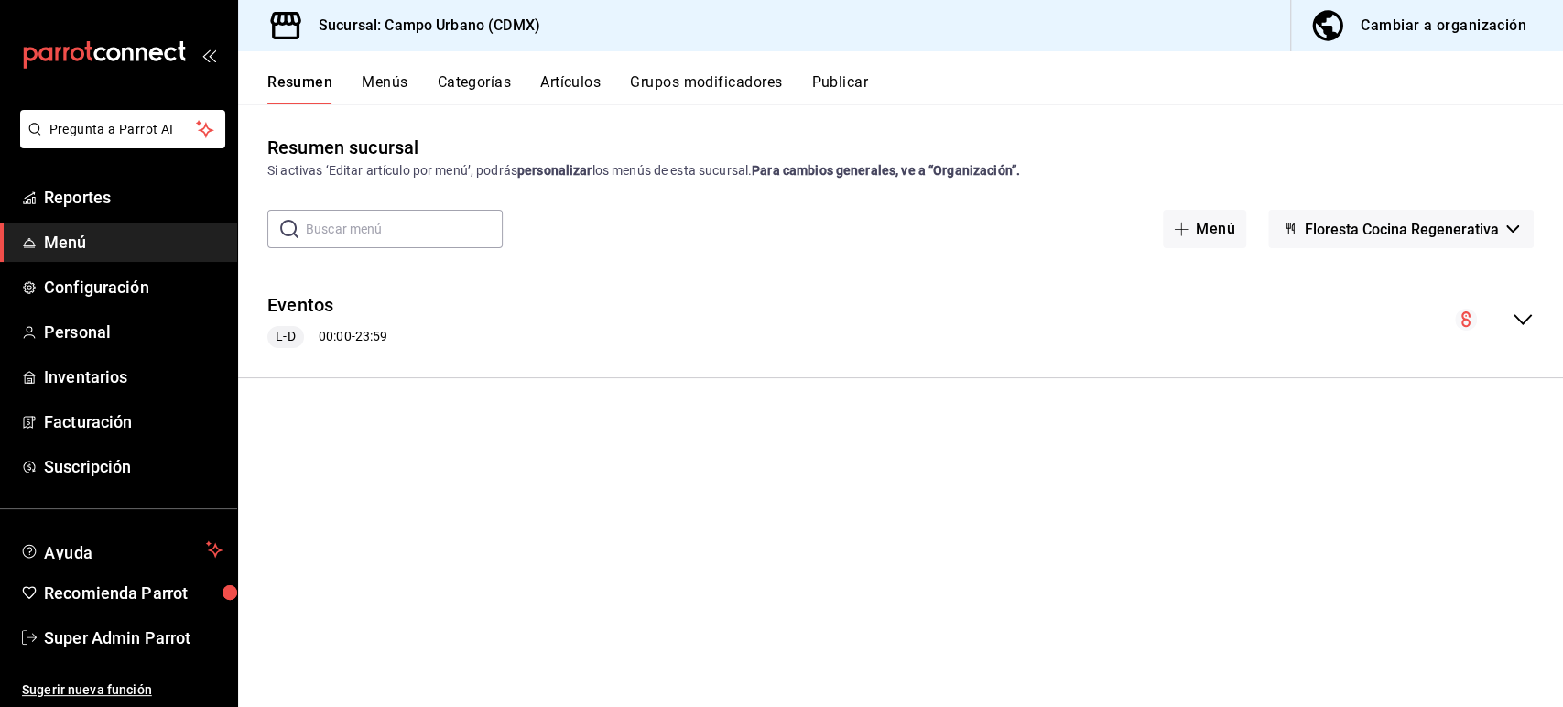
click at [1136, 440] on div "Resumen sucursal Si activas ‘Editar artículo por menú’, podrás personalizar los…" at bounding box center [900, 420] width 1325 height 572
